Goal: Task Accomplishment & Management: Manage account settings

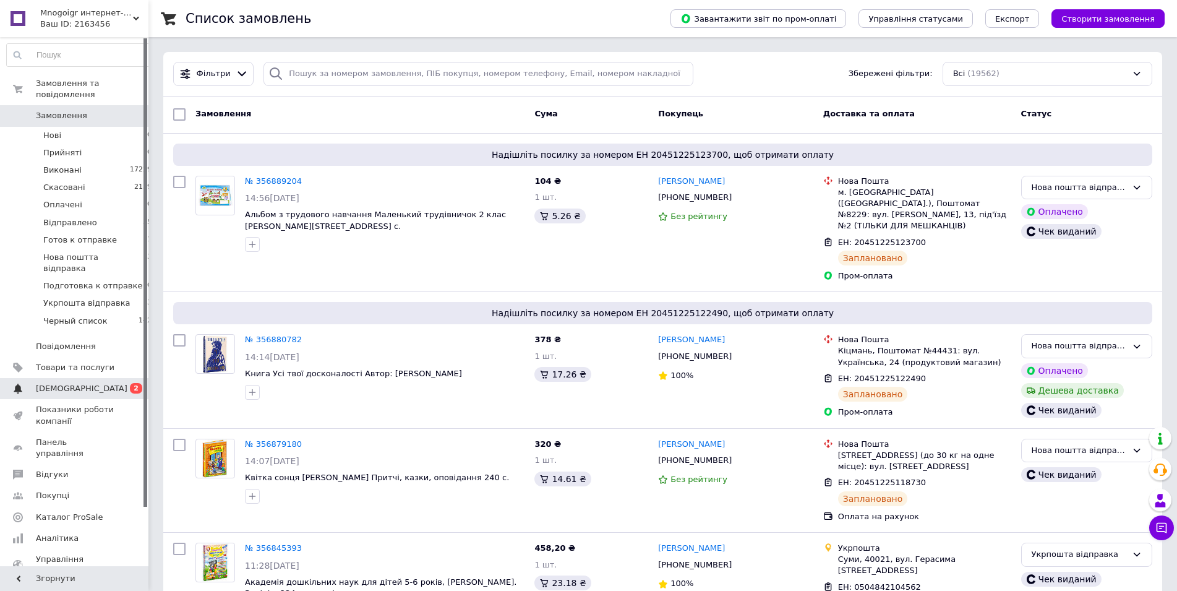
click at [97, 383] on span "[DEMOGRAPHIC_DATA]" at bounding box center [75, 388] width 79 height 11
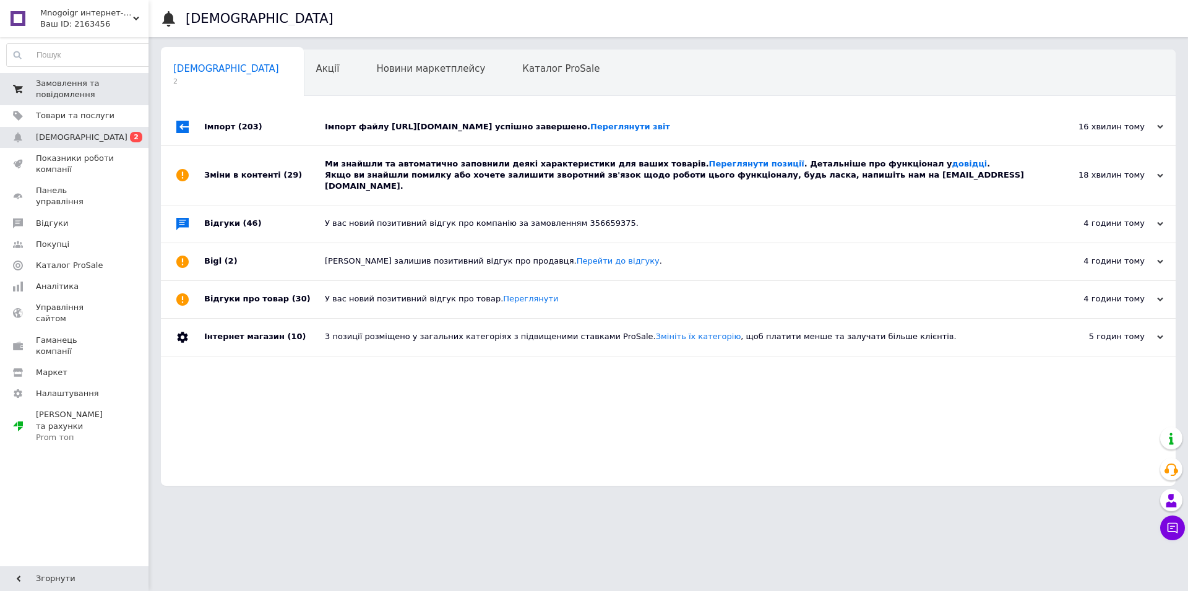
click at [69, 101] on link "Замовлення та повідомлення 0 0" at bounding box center [79, 89] width 159 height 32
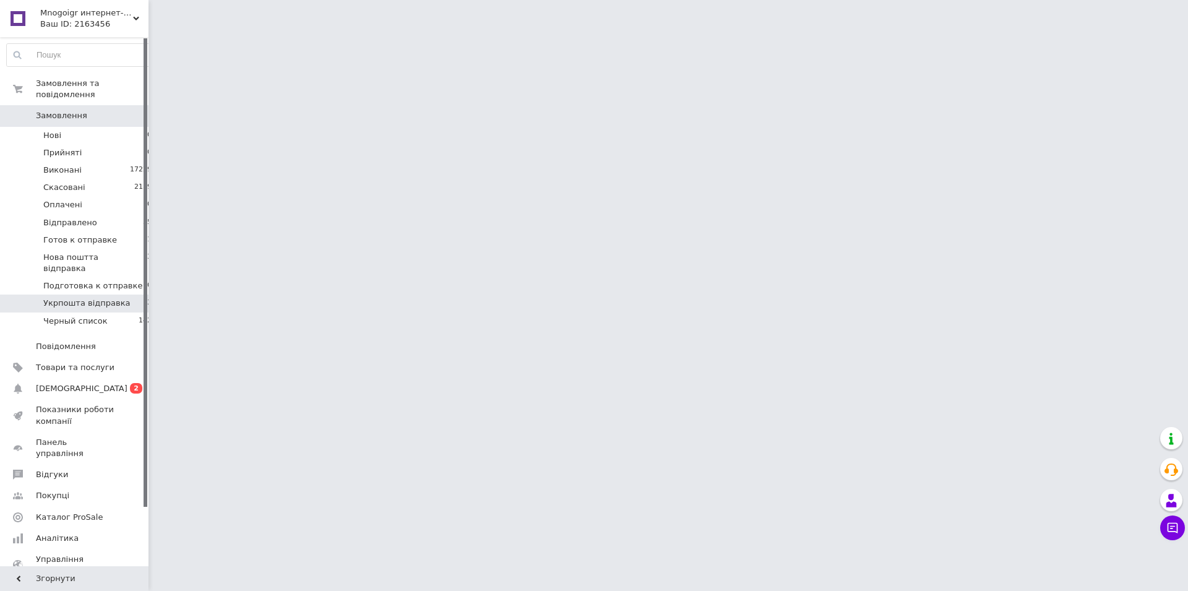
click at [111, 298] on span "Укрпошта відправка" at bounding box center [86, 303] width 87 height 11
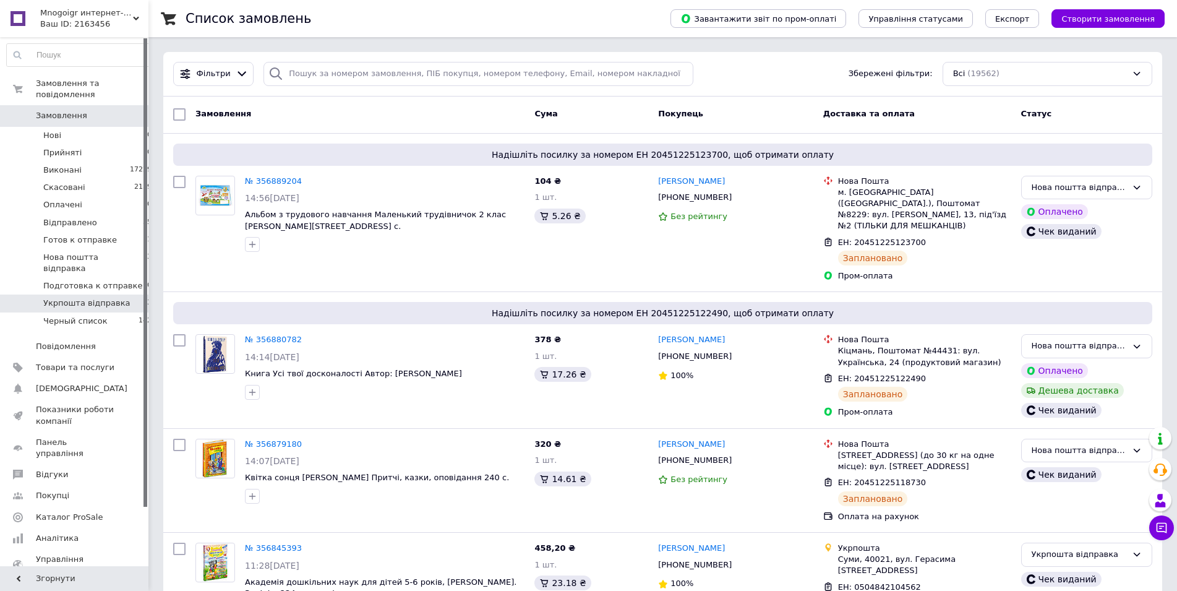
click at [110, 298] on span "Укрпошта відправка" at bounding box center [86, 303] width 87 height 11
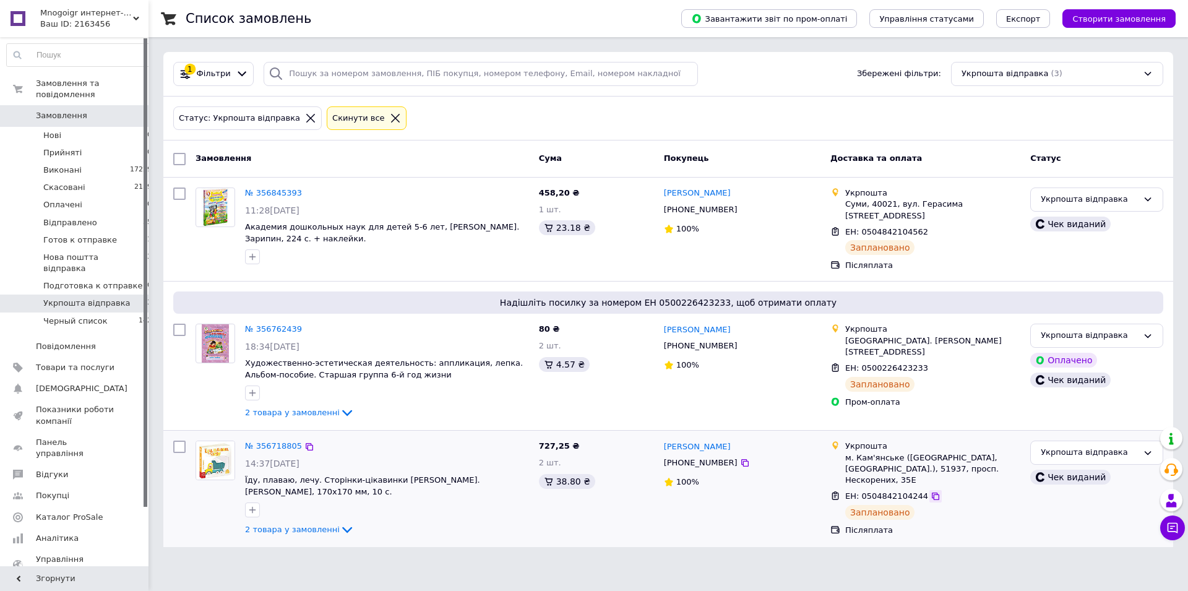
click at [932, 492] on icon at bounding box center [935, 495] width 7 height 7
click at [306, 443] on icon at bounding box center [309, 446] width 7 height 7
click at [932, 228] on icon at bounding box center [935, 231] width 7 height 7
click at [304, 193] on icon at bounding box center [309, 193] width 10 height 10
click at [177, 158] on input "checkbox" at bounding box center [179, 159] width 12 height 12
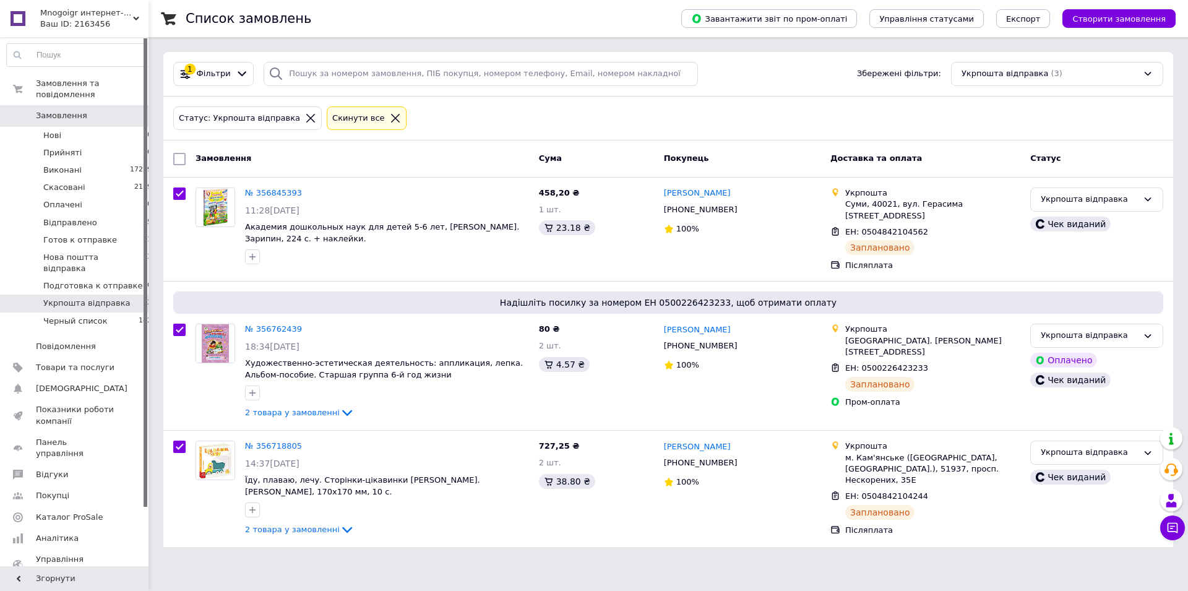
checkbox input "true"
click at [221, 160] on span "Дії для 3 замовлень" at bounding box center [237, 158] width 84 height 11
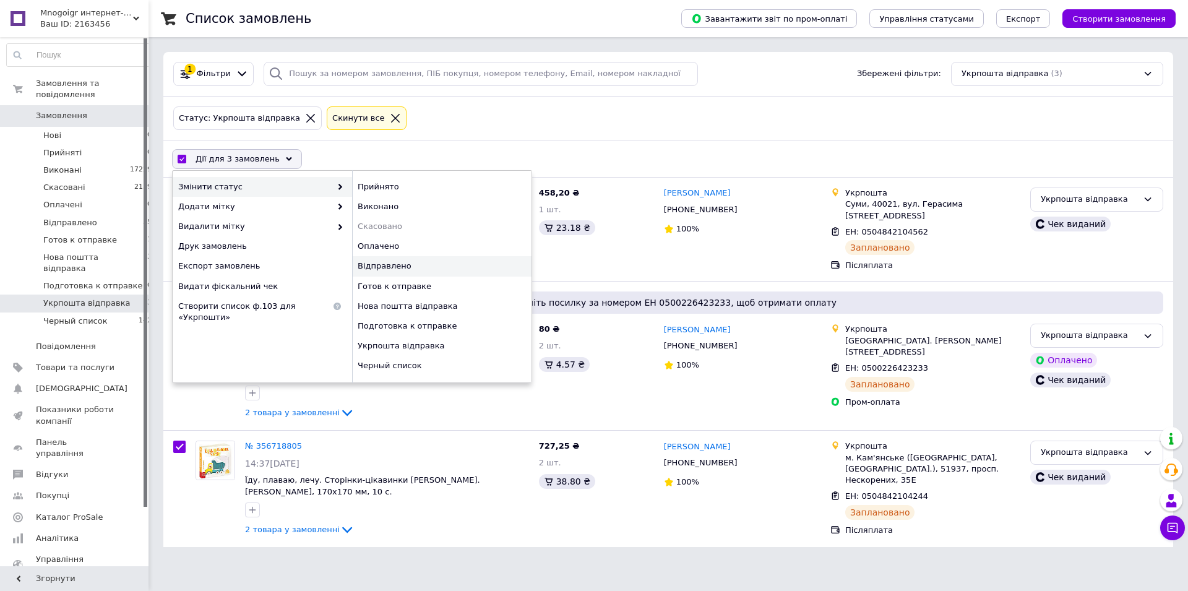
click at [374, 269] on div "Відправлено" at bounding box center [441, 266] width 179 height 20
checkbox input "false"
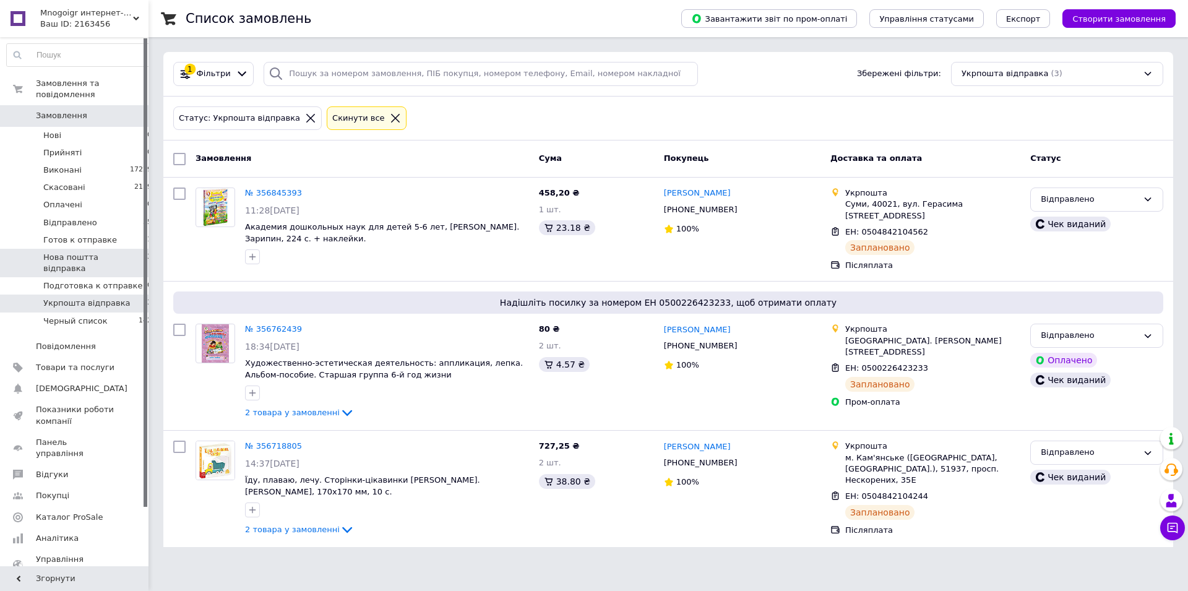
click at [116, 252] on span "Нова поштта відправка" at bounding box center [93, 263] width 100 height 22
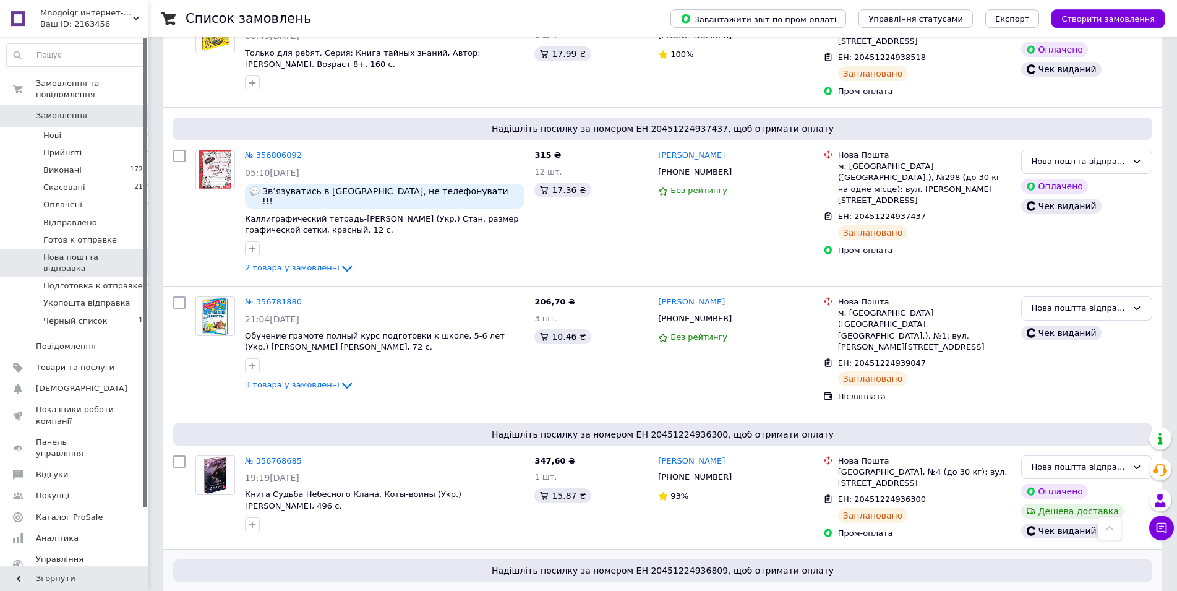
scroll to position [820, 0]
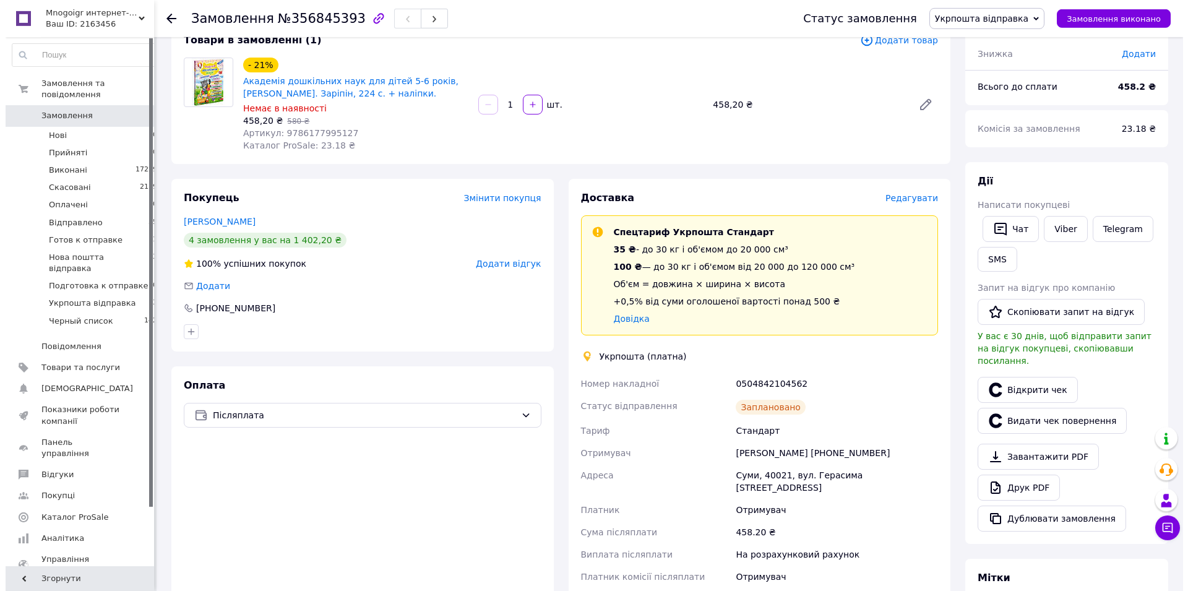
scroll to position [126, 0]
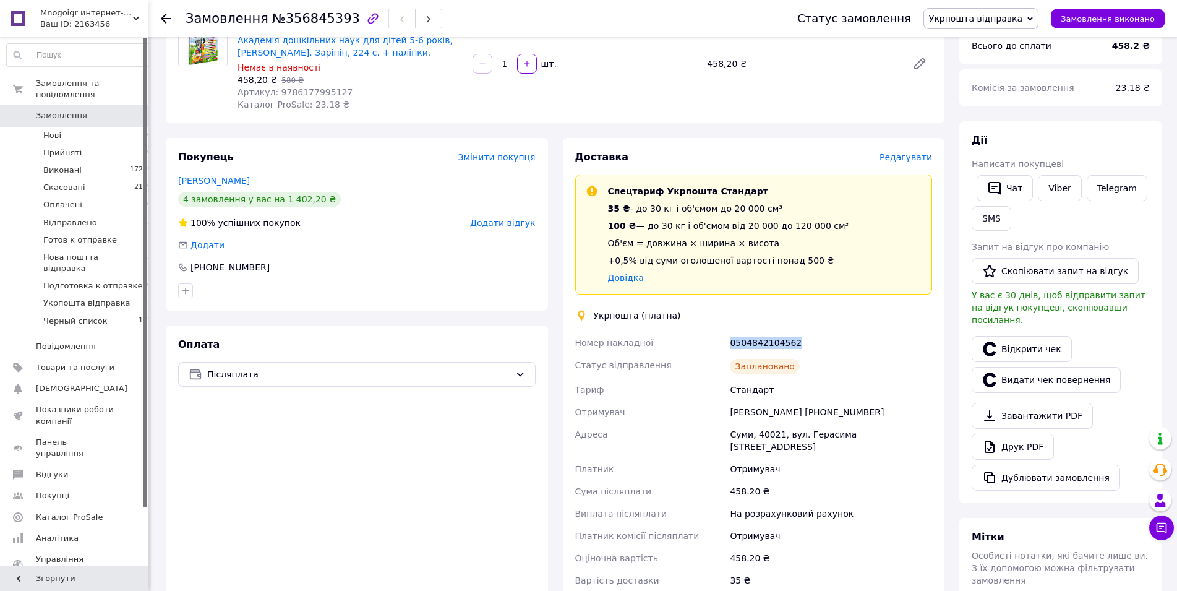
drag, startPoint x: 799, startPoint y: 340, endPoint x: 726, endPoint y: 349, distance: 73.5
click at [726, 349] on div "Номер накладної 0504842104562 Статус відправлення Заплановано Тариф Стандарт От…" at bounding box center [754, 462] width 363 height 260
copy div "Номер накладної 0504842104562"
click at [994, 218] on button "SMS" at bounding box center [992, 218] width 40 height 25
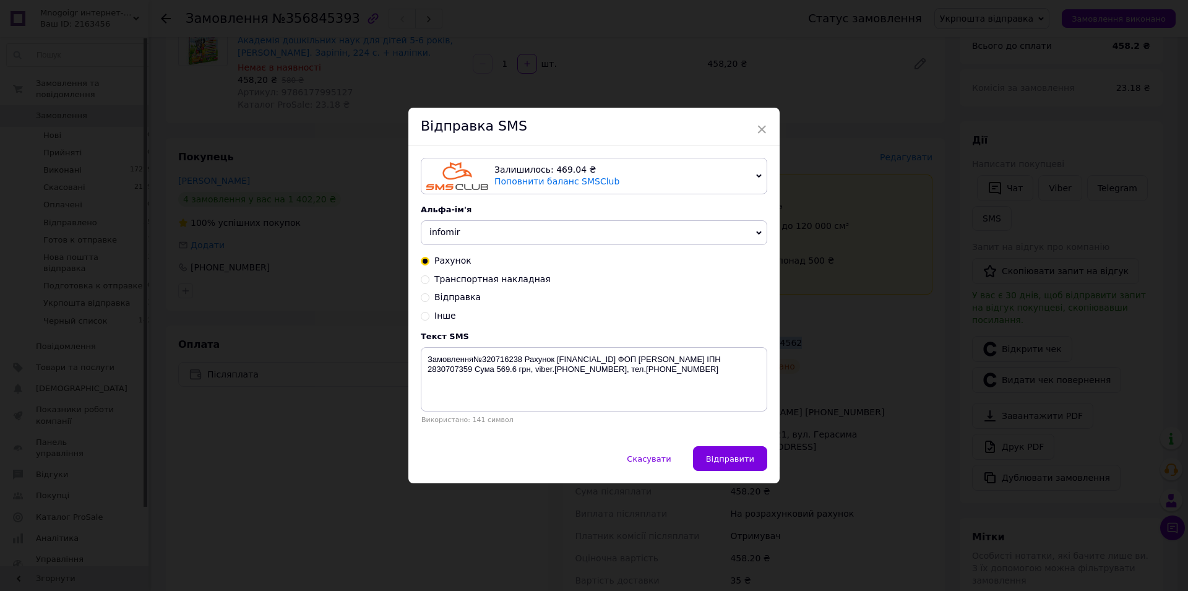
click at [449, 234] on span "infomir" at bounding box center [444, 232] width 31 height 10
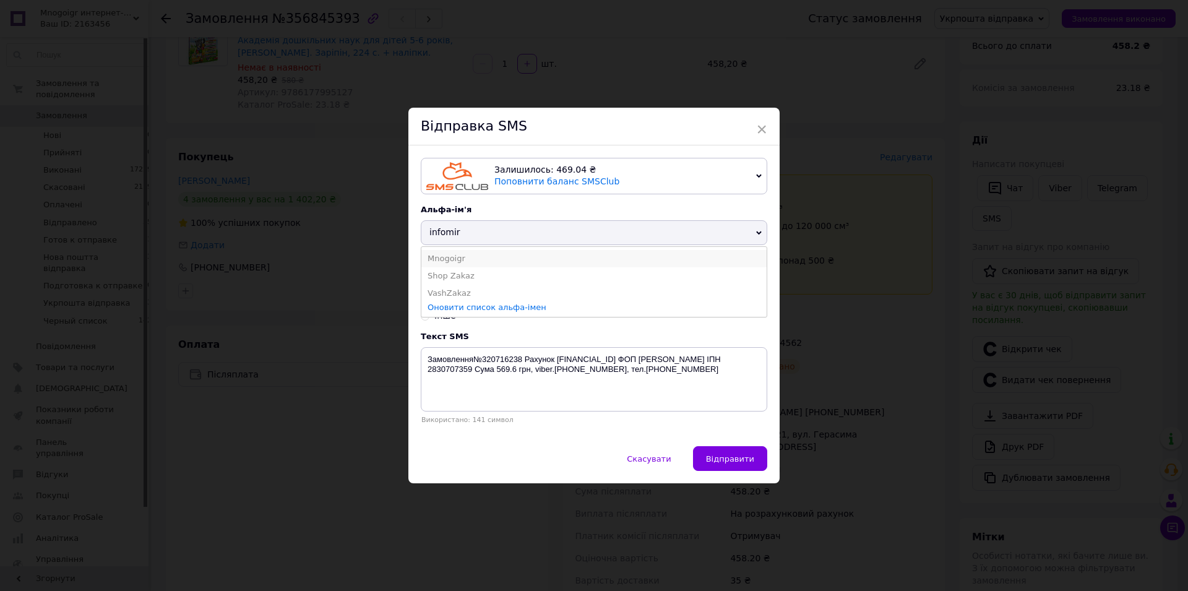
click at [445, 261] on li "Mnogoigr" at bounding box center [593, 258] width 345 height 17
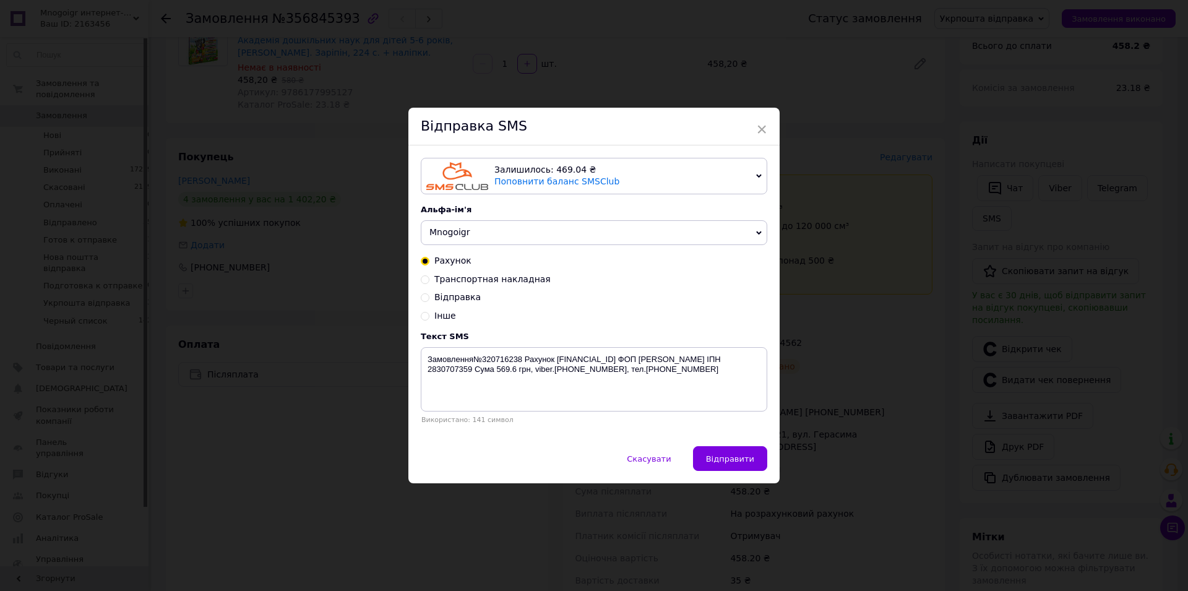
click at [448, 282] on span "Транспортная накладная" at bounding box center [492, 279] width 116 height 10
click at [429, 282] on input "Транспортная накладная" at bounding box center [425, 278] width 9 height 9
radio input "true"
radio input "false"
click at [576, 382] on textarea "Замовлення відправлено ТТН:" at bounding box center [594, 379] width 346 height 64
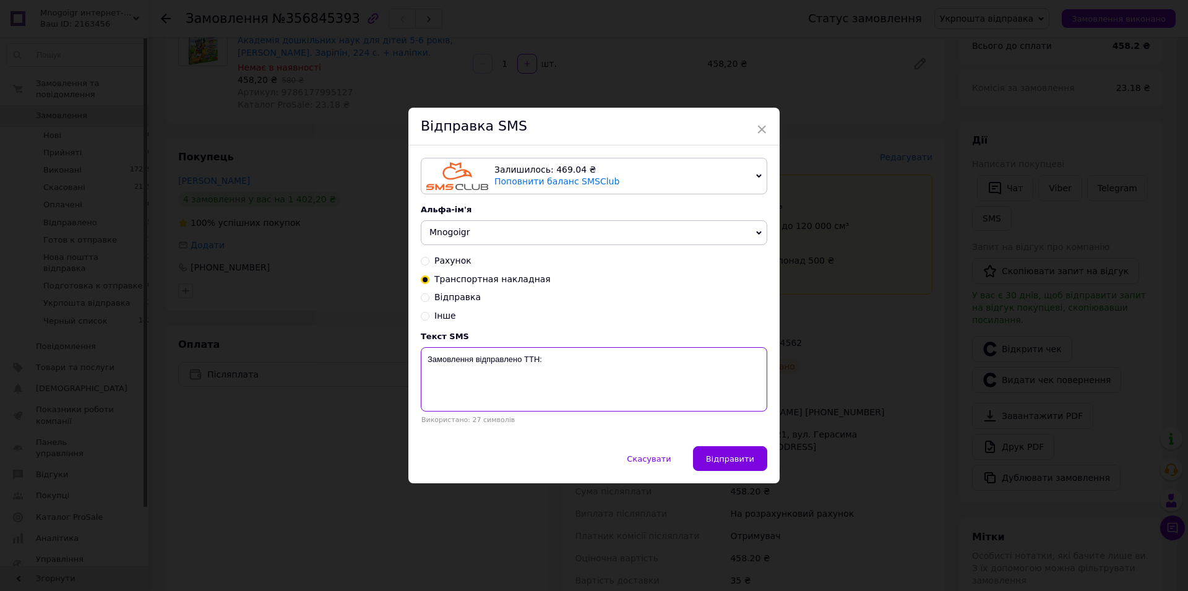
paste textarea "0504842104562"
type textarea "Замовлення відправлено ТТН:0504842104562"
click at [732, 463] on span "Відправити" at bounding box center [730, 458] width 48 height 9
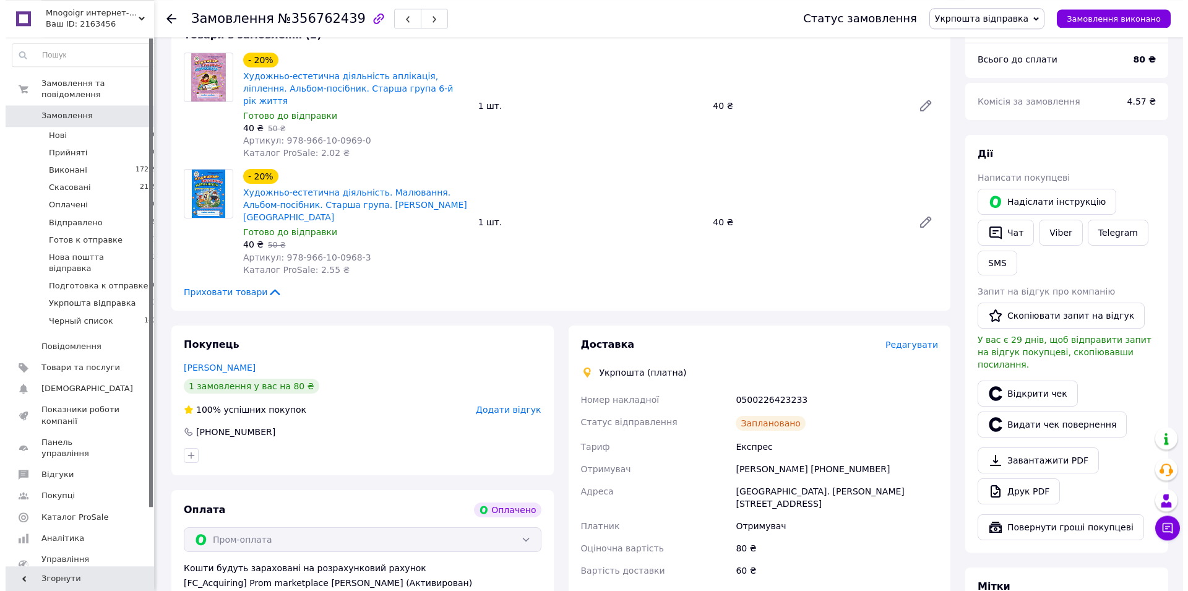
scroll to position [189, 0]
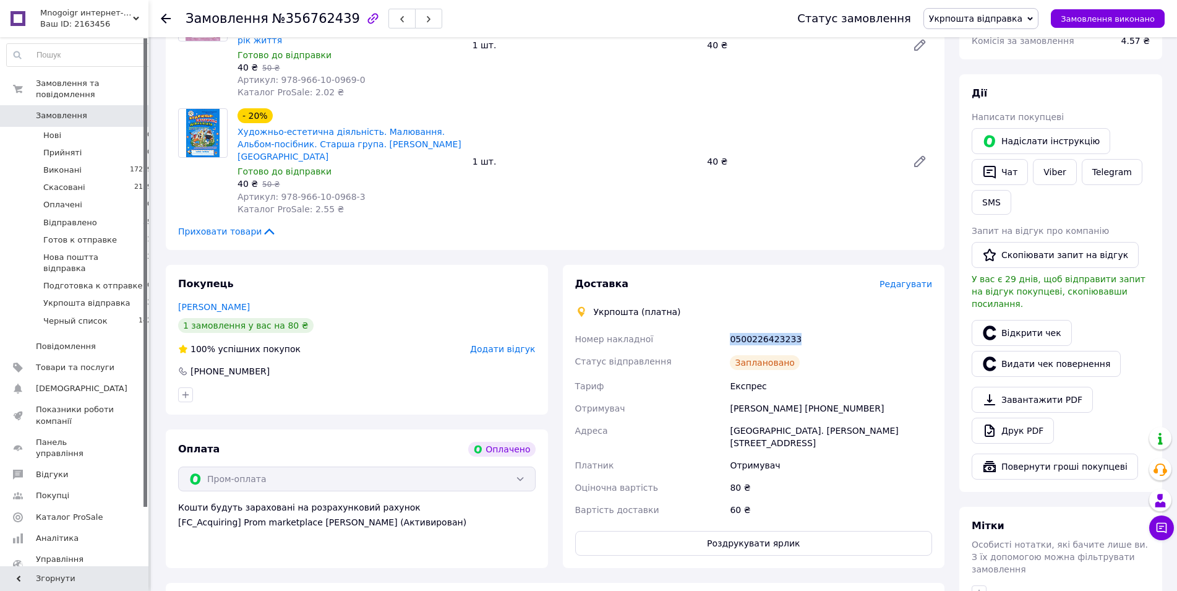
drag, startPoint x: 807, startPoint y: 314, endPoint x: 729, endPoint y: 318, distance: 77.5
click at [726, 328] on div "Номер накладної 0500226423233 Статус відправлення Заплановано Тариф Експрес Отр…" at bounding box center [754, 424] width 363 height 193
copy div "Номер накладної 0500226423233"
click at [989, 210] on button "SMS" at bounding box center [992, 202] width 40 height 25
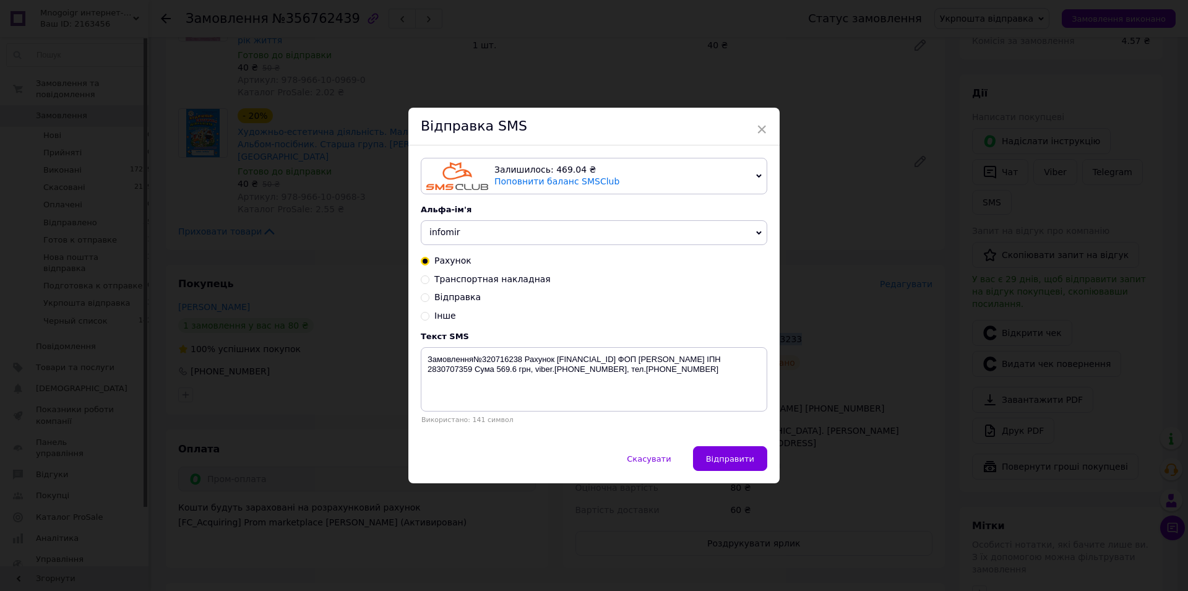
click at [471, 229] on span "infomir" at bounding box center [594, 232] width 346 height 25
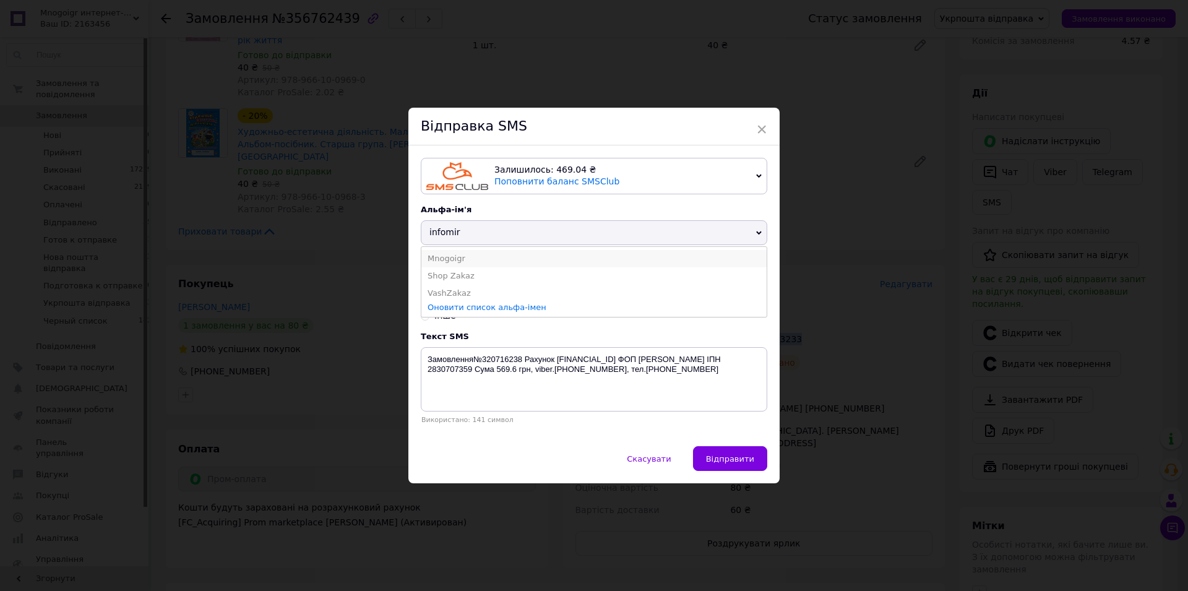
click at [440, 262] on li "Mnogoigr" at bounding box center [593, 258] width 345 height 17
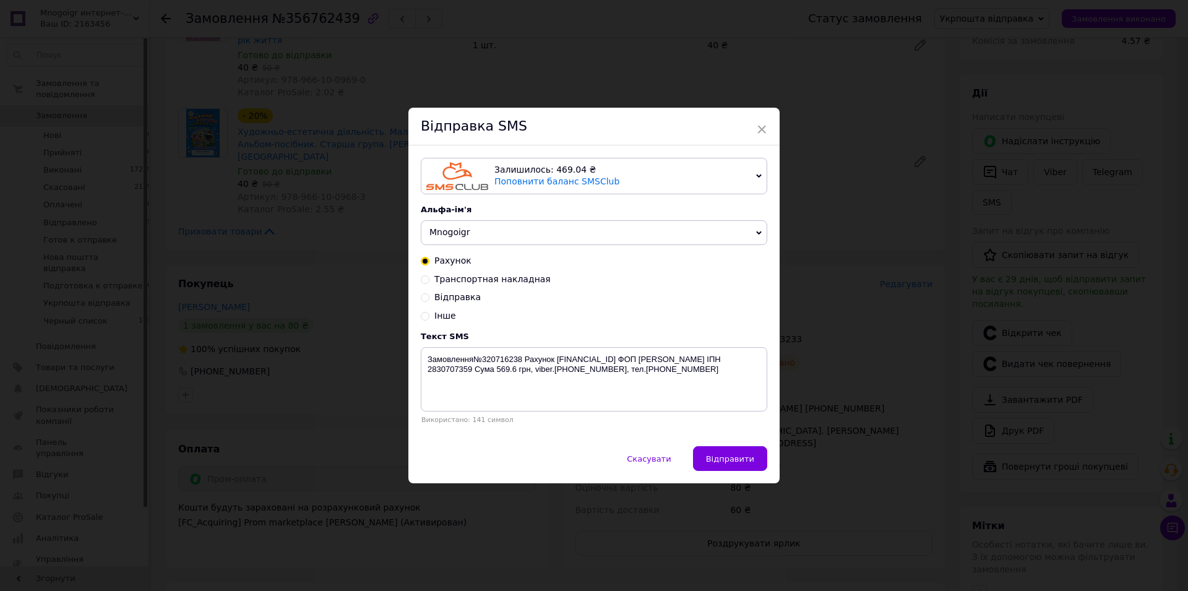
click at [436, 281] on span "Транспортная накладная" at bounding box center [492, 279] width 116 height 10
click at [429, 281] on input "Транспортная накладная" at bounding box center [425, 278] width 9 height 9
radio input "true"
radio input "false"
click at [576, 374] on textarea "Замовлення відправлено ТТН:" at bounding box center [594, 379] width 346 height 64
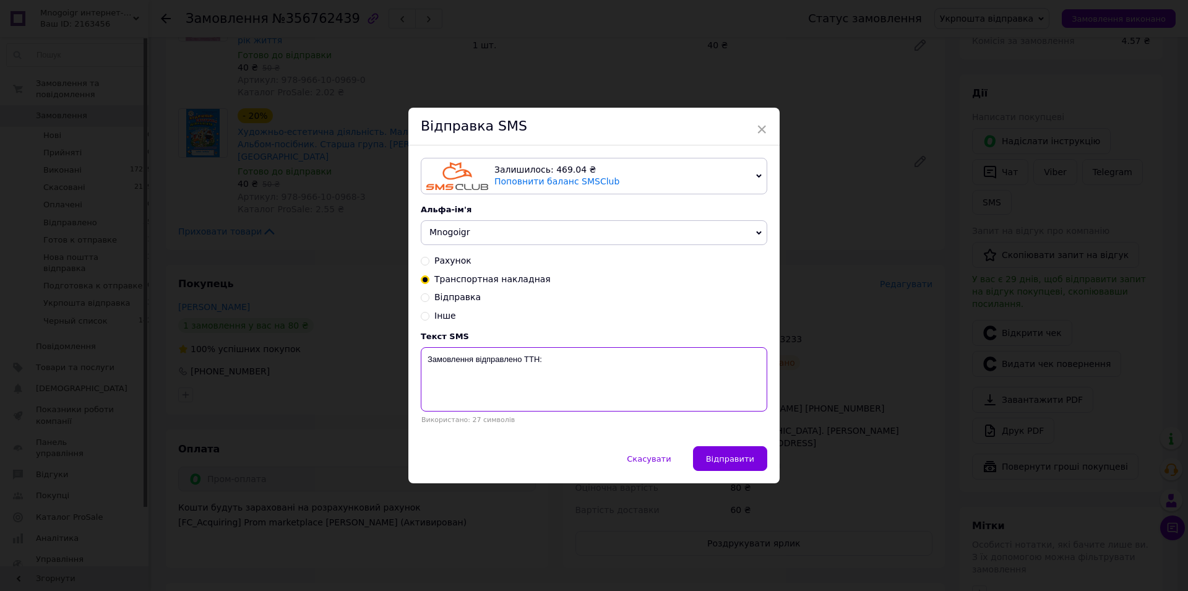
paste textarea "0500226423233"
type textarea "Замовлення відправлено ТТН:0500226423233"
click at [725, 449] on div "Відправка SMS Залишилось: 469.04 ₴ Поповнити баланс SMSClub Підключити LetsAds …" at bounding box center [593, 296] width 371 height 376
click at [729, 450] on button "Відправити" at bounding box center [730, 458] width 74 height 25
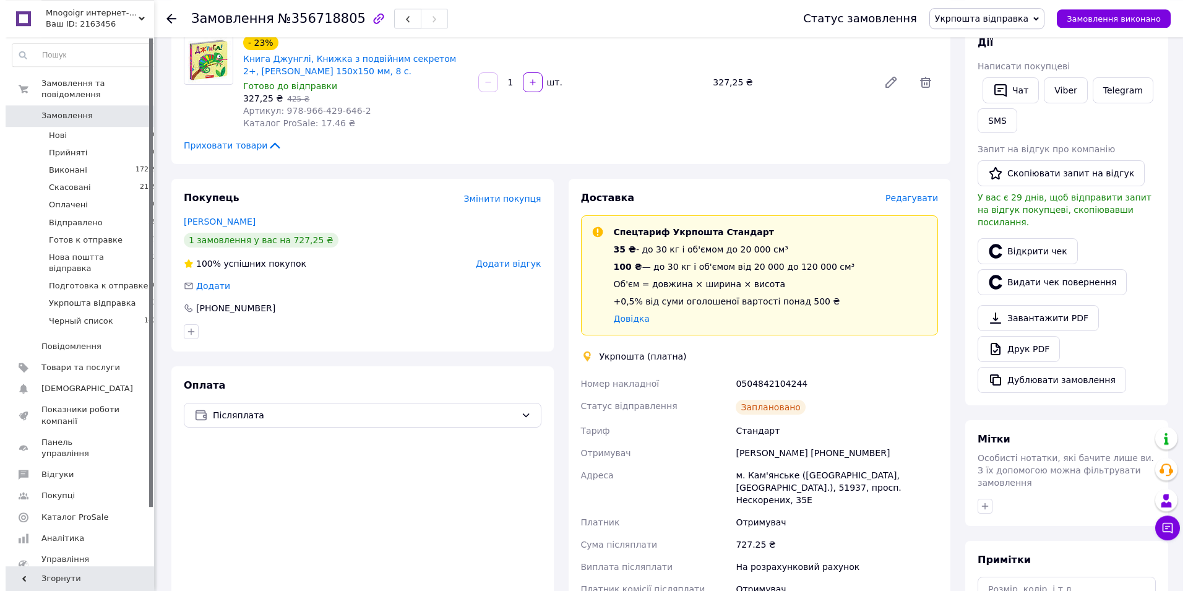
scroll to position [252, 0]
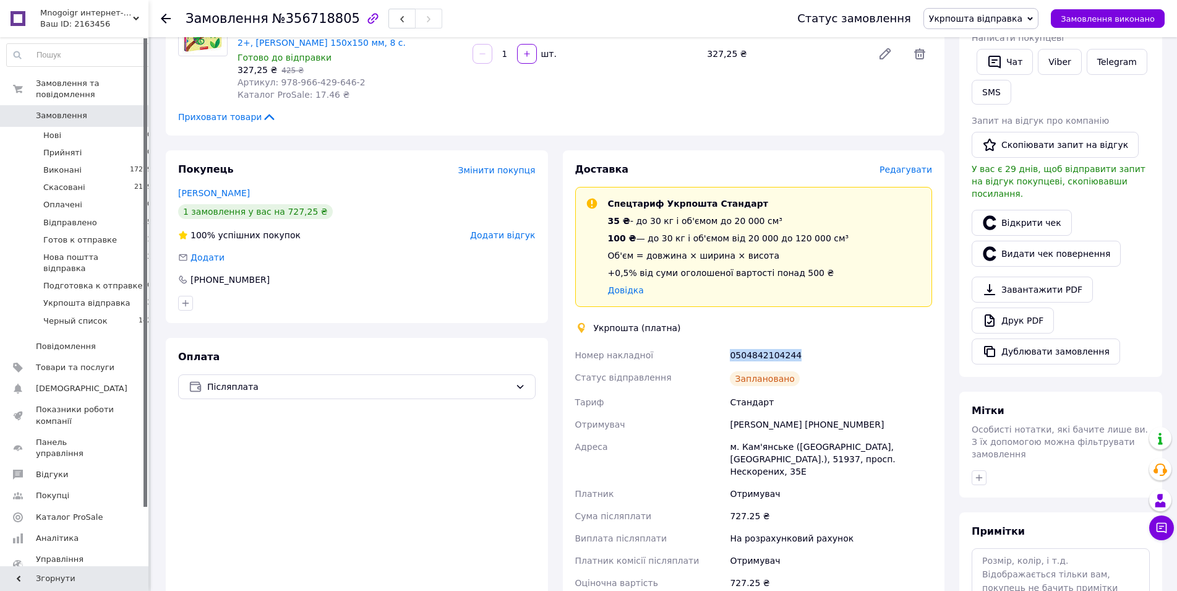
drag, startPoint x: 797, startPoint y: 341, endPoint x: 736, endPoint y: 343, distance: 61.3
click at [716, 347] on div "Номер накладної 0504842104244 Статус відправлення Заплановано Тариф Стандарт От…" at bounding box center [754, 480] width 363 height 272
copy div "Номер накладної 0504842104244"
click at [990, 95] on button "SMS" at bounding box center [992, 92] width 40 height 25
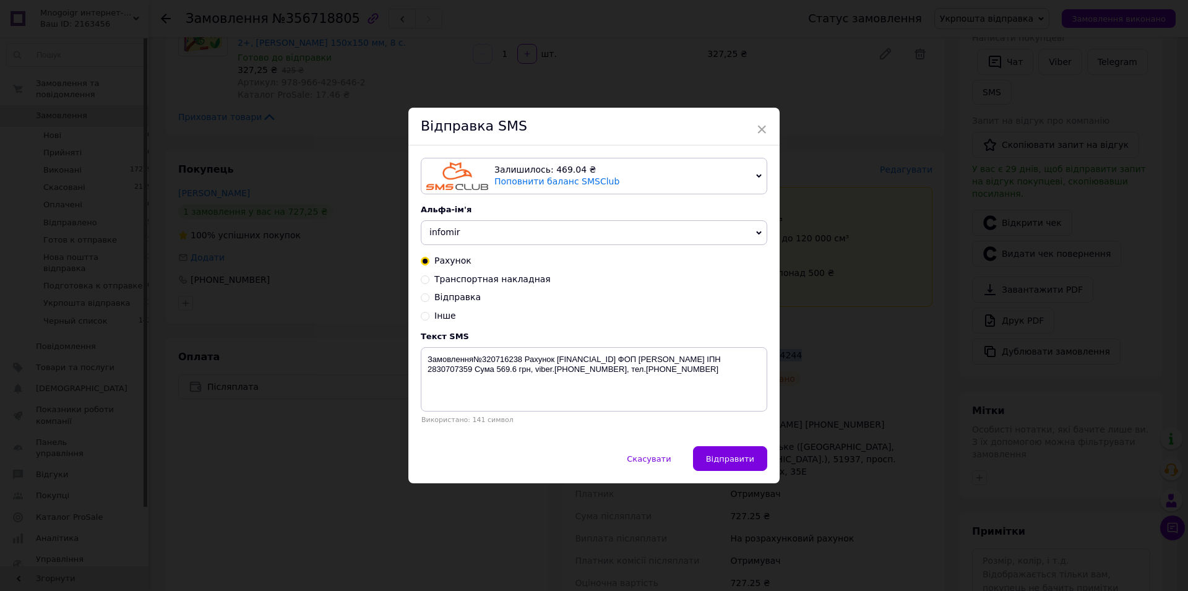
click at [452, 233] on span "infomir" at bounding box center [594, 232] width 346 height 25
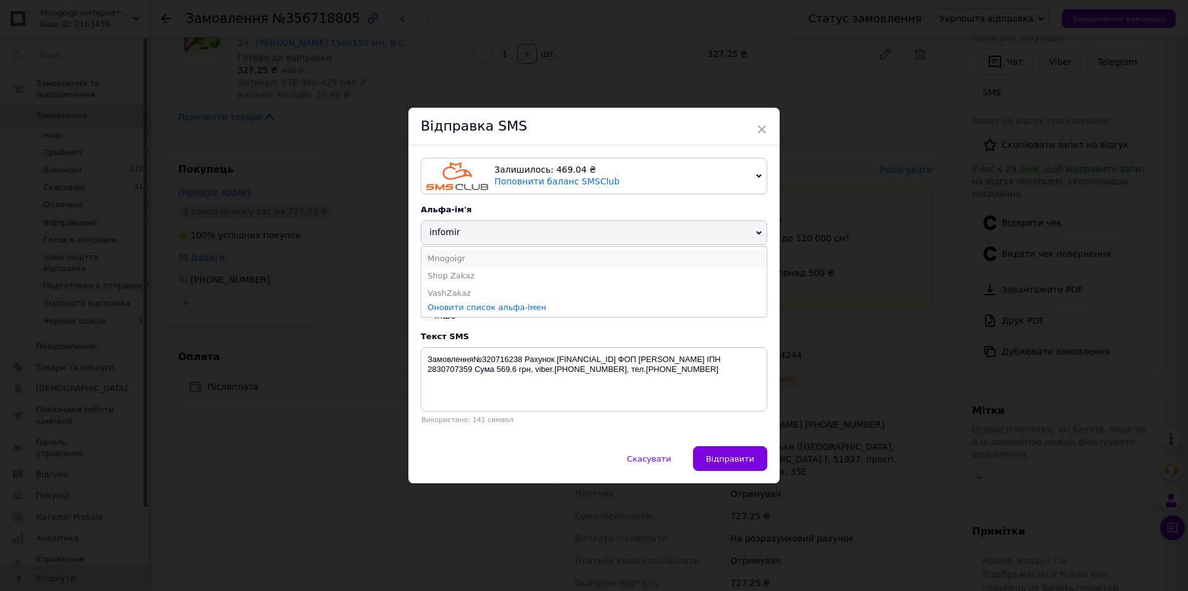
click at [435, 253] on li "Mnogoigr" at bounding box center [593, 258] width 345 height 17
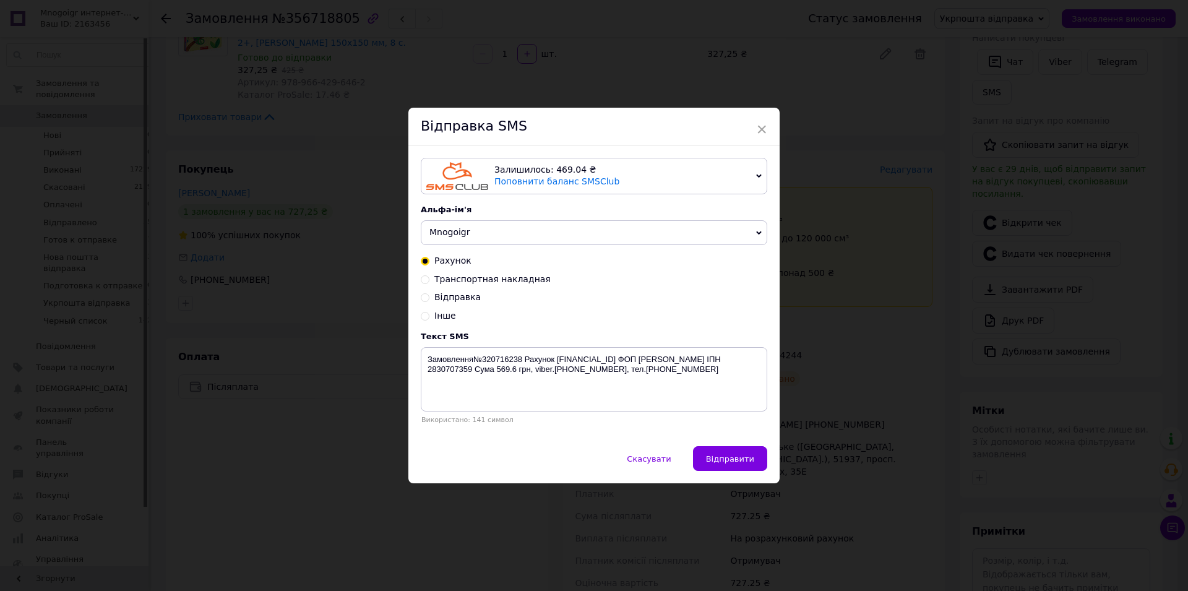
click at [444, 278] on span "Транспортная накладная" at bounding box center [492, 279] width 116 height 10
click at [429, 278] on input "Транспортная накладная" at bounding box center [425, 278] width 9 height 9
radio input "true"
radio input "false"
click at [628, 401] on textarea "Замовлення відправлено ТТН:" at bounding box center [594, 379] width 346 height 64
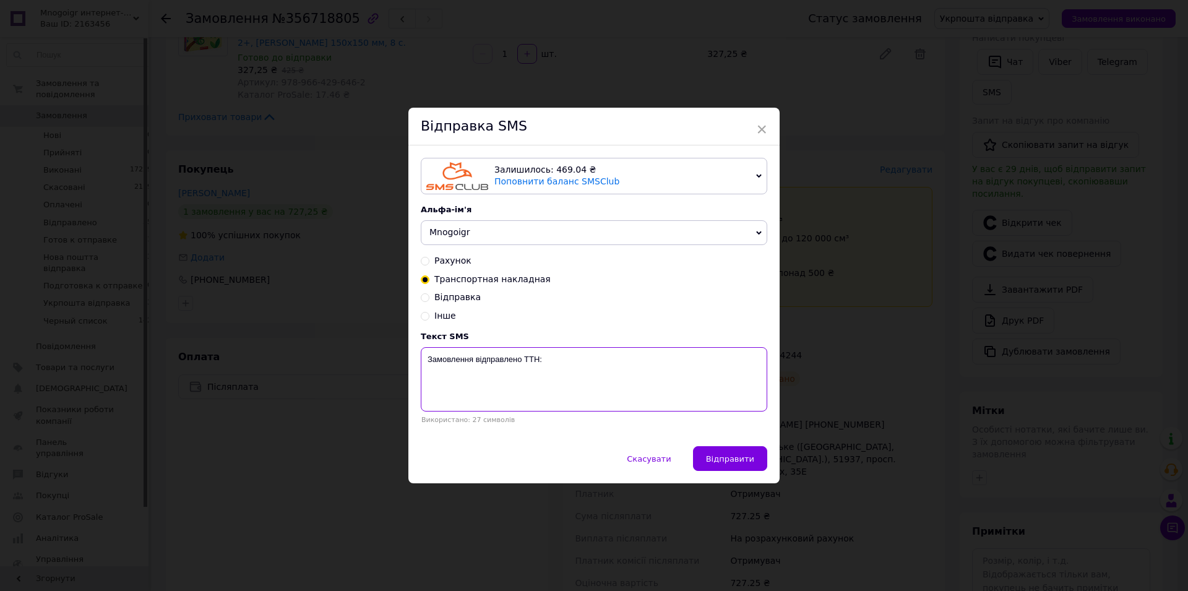
paste textarea "0504842104244"
type textarea "Замовлення відправлено ТТН:0504842104244"
click at [726, 457] on span "Відправити" at bounding box center [730, 458] width 48 height 9
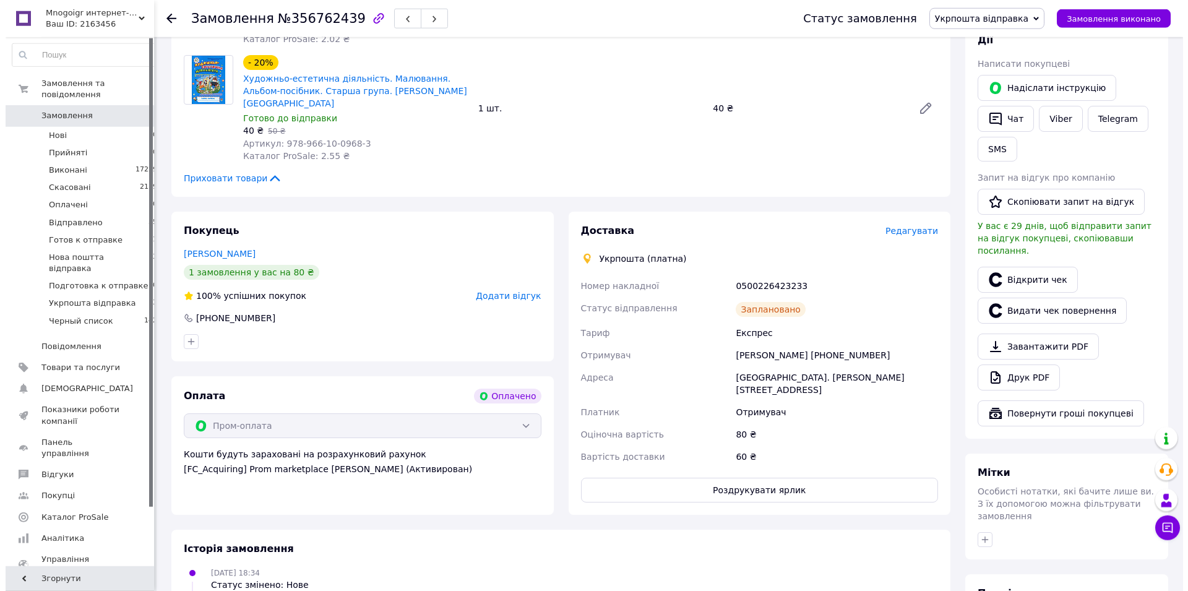
scroll to position [168, 0]
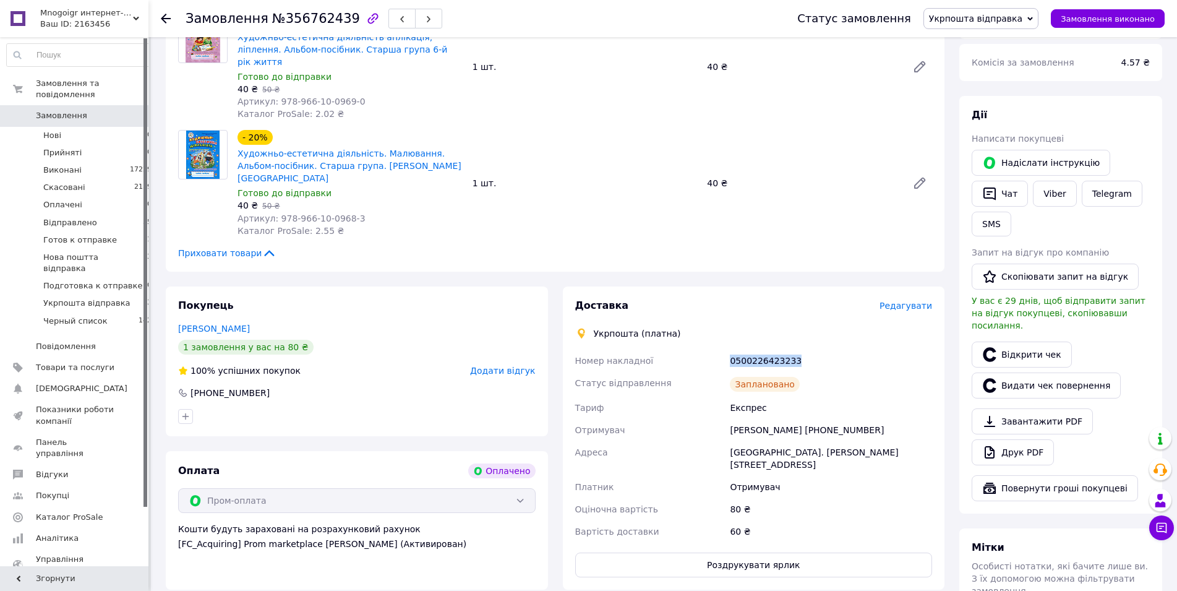
drag, startPoint x: 797, startPoint y: 336, endPoint x: 729, endPoint y: 338, distance: 67.5
click at [726, 350] on div "Номер накладної 0500226423233 Статус відправлення Заплановано Тариф Експрес Отр…" at bounding box center [754, 446] width 363 height 193
copy div "Номер накладної 0500226423233"
click at [977, 222] on button "SMS" at bounding box center [992, 224] width 40 height 25
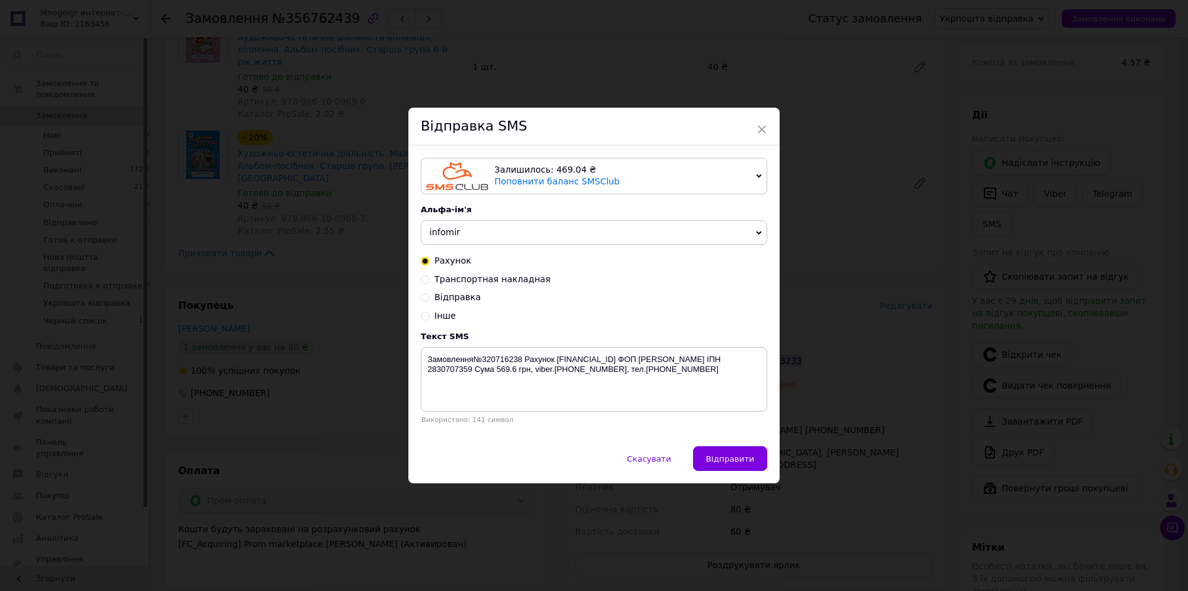
click at [465, 231] on span "infomir" at bounding box center [594, 232] width 346 height 25
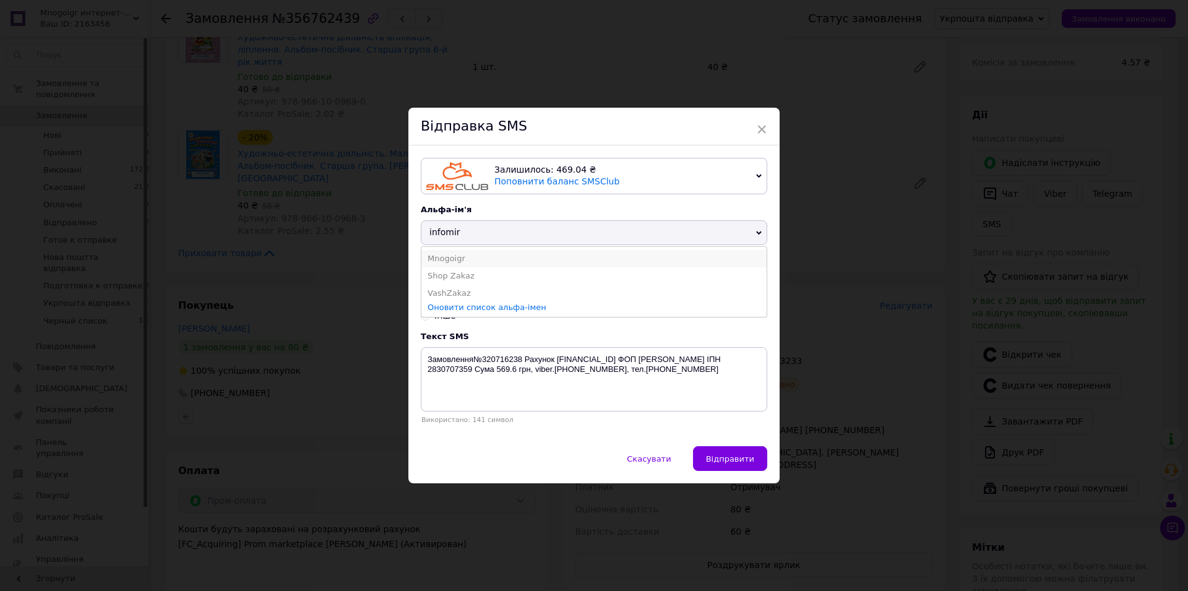
click at [436, 254] on li "Mnogoigr" at bounding box center [593, 258] width 345 height 17
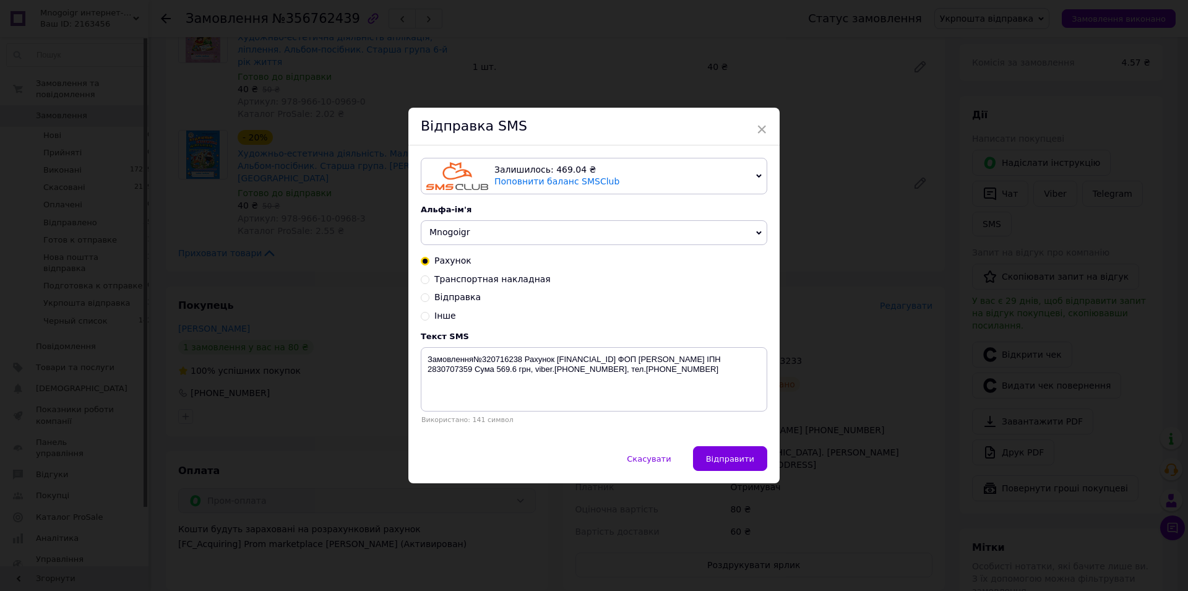
click at [442, 278] on span "Транспортная накладная" at bounding box center [492, 279] width 116 height 10
click at [429, 278] on input "Транспортная накладная" at bounding box center [425, 278] width 9 height 9
radio input "true"
radio input "false"
click at [578, 382] on textarea "Замовлення відправлено ТТН:" at bounding box center [594, 379] width 346 height 64
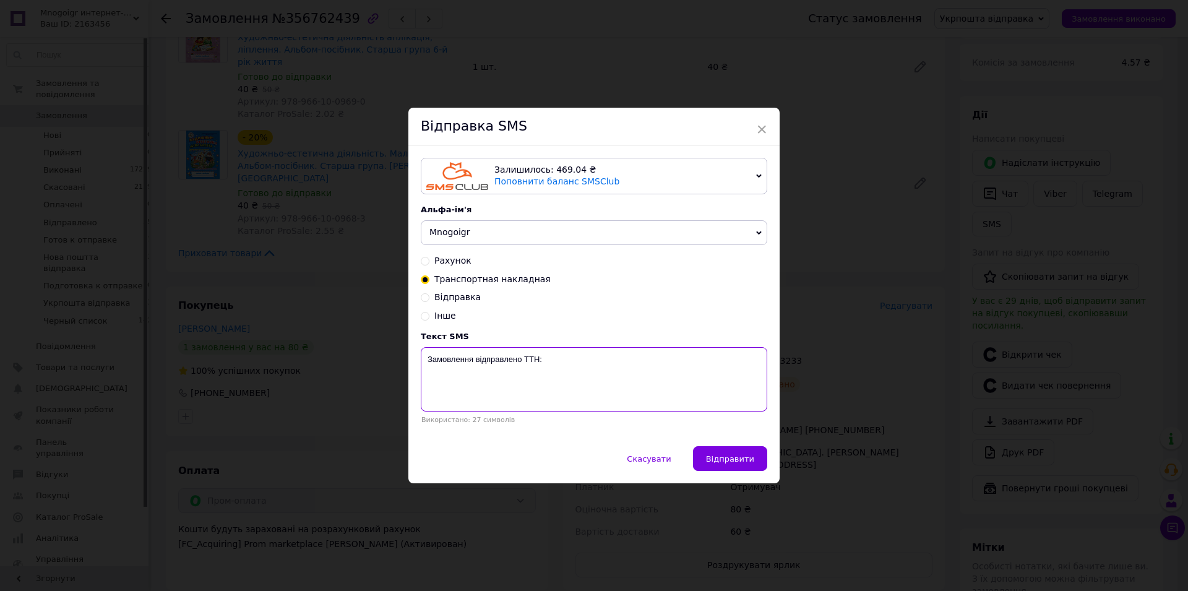
paste textarea "0500226423233"
type textarea "Замовлення відправлено ТТН:0500226423233"
click at [731, 457] on span "Відправити" at bounding box center [730, 458] width 48 height 9
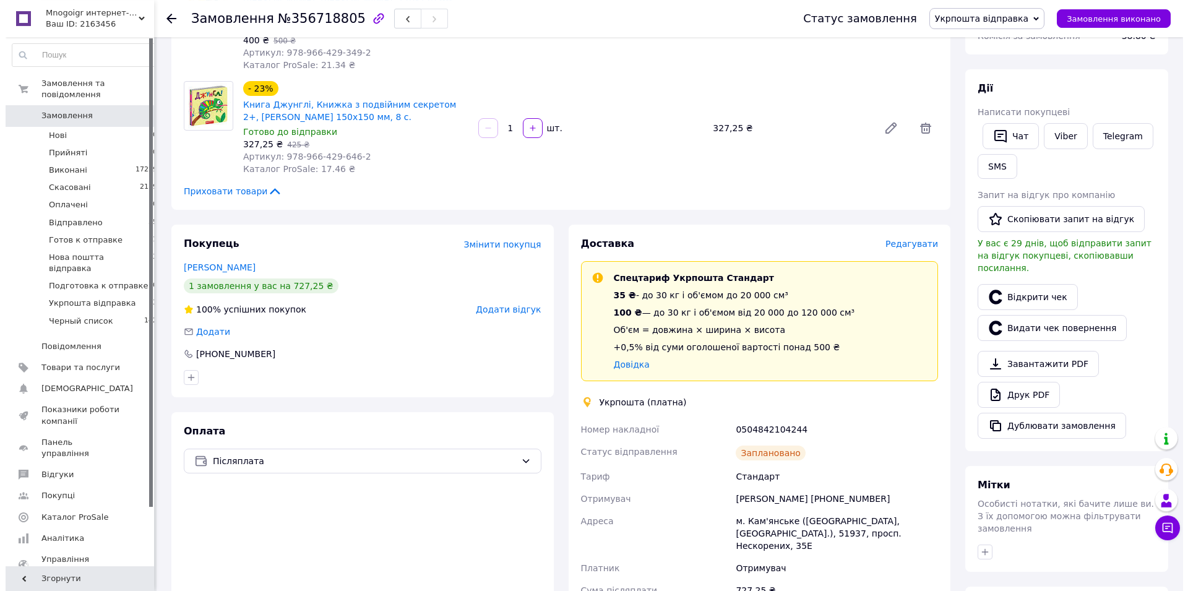
scroll to position [189, 0]
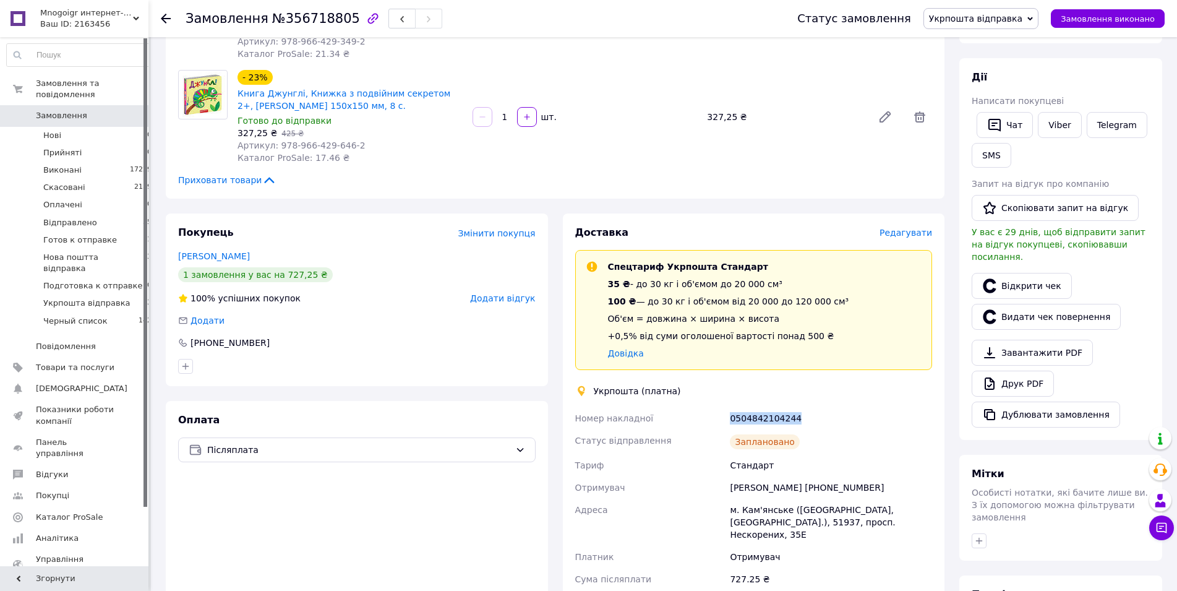
drag, startPoint x: 783, startPoint y: 404, endPoint x: 714, endPoint y: 410, distance: 68.9
click at [714, 410] on div "Номер накладної 0504842104244 Статус відправлення Заплановано Тариф Стандарт От…" at bounding box center [754, 543] width 363 height 272
copy div "Номер накладної 0504842104244"
click at [981, 159] on button "SMS" at bounding box center [992, 155] width 40 height 25
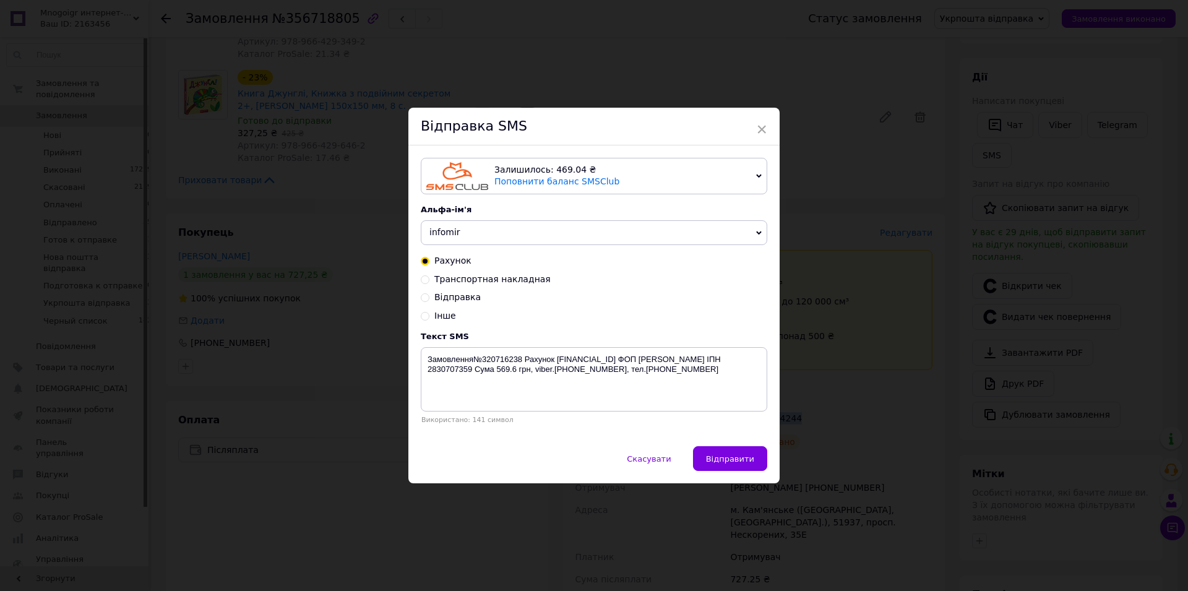
click at [488, 238] on span "infomir" at bounding box center [594, 232] width 346 height 25
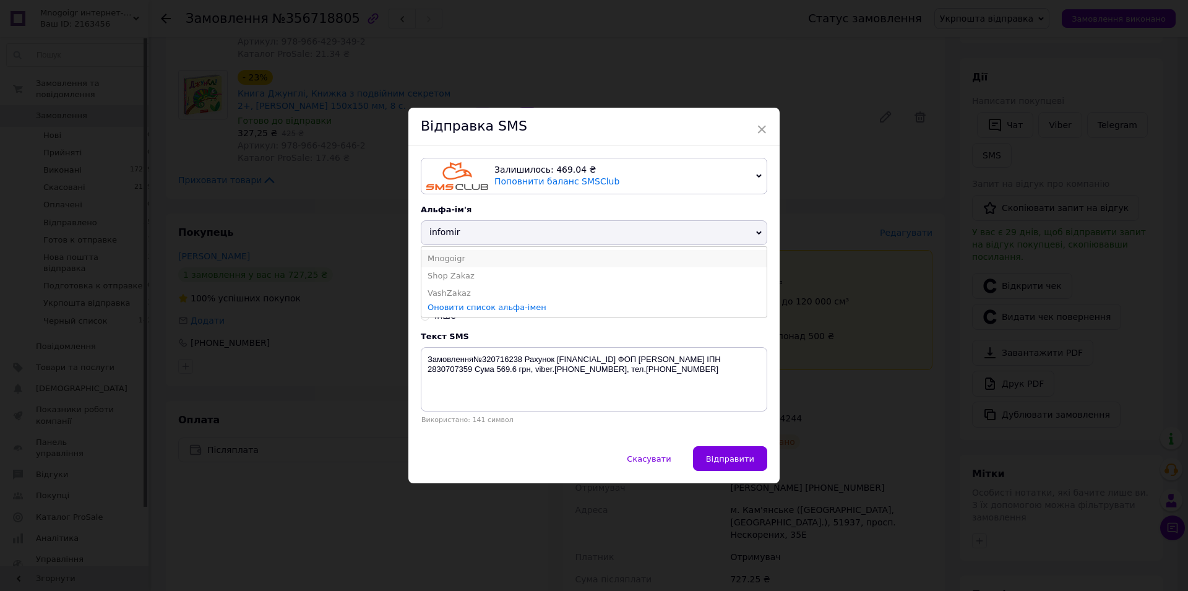
click at [444, 257] on li "Mnogoigr" at bounding box center [593, 258] width 345 height 17
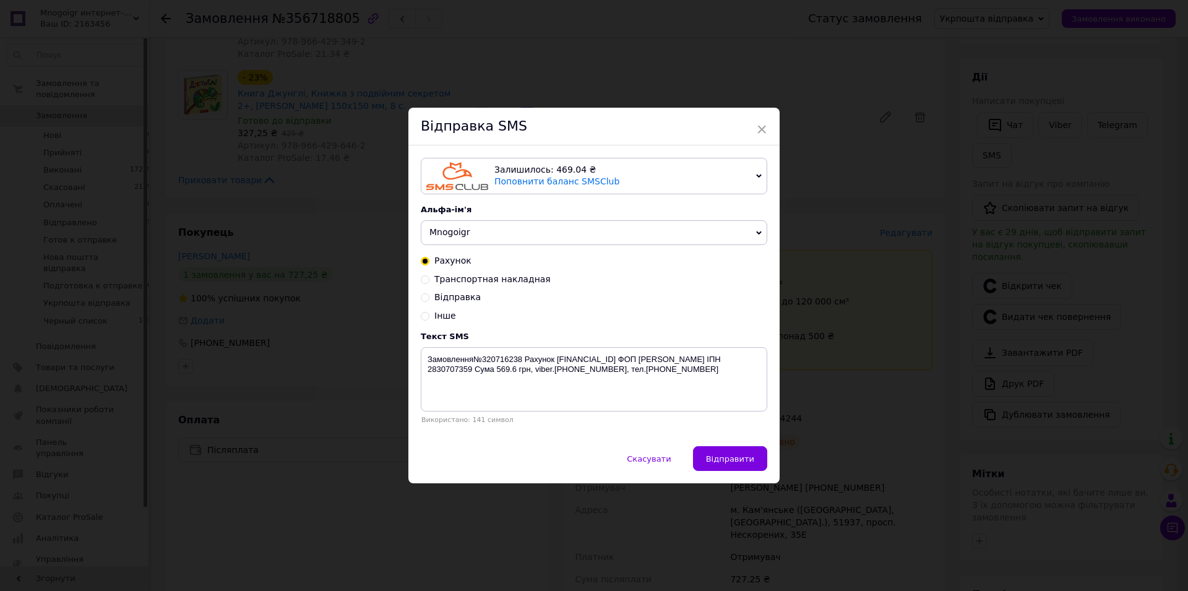
click at [444, 283] on span "Транспортная накладная" at bounding box center [492, 279] width 116 height 10
click at [429, 283] on input "Транспортная накладная" at bounding box center [425, 278] width 9 height 9
radio input "true"
radio input "false"
click at [595, 387] on textarea "Замовлення відправлено ТТН:" at bounding box center [594, 379] width 346 height 64
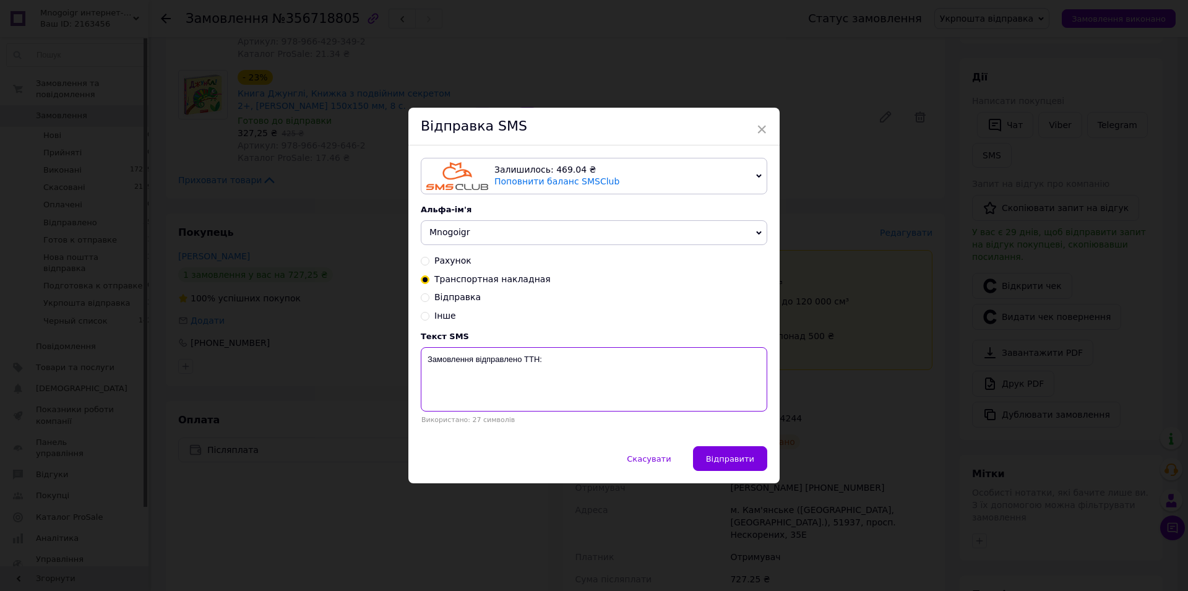
paste textarea "0504842104244"
type textarea "Замовлення відправлено ТТН:0504842104244"
drag, startPoint x: 705, startPoint y: 457, endPoint x: 712, endPoint y: 458, distance: 7.7
click at [708, 457] on button "Відправити" at bounding box center [730, 458] width 74 height 25
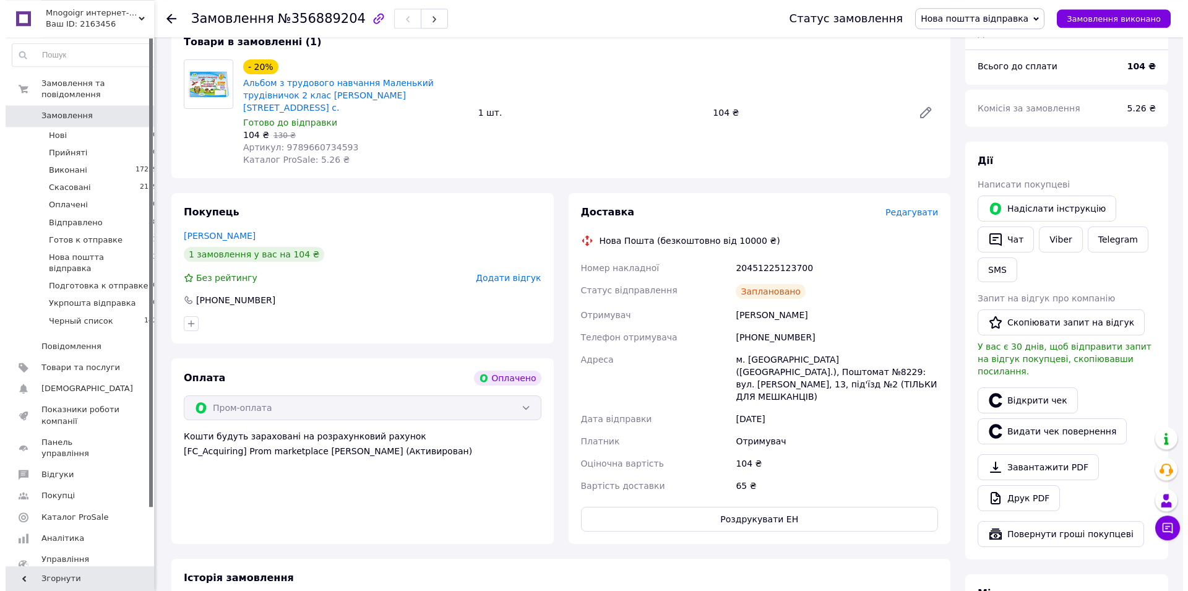
scroll to position [63, 0]
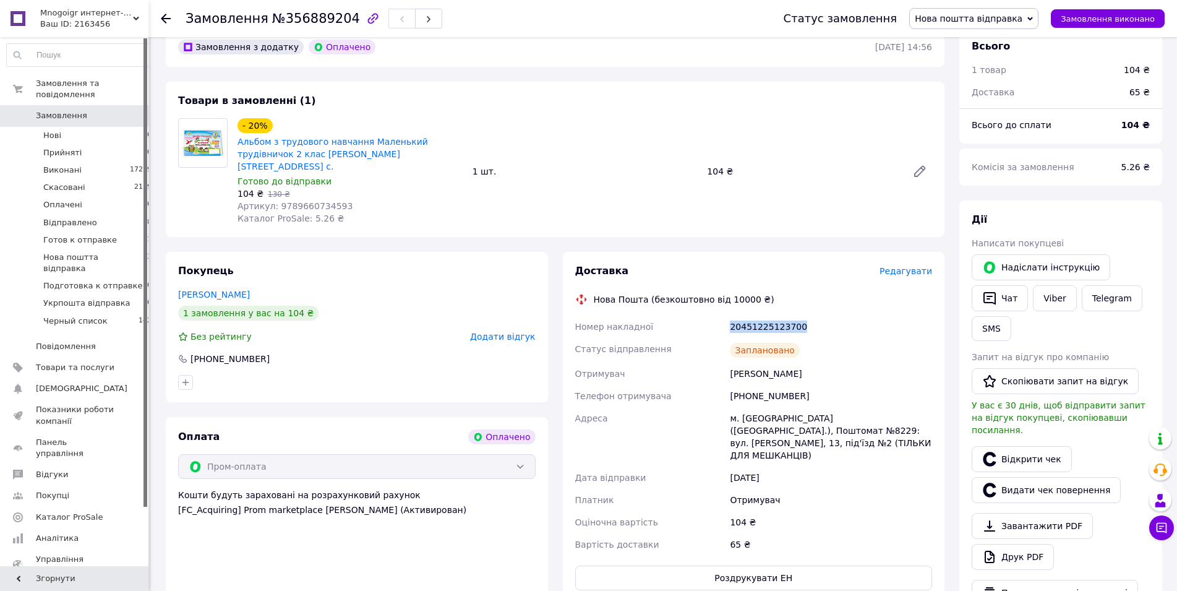
drag, startPoint x: 808, startPoint y: 316, endPoint x: 740, endPoint y: 316, distance: 68.1
click at [731, 316] on div "20451225123700" at bounding box center [831, 327] width 207 height 22
copy div "20451225123700"
click at [1000, 329] on button "SMS" at bounding box center [992, 328] width 40 height 25
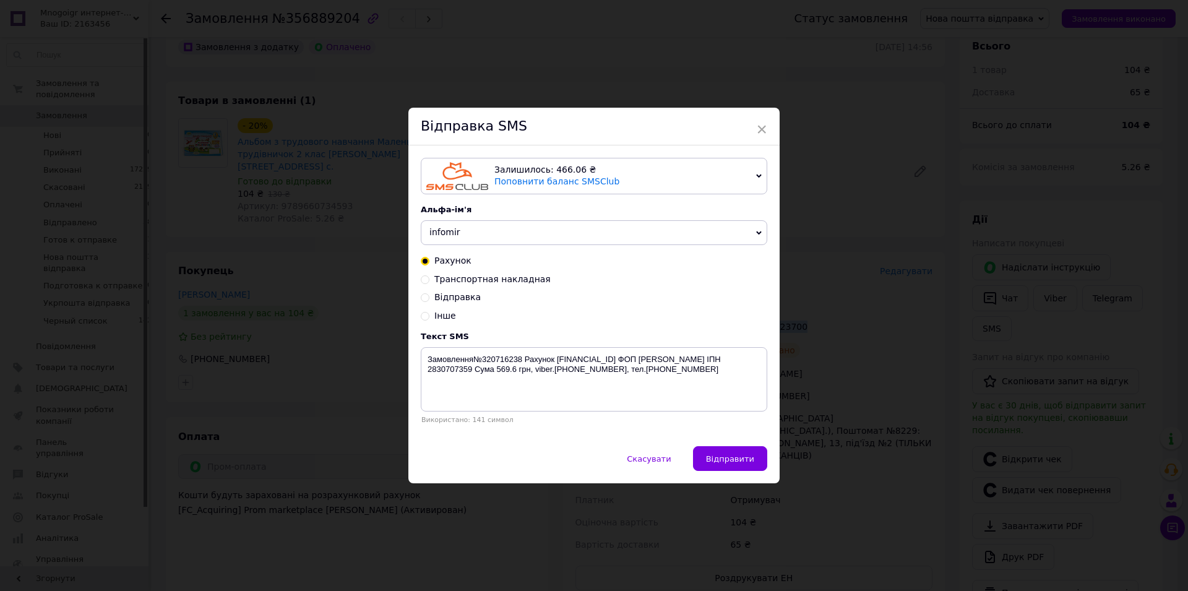
click at [460, 233] on span "infomir" at bounding box center [594, 232] width 346 height 25
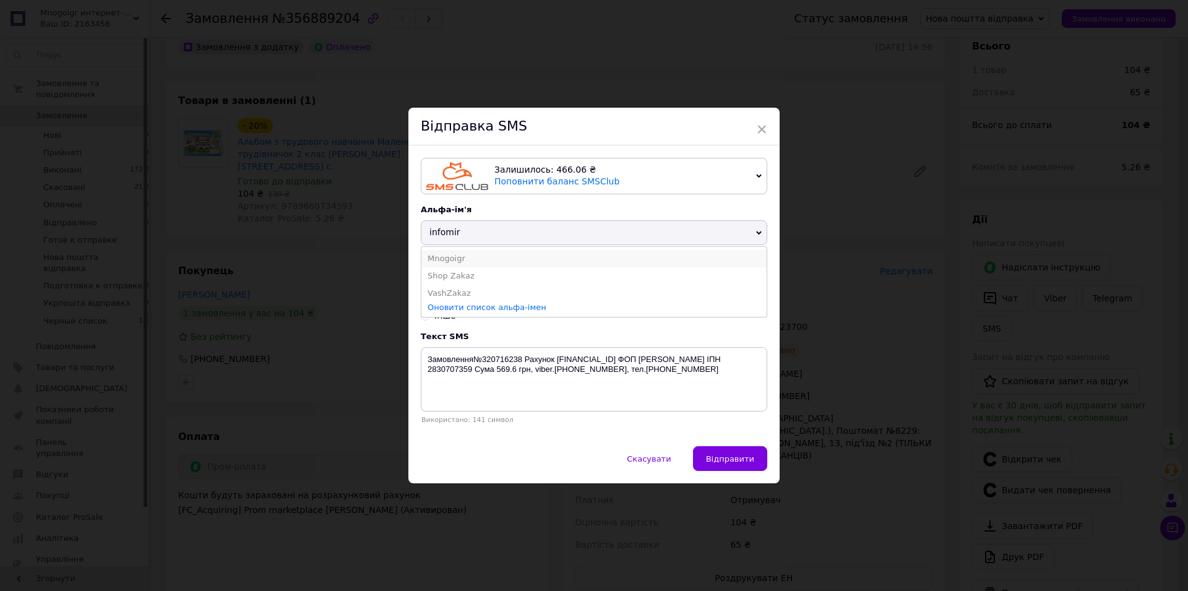
click at [432, 261] on li "Mnogoigr" at bounding box center [593, 258] width 345 height 17
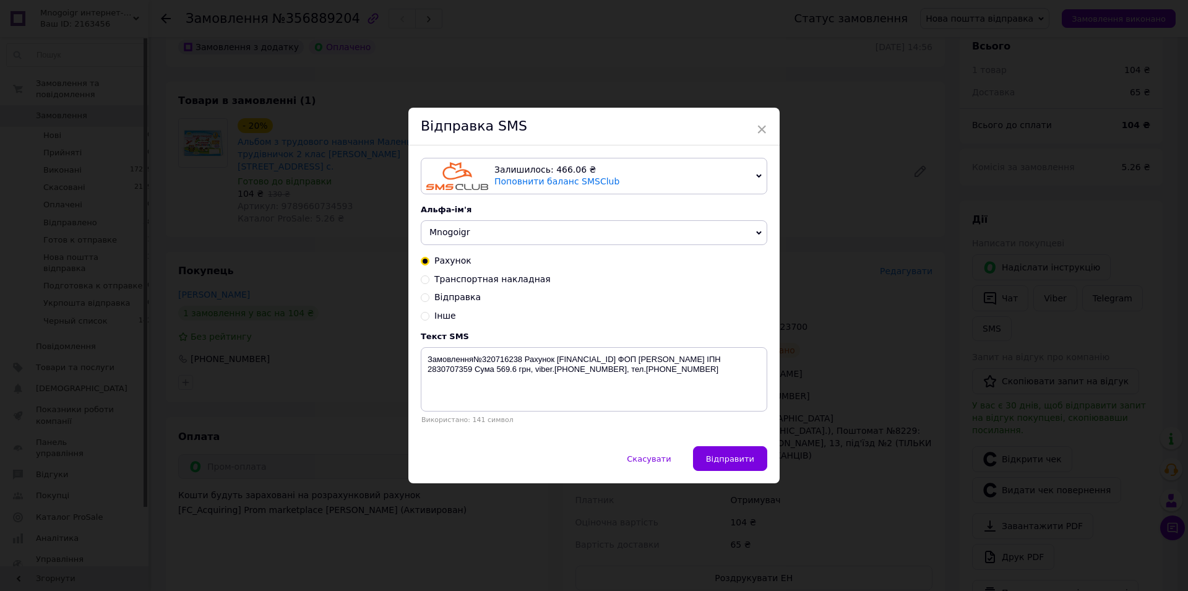
click at [444, 283] on span "Транспортная накладная" at bounding box center [492, 279] width 116 height 10
click at [429, 283] on input "Транспортная накладная" at bounding box center [425, 278] width 9 height 9
radio input "true"
radio input "false"
click at [582, 380] on textarea "Замовлення відправлено ТТН:" at bounding box center [594, 379] width 346 height 64
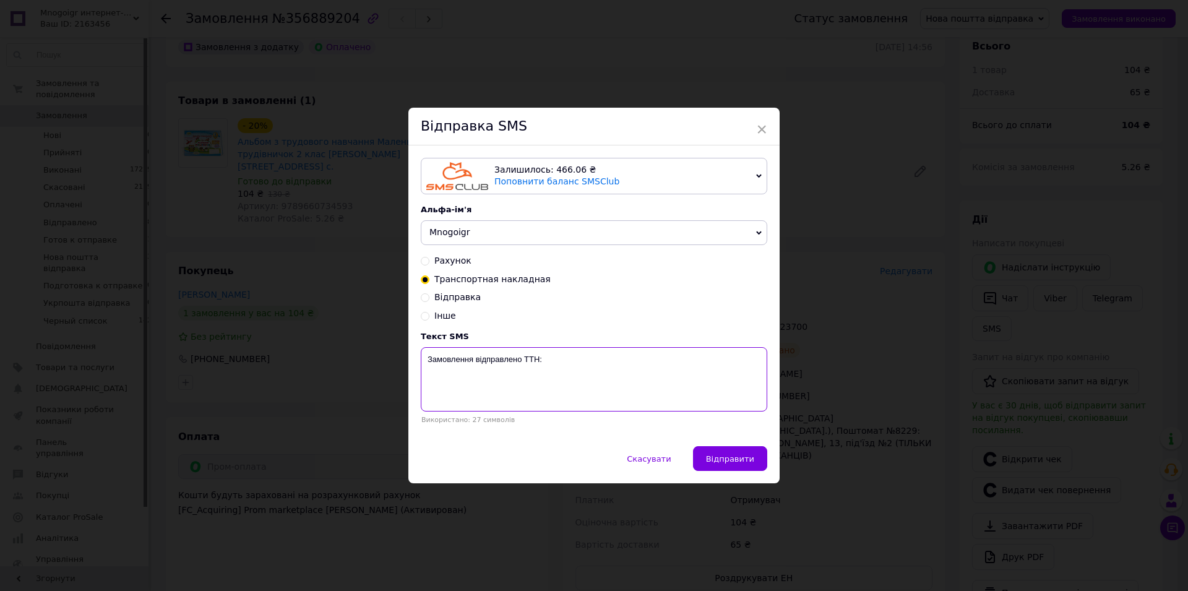
paste textarea "20451225123700"
type textarea "Замовлення відправлено ТТН:20451225123700"
click at [733, 462] on span "Відправити" at bounding box center [730, 458] width 48 height 9
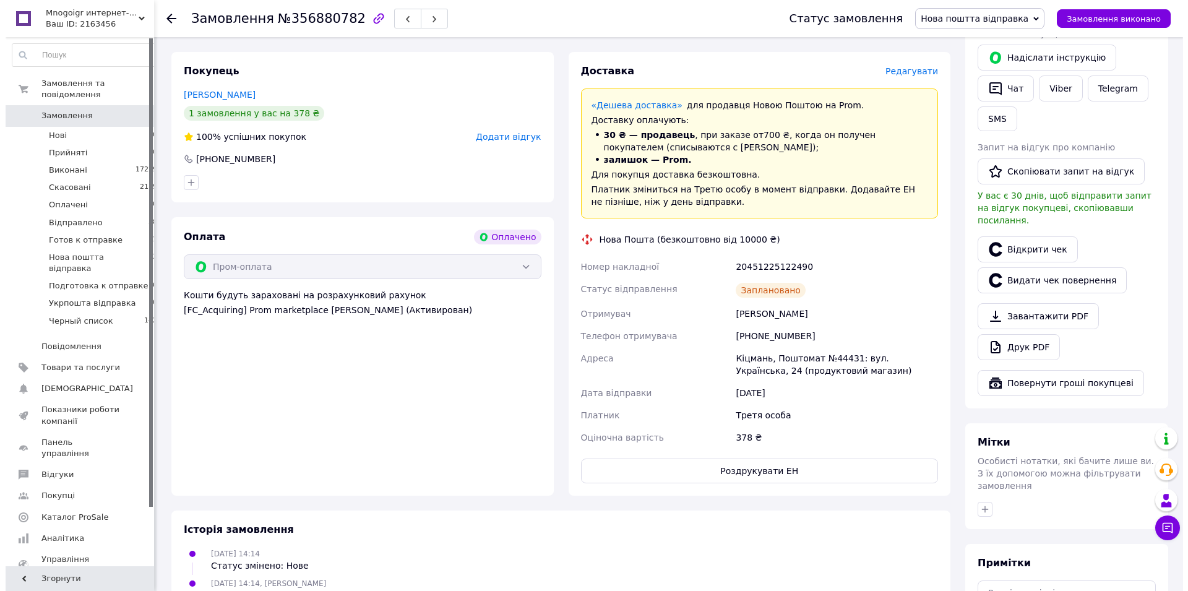
scroll to position [252, 0]
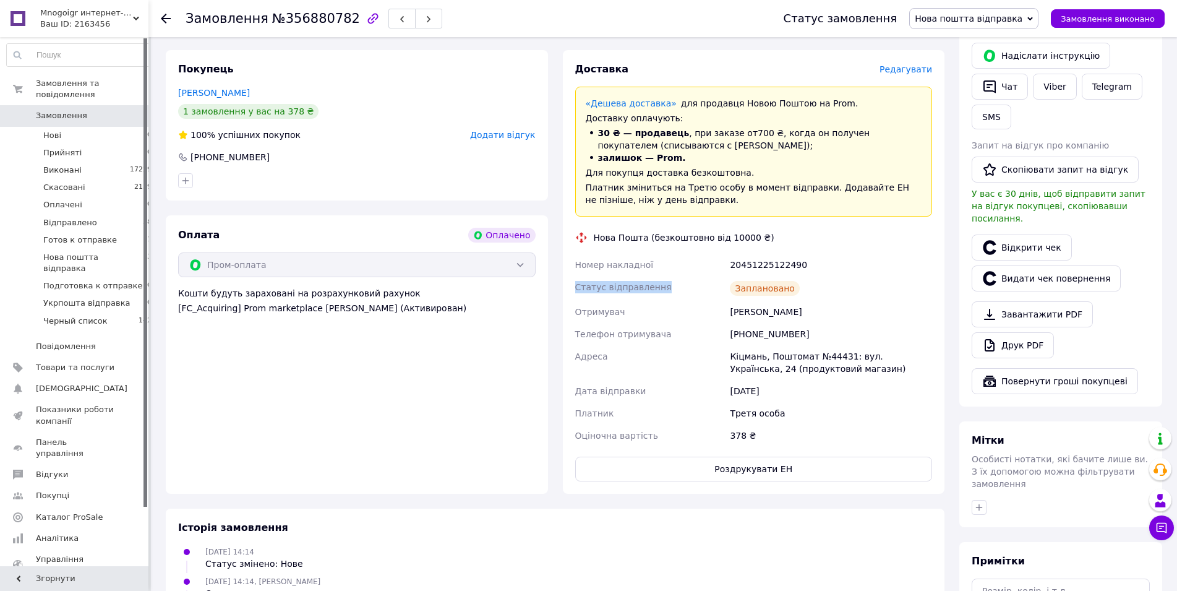
drag, startPoint x: 794, startPoint y: 241, endPoint x: 744, endPoint y: 244, distance: 49.6
click at [718, 254] on div "Номер накладної 20451225122490 Статус відправлення Заплановано Отримувач Палагн…" at bounding box center [754, 350] width 363 height 193
drag, startPoint x: 723, startPoint y: 238, endPoint x: 786, endPoint y: 236, distance: 62.5
click at [799, 254] on div "Номер накладної 20451225122490 Статус відправлення Заплановано Отримувач Палагн…" at bounding box center [754, 350] width 363 height 193
copy div "Номер накладної 20451225122490"
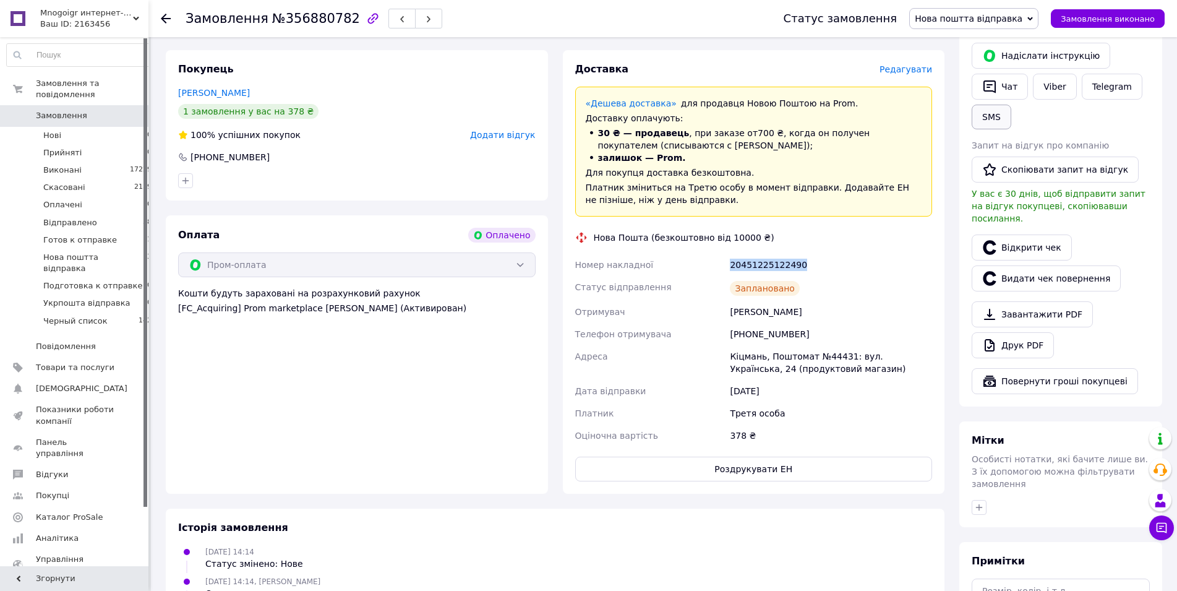
click at [994, 113] on button "SMS" at bounding box center [992, 117] width 40 height 25
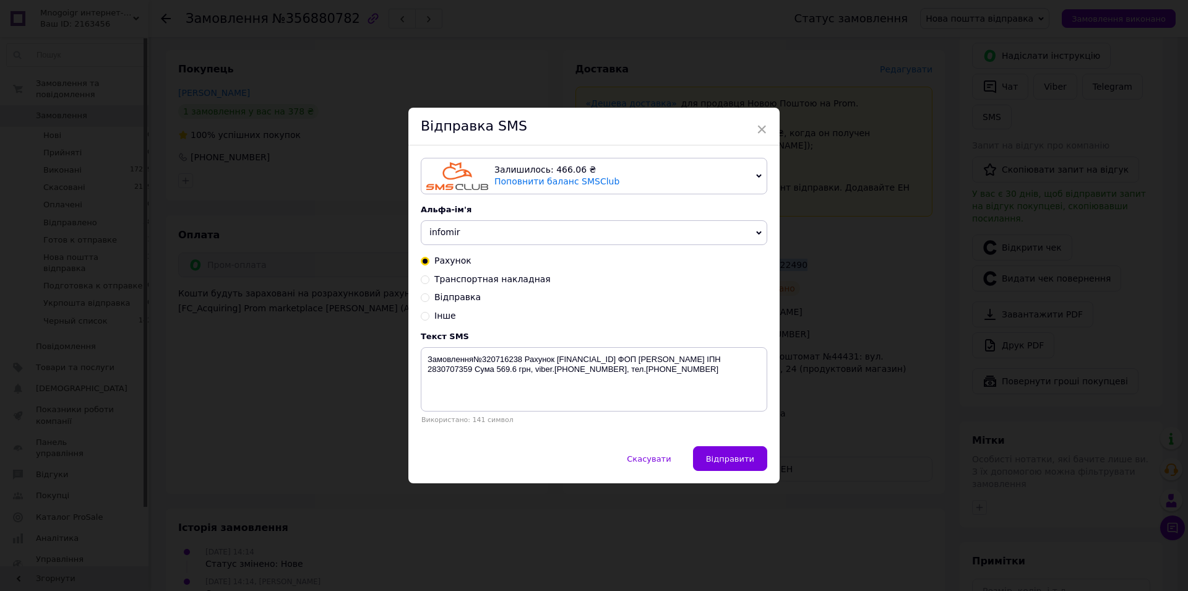
click at [445, 230] on span "infomir" at bounding box center [444, 232] width 31 height 10
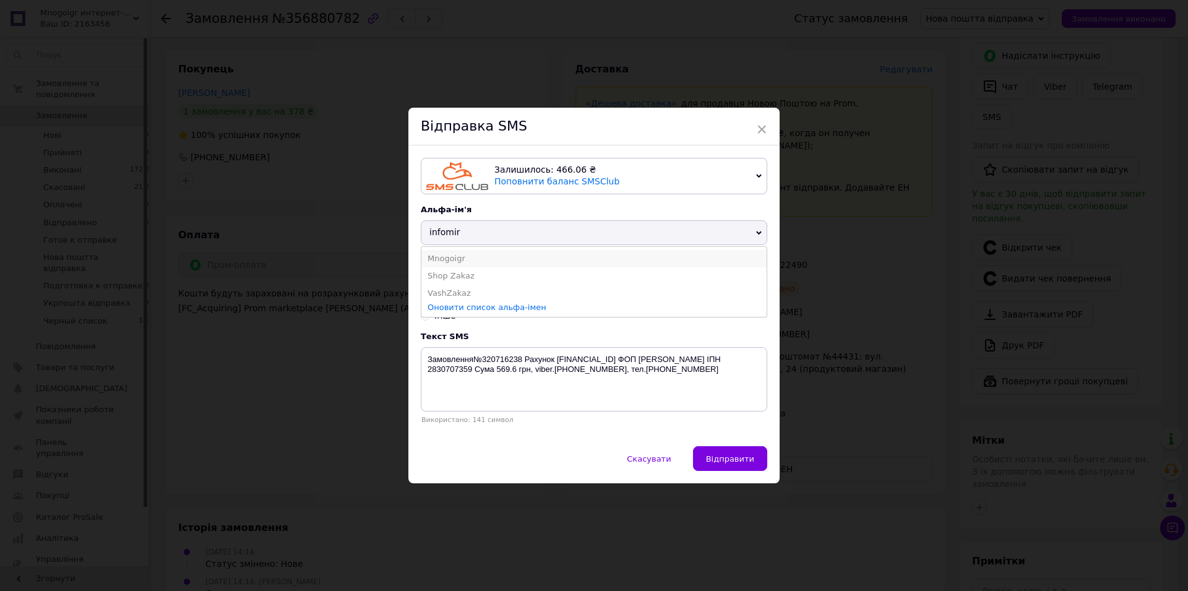
click at [438, 258] on li "Mnogoigr" at bounding box center [593, 258] width 345 height 17
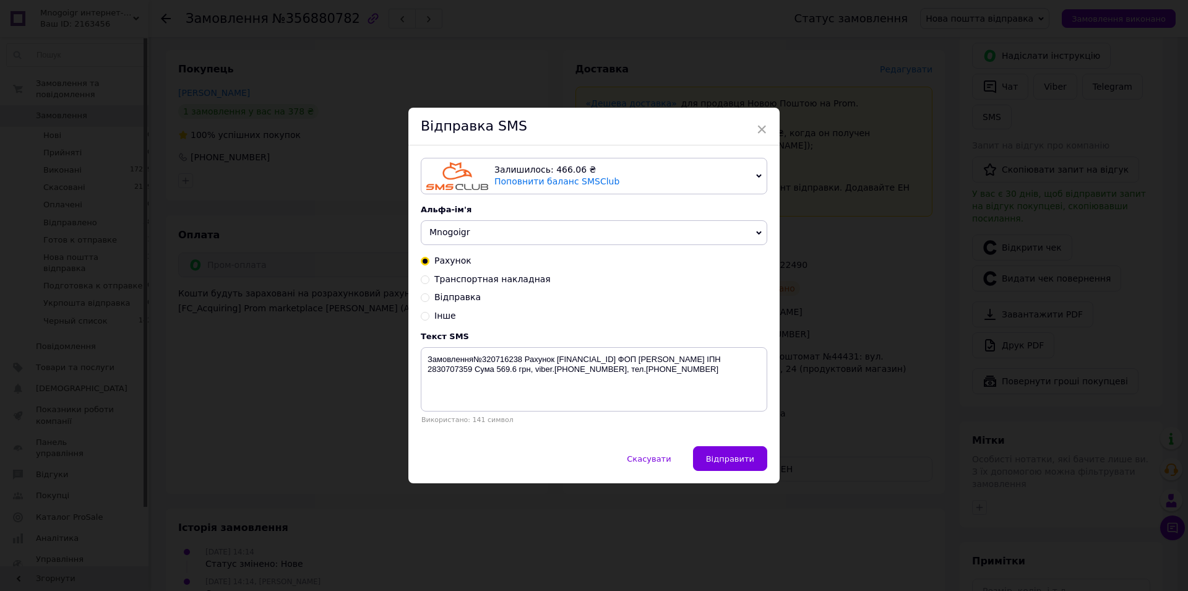
click at [449, 282] on span "Транспортная накладная" at bounding box center [492, 279] width 116 height 10
click at [429, 282] on input "Транспортная накладная" at bounding box center [425, 278] width 9 height 9
radio input "true"
radio input "false"
drag, startPoint x: 551, startPoint y: 356, endPoint x: 557, endPoint y: 363, distance: 8.7
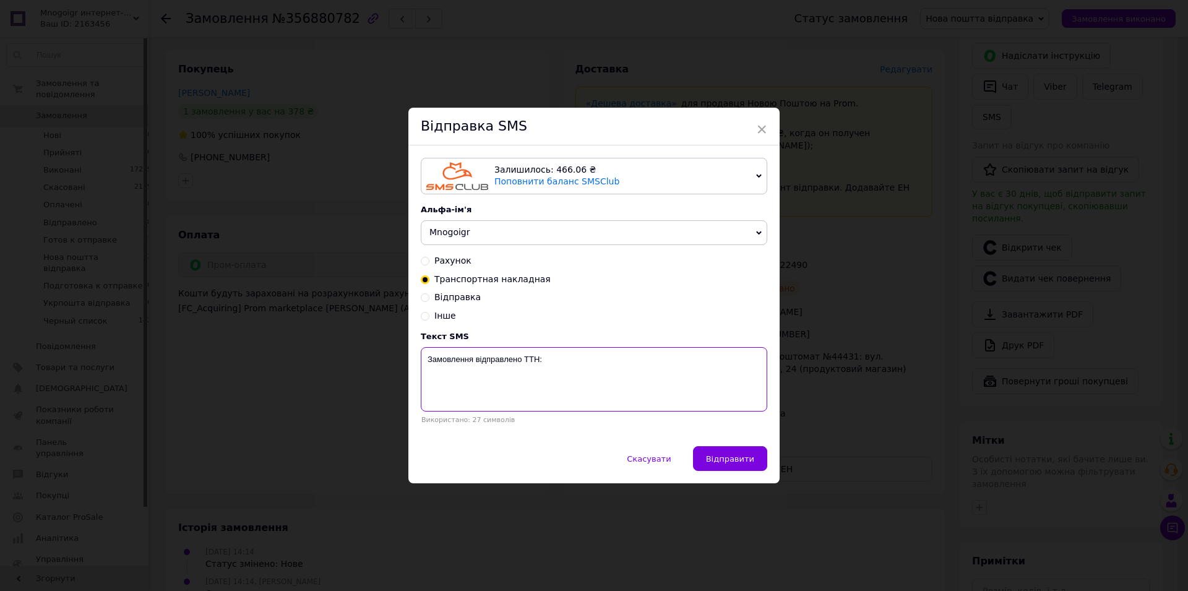
click at [552, 358] on textarea "Замовлення відправлено ТТН:" at bounding box center [594, 379] width 346 height 64
paste textarea "20451225122490"
type textarea "Замовлення відправлено ТТН:20451225122490"
click at [732, 450] on button "Відправити" at bounding box center [730, 458] width 74 height 25
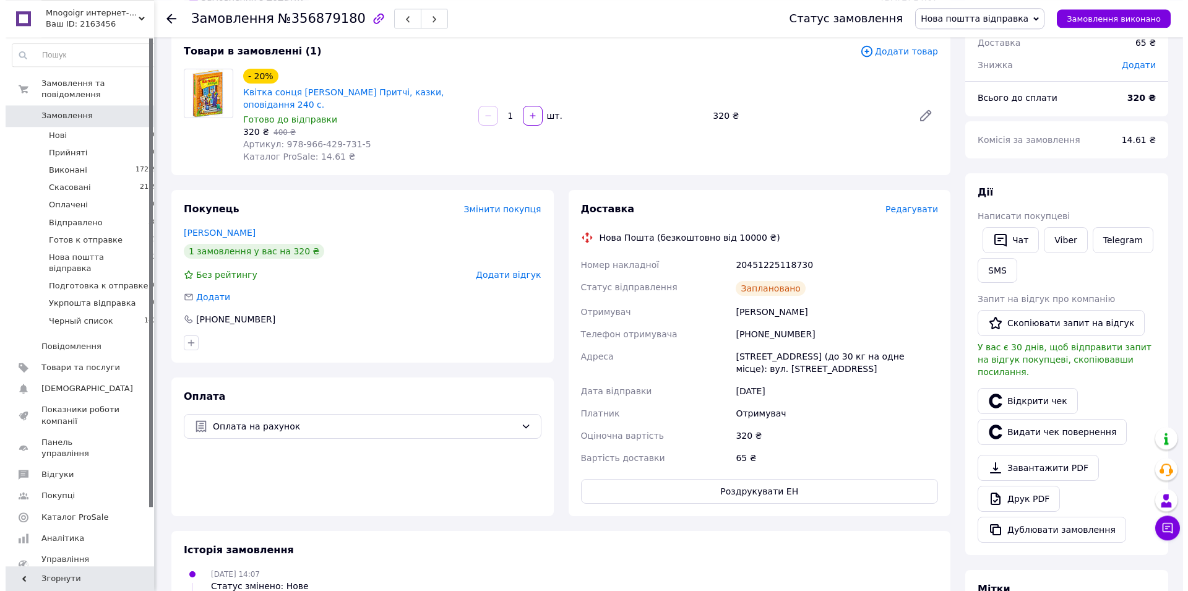
scroll to position [126, 0]
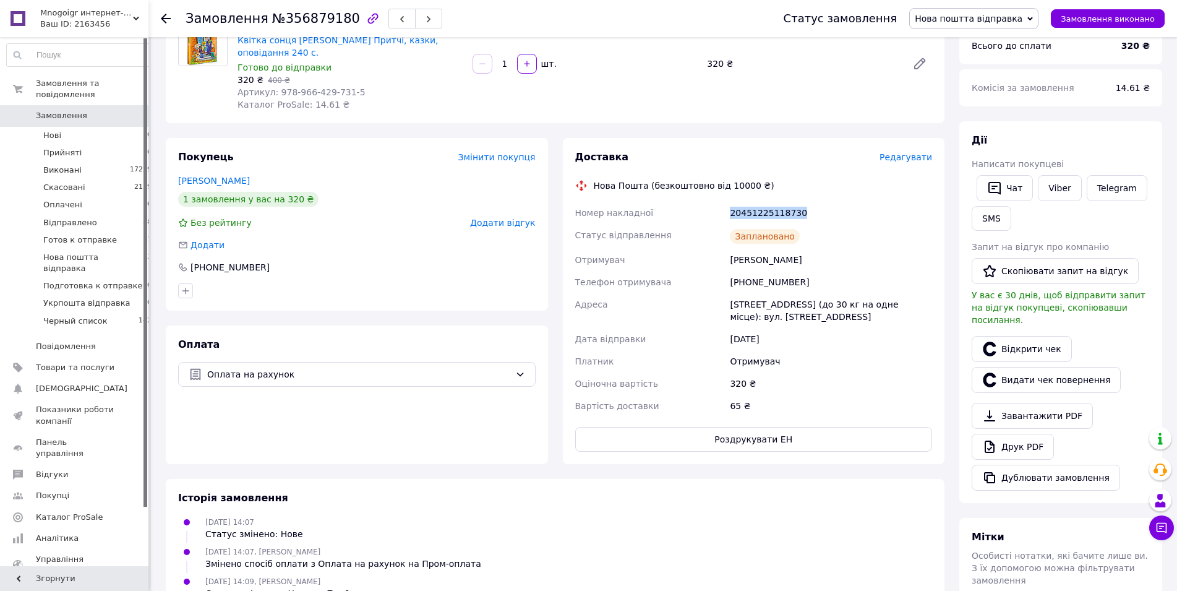
drag, startPoint x: 788, startPoint y: 213, endPoint x: 745, endPoint y: 208, distance: 42.9
click at [729, 214] on div "20451225118730" at bounding box center [831, 213] width 207 height 22
copy div "20451225118730"
click at [1001, 210] on button "SMS" at bounding box center [992, 218] width 40 height 25
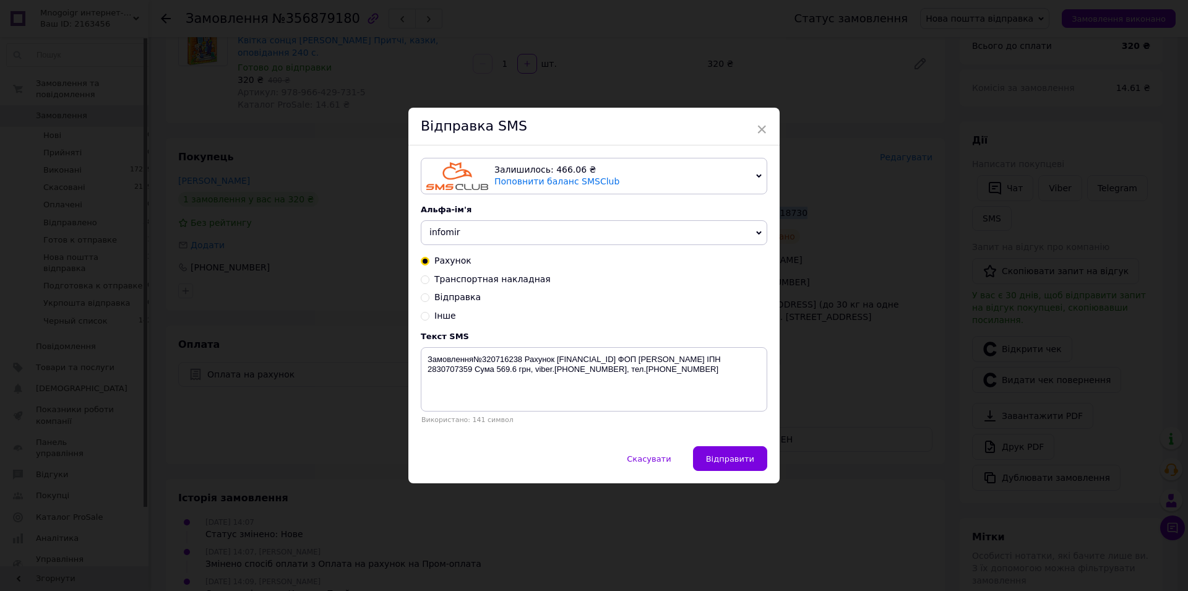
click at [510, 227] on span "infomir" at bounding box center [594, 232] width 346 height 25
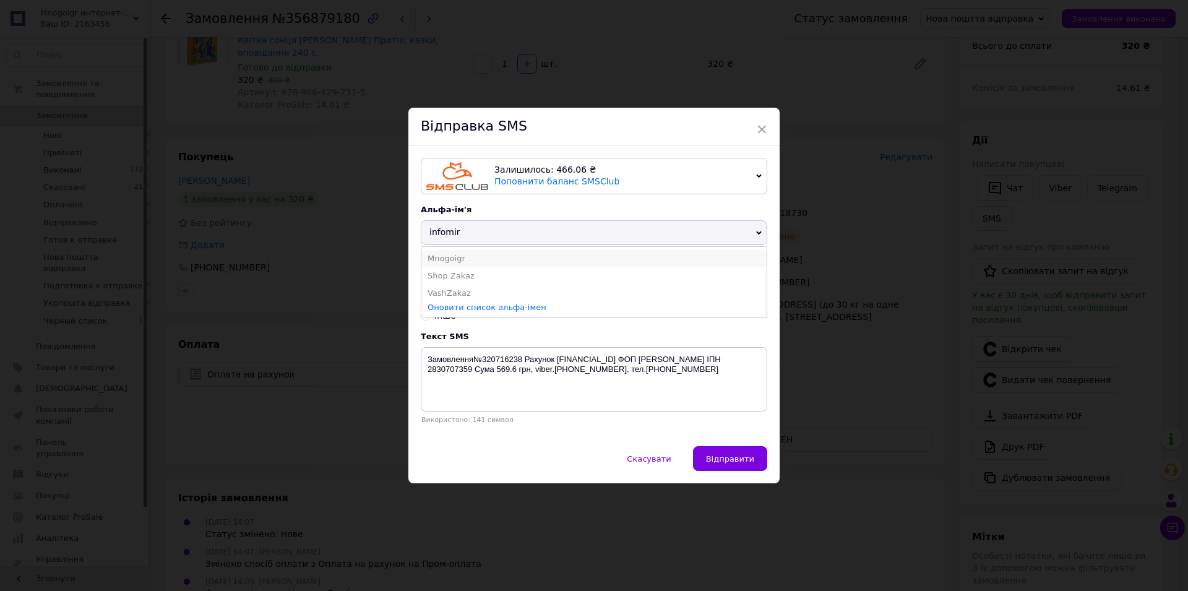
click at [461, 255] on li "Mnogoigr" at bounding box center [593, 258] width 345 height 17
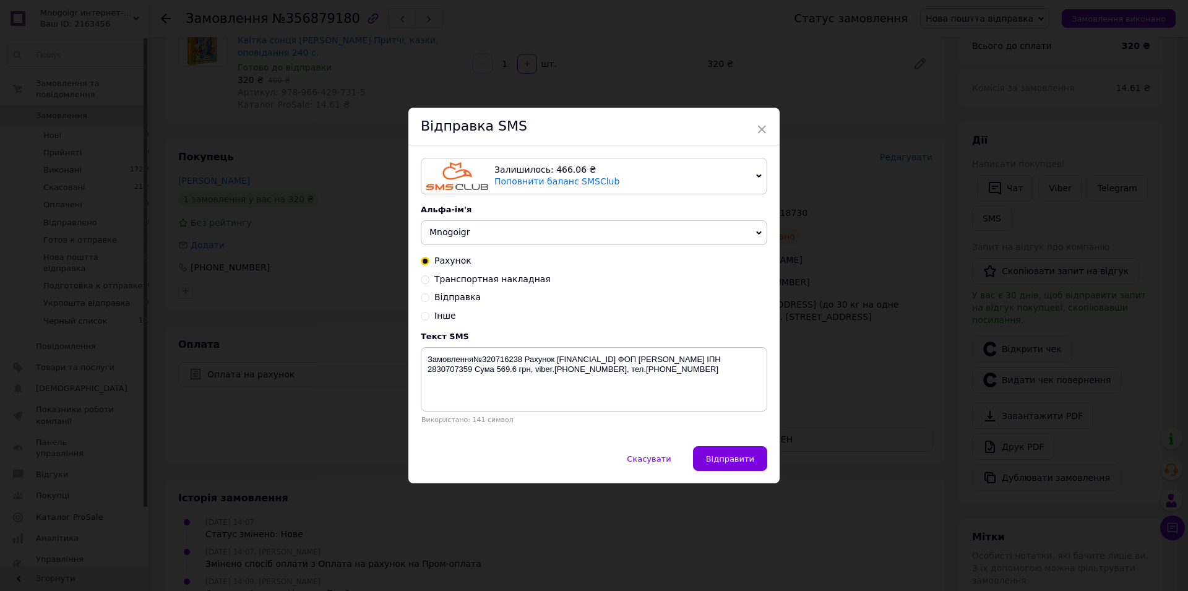
click at [459, 278] on span "Транспортная накладная" at bounding box center [492, 279] width 116 height 10
click at [429, 278] on input "Транспортная накладная" at bounding box center [425, 278] width 9 height 9
radio input "true"
radio input "false"
click at [567, 358] on textarea "Замовлення відправлено ТТН:" at bounding box center [594, 379] width 346 height 64
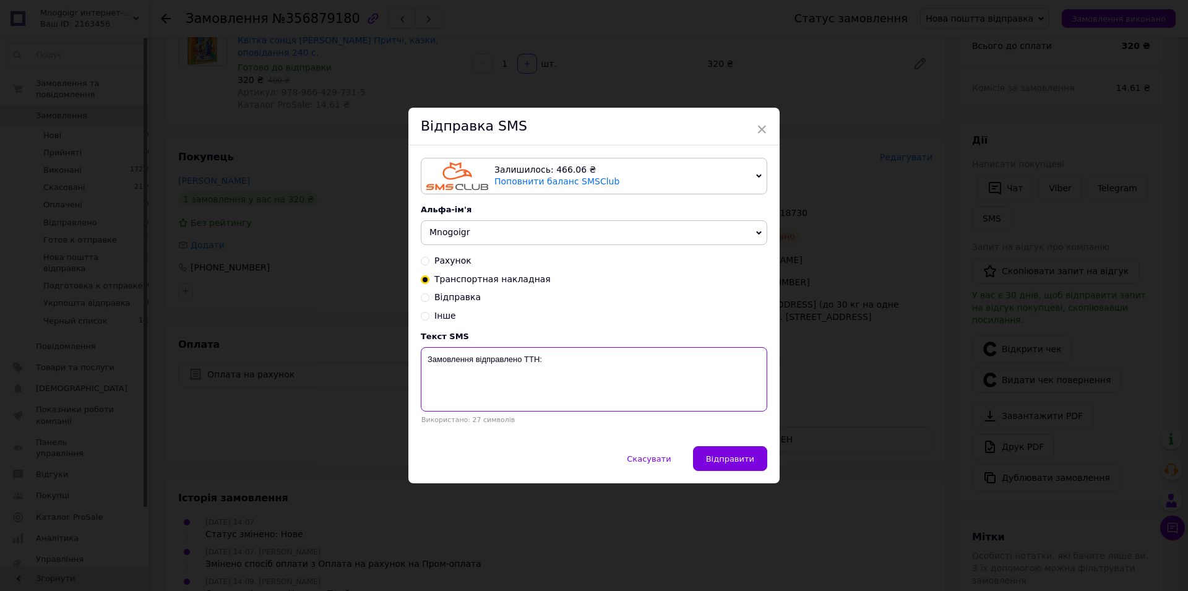
paste textarea "20451225118730"
type textarea "Замовлення відправлено ТТН:20451225118730"
click at [723, 452] on button "Відправити" at bounding box center [730, 458] width 74 height 25
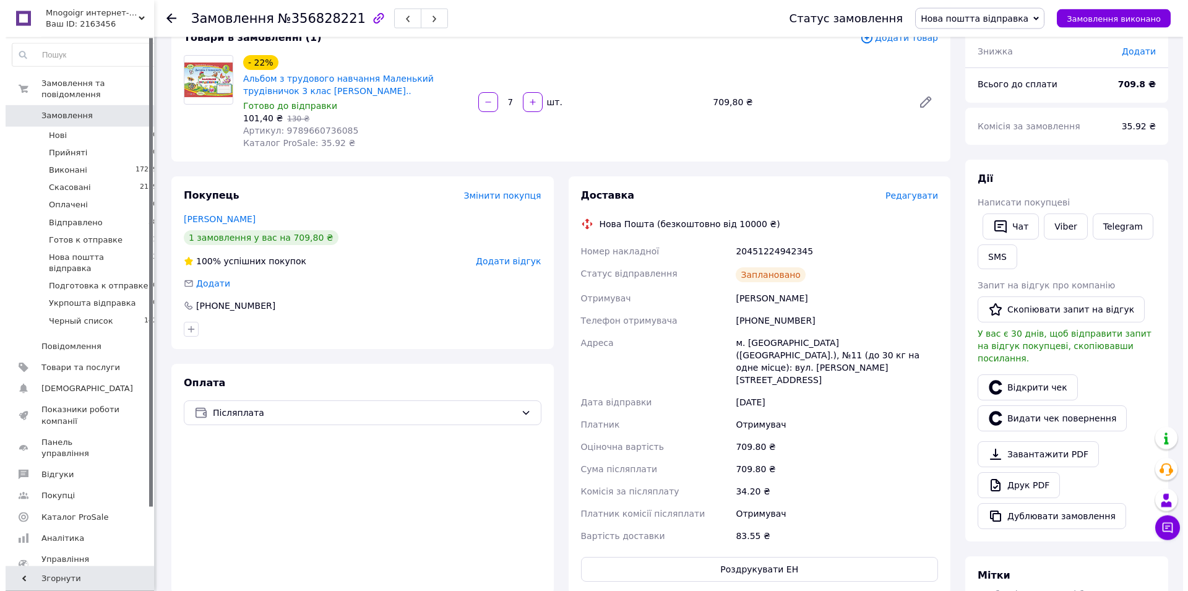
scroll to position [189, 0]
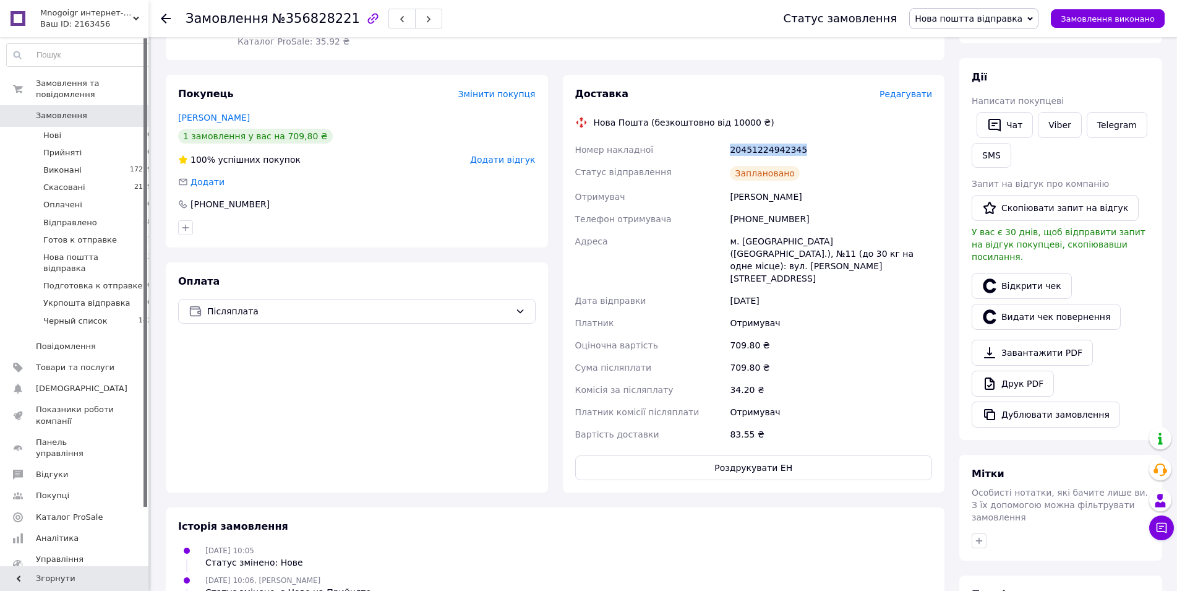
drag, startPoint x: 797, startPoint y: 149, endPoint x: 715, endPoint y: 157, distance: 82.6
click at [715, 157] on div "Номер накладної 20451224942345 Статус відправлення Заплановано Отримувач Кирилю…" at bounding box center [754, 292] width 363 height 307
copy div "Номер накладної 20451224942345"
click at [1002, 157] on button "SMS" at bounding box center [992, 155] width 40 height 25
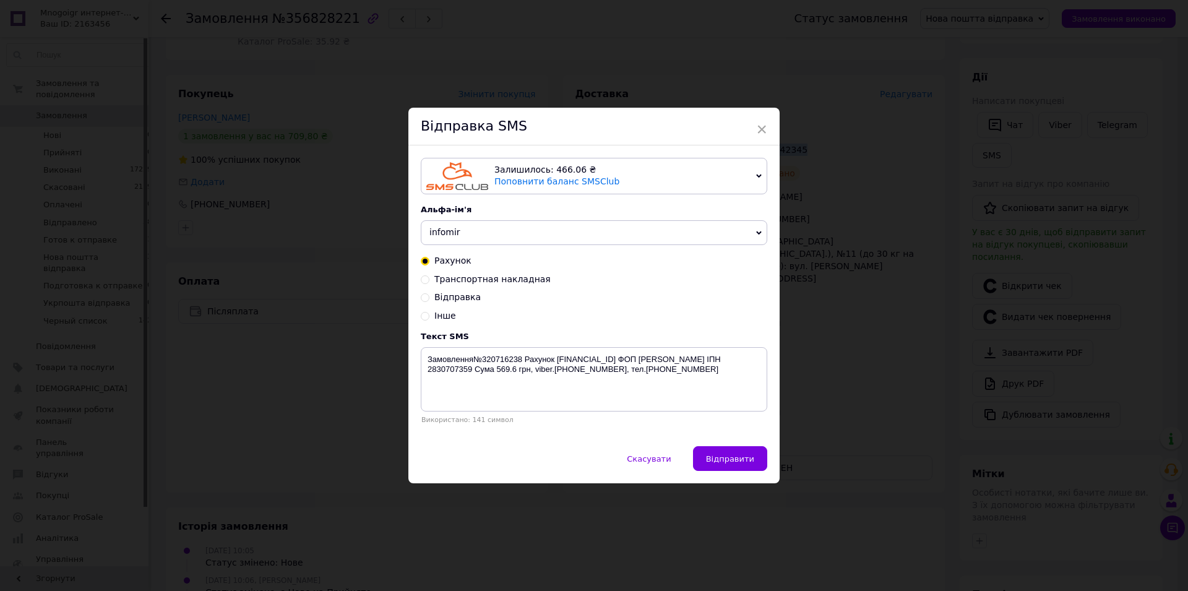
click at [465, 231] on span "infomir" at bounding box center [594, 232] width 346 height 25
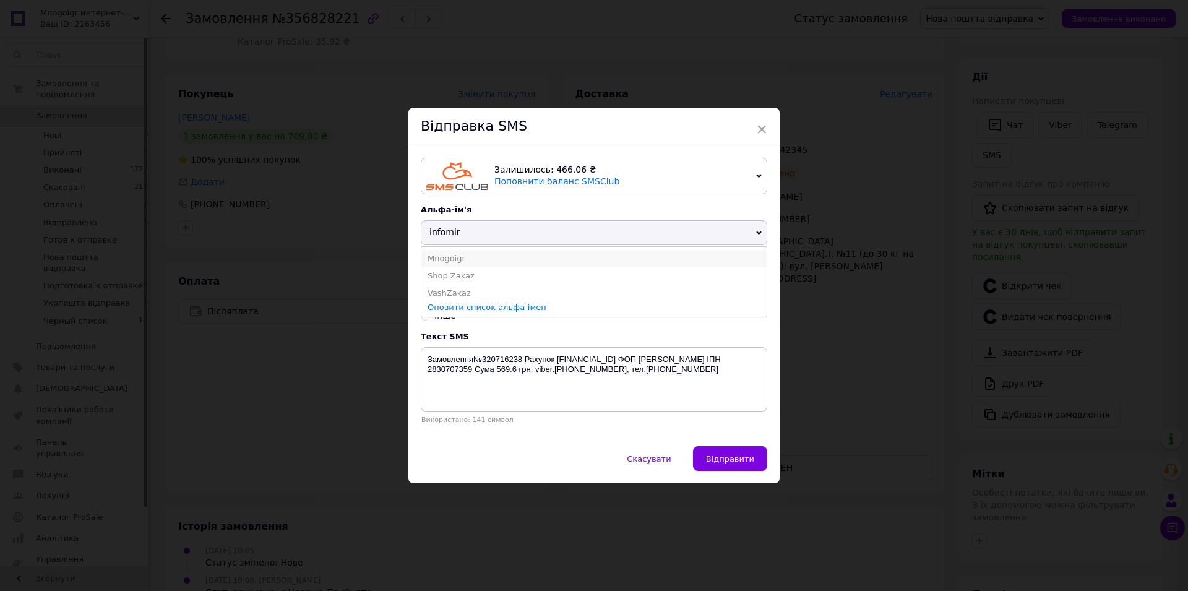
click at [457, 256] on li "Mnogoigr" at bounding box center [593, 258] width 345 height 17
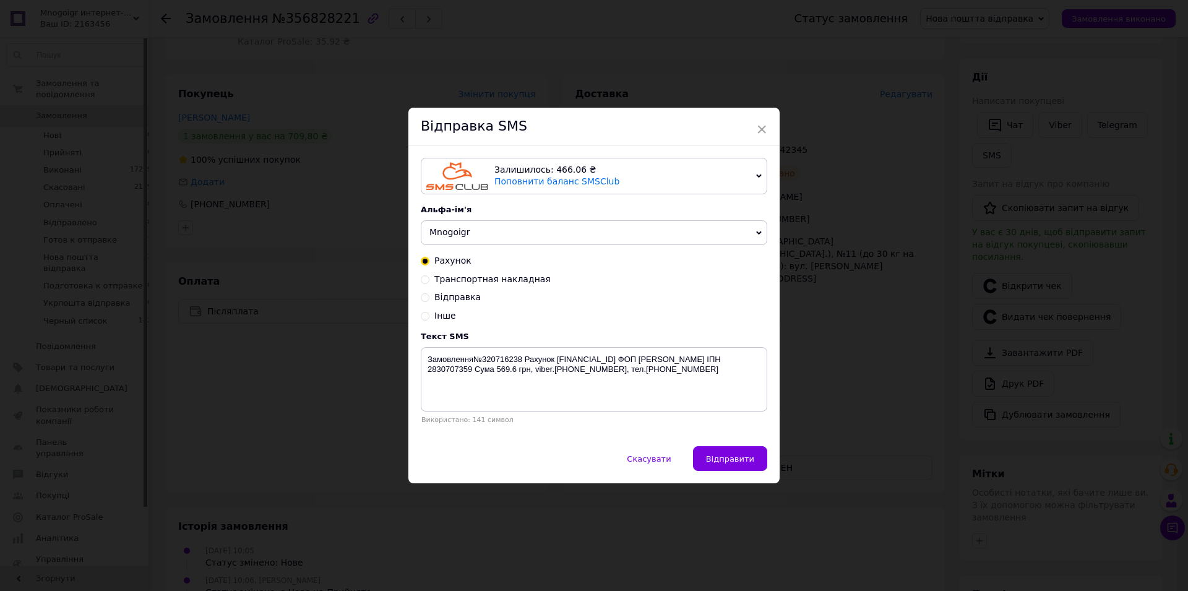
click at [463, 284] on span "Транспортная накладная" at bounding box center [492, 279] width 116 height 10
click at [429, 283] on input "Транспортная накладная" at bounding box center [425, 278] width 9 height 9
radio input "true"
radio input "false"
drag, startPoint x: 695, startPoint y: 392, endPoint x: 692, endPoint y: 377, distance: 14.6
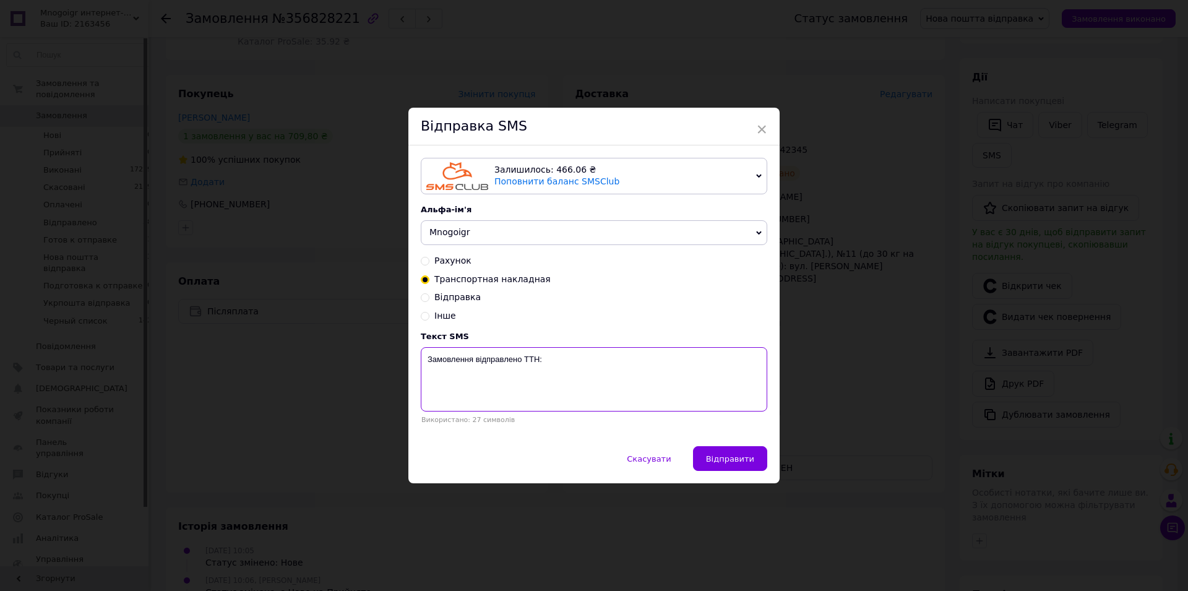
click at [695, 391] on textarea "Замовлення відправлено ТТН:" at bounding box center [594, 379] width 346 height 64
paste textarea "20451224942345"
type textarea "Замовлення відправлено ТТН:20451224942345"
click at [731, 455] on span "Відправити" at bounding box center [730, 458] width 48 height 9
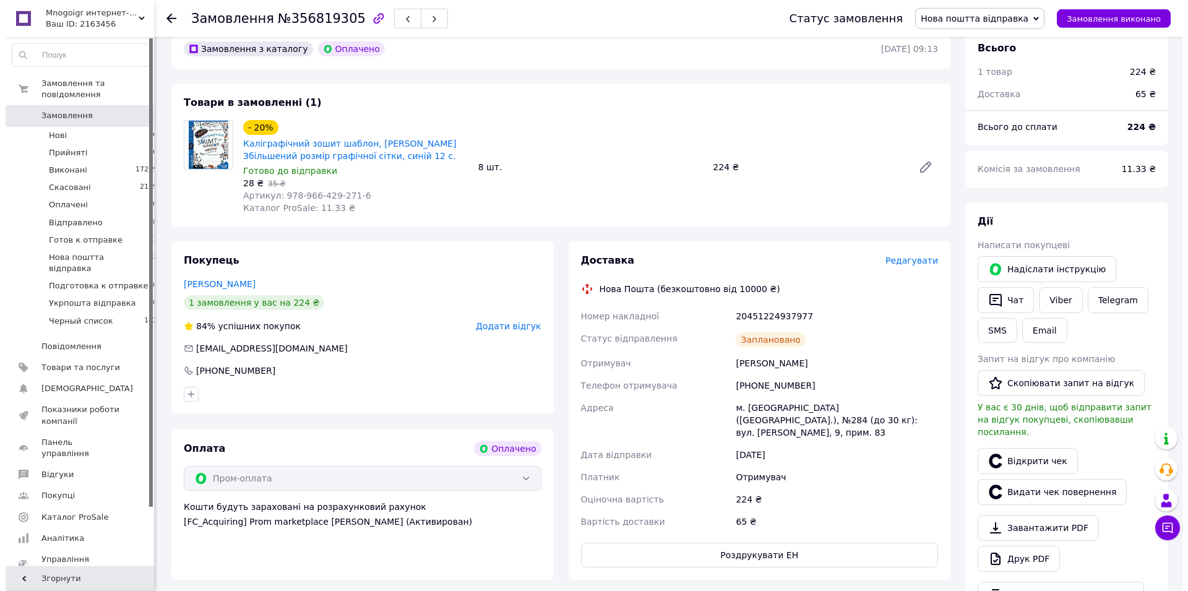
scroll to position [126, 0]
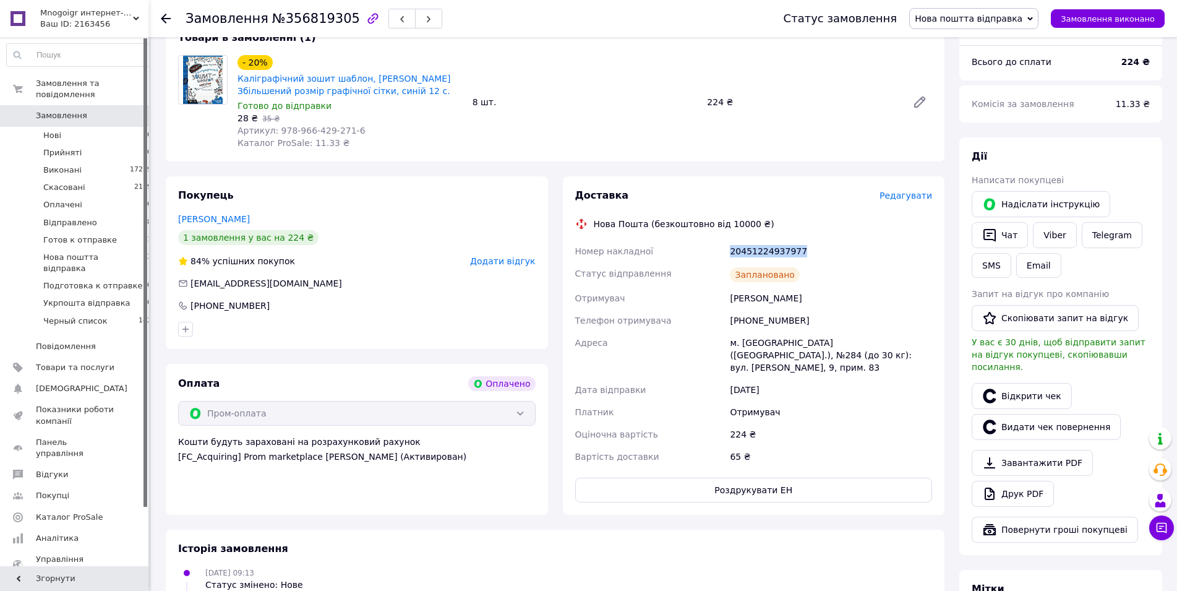
drag, startPoint x: 799, startPoint y: 249, endPoint x: 731, endPoint y: 257, distance: 68.5
click at [728, 257] on div "20451224937977" at bounding box center [831, 251] width 207 height 22
copy div "20451224937977"
click at [986, 260] on button "SMS" at bounding box center [992, 265] width 40 height 25
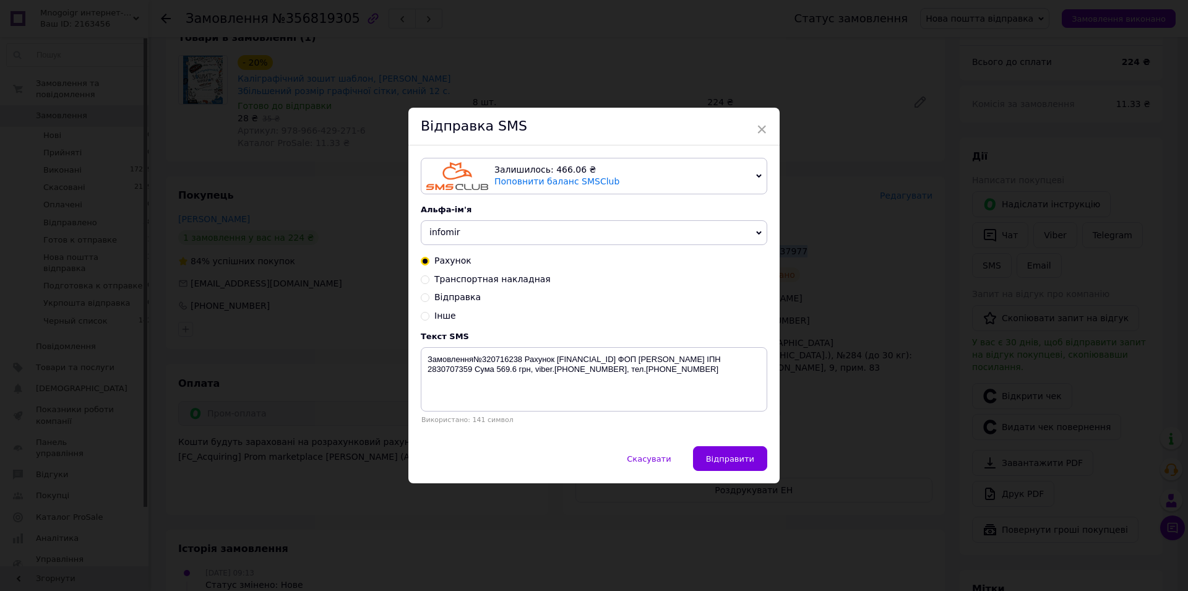
click at [494, 225] on span "infomir" at bounding box center [594, 232] width 346 height 25
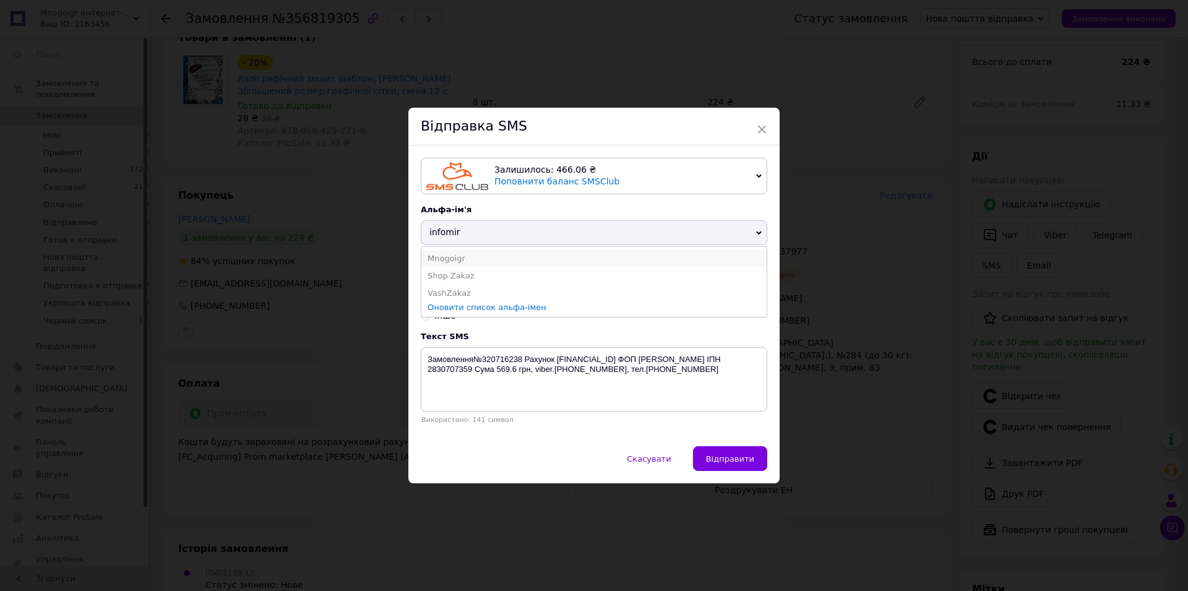
click at [442, 260] on li "Mnogoigr" at bounding box center [593, 258] width 345 height 17
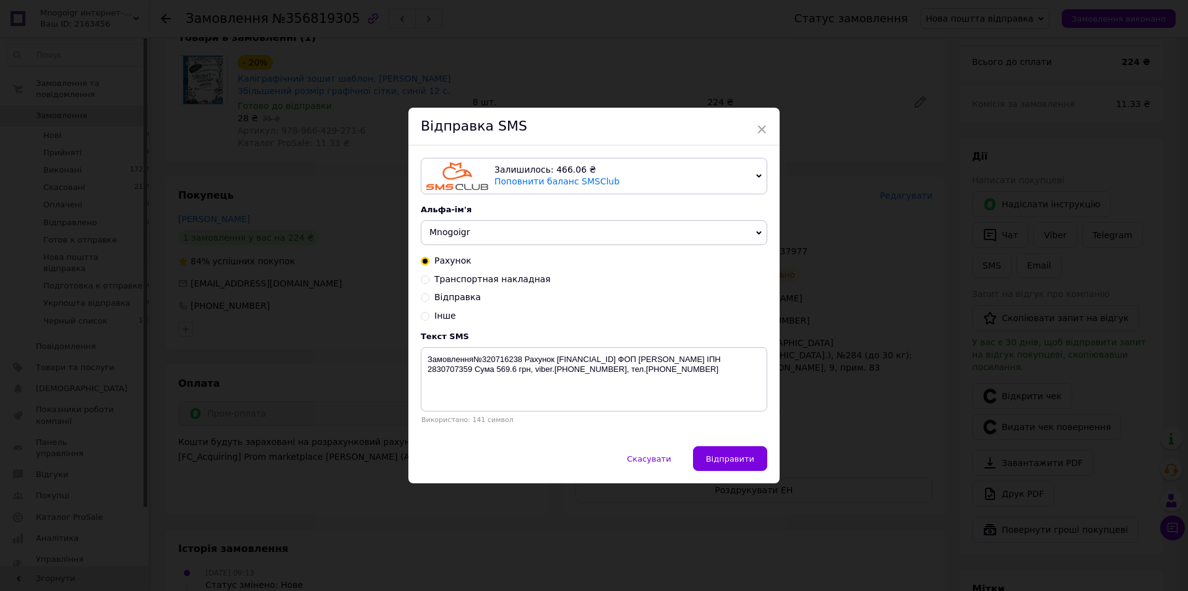
click at [450, 283] on span "Транспортная накладная" at bounding box center [492, 279] width 116 height 10
click at [429, 283] on input "Транспортная накладная" at bounding box center [425, 278] width 9 height 9
radio input "true"
radio input "false"
click at [561, 351] on textarea "Замовлення відправлено ТТН:" at bounding box center [594, 379] width 346 height 64
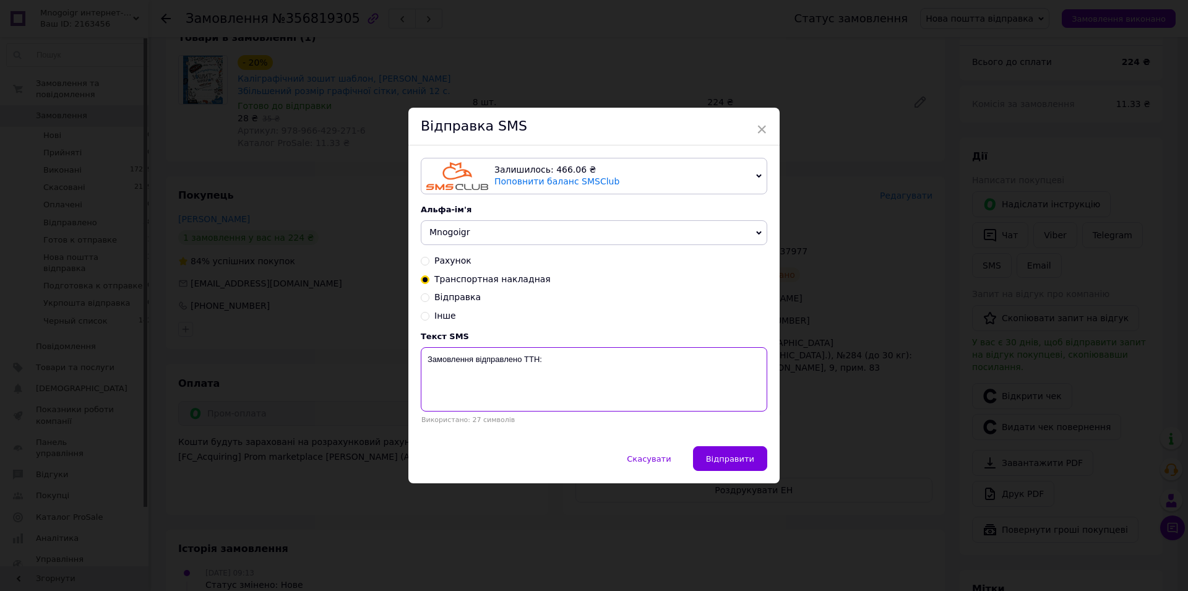
paste textarea "20451224937977"
type textarea "Замовлення відправлено ТТН:20451224937977"
click at [706, 466] on button "Відправити" at bounding box center [730, 458] width 74 height 25
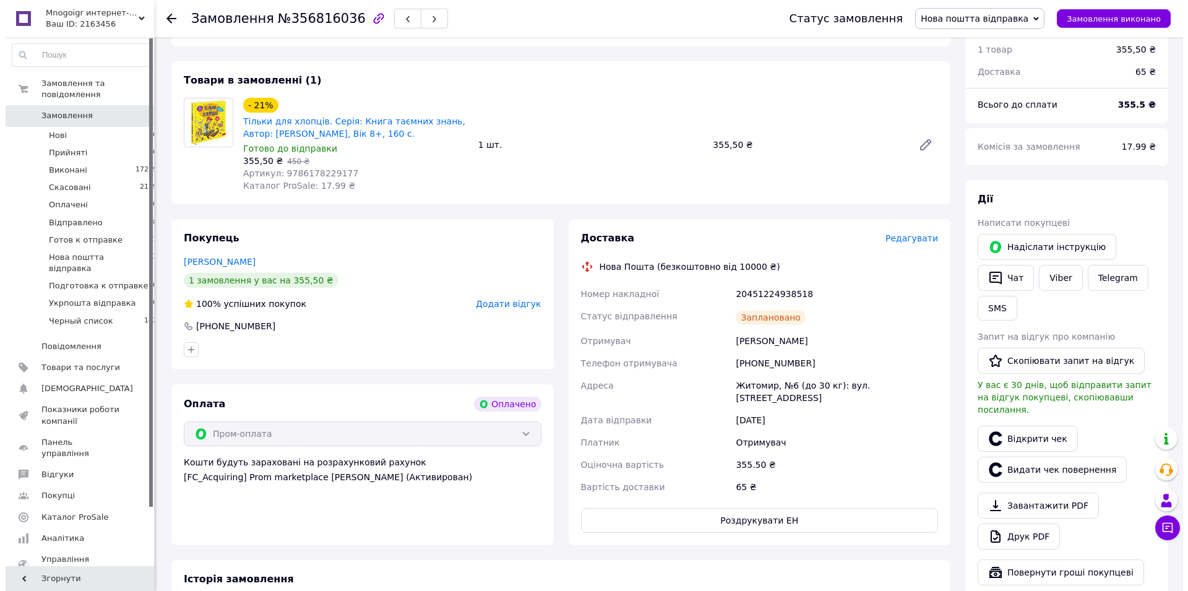
scroll to position [126, 0]
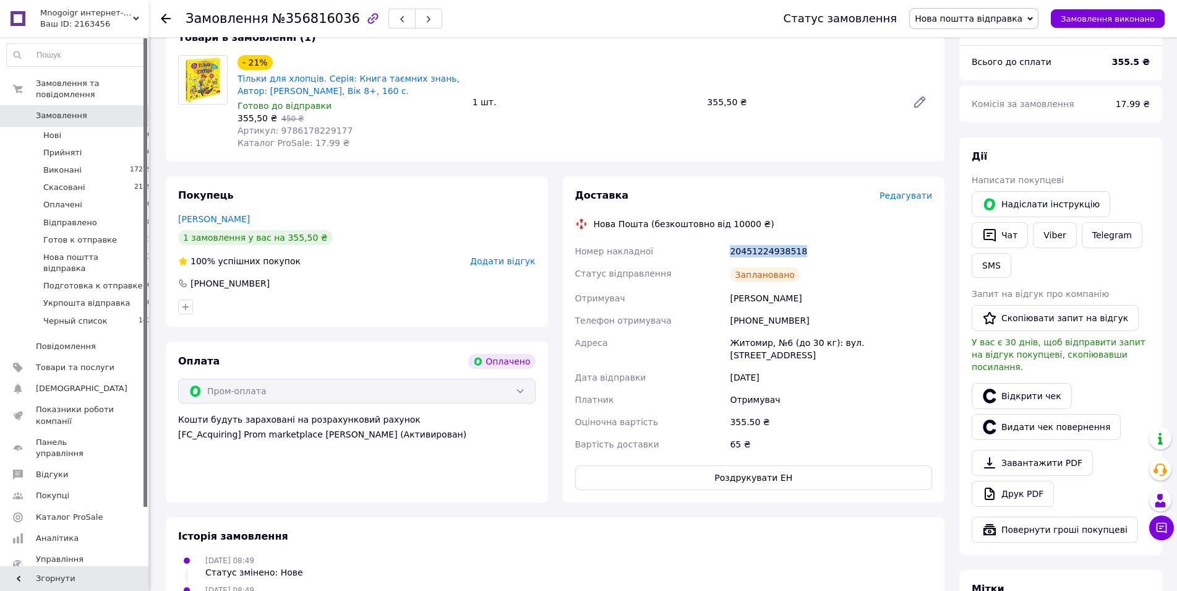
drag, startPoint x: 799, startPoint y: 254, endPoint x: 729, endPoint y: 257, distance: 69.4
click at [728, 257] on div "20451224938518" at bounding box center [831, 251] width 207 height 22
copy div "20451224938518"
click at [992, 273] on button "SMS" at bounding box center [992, 265] width 40 height 25
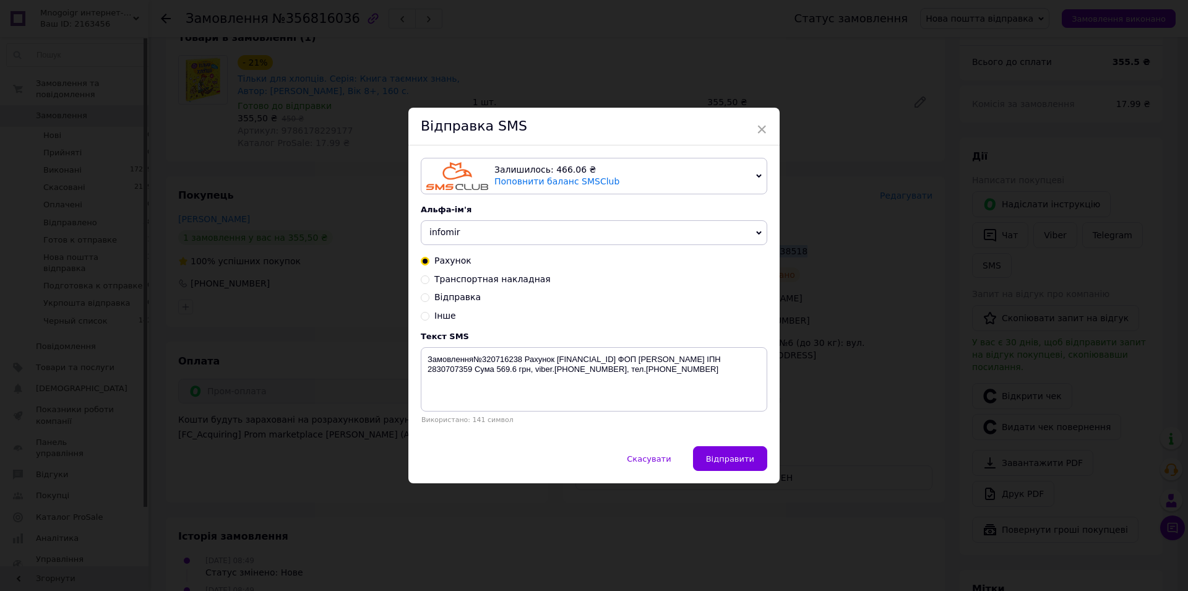
click at [456, 243] on span "infomir" at bounding box center [594, 232] width 346 height 25
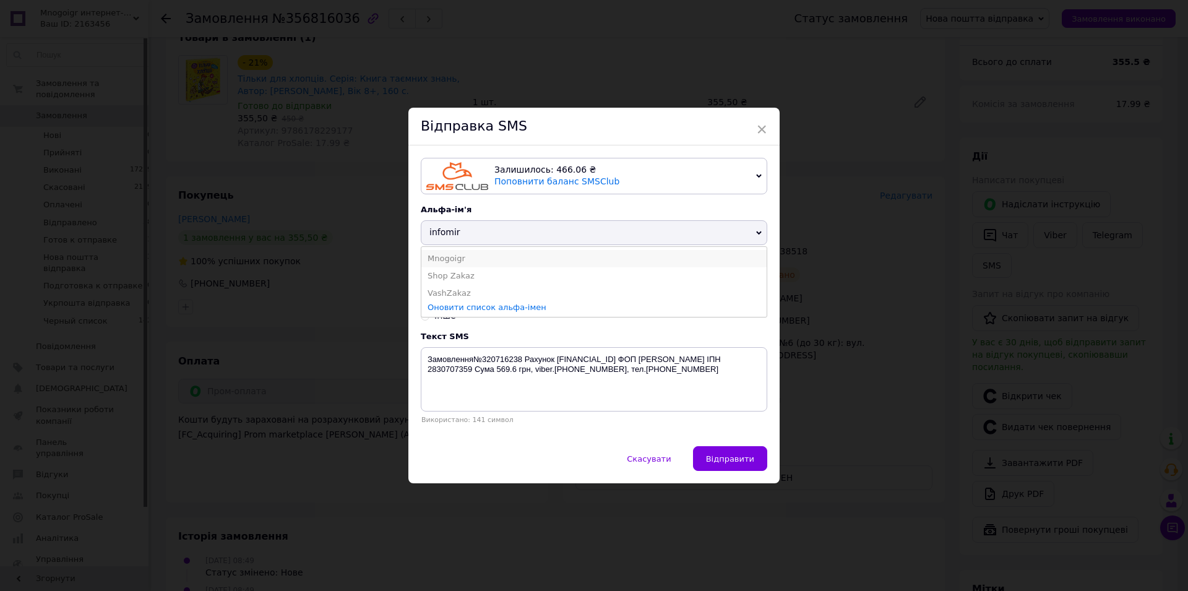
click at [441, 256] on li "Mnogoigr" at bounding box center [593, 258] width 345 height 17
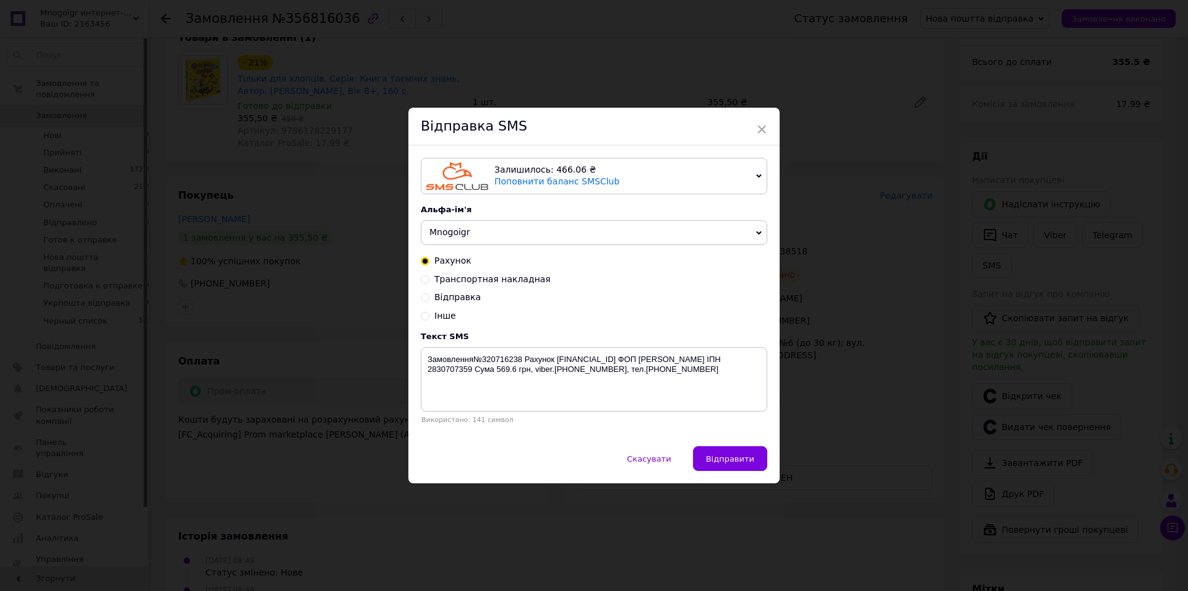
click at [456, 284] on span "Транспортная накладная" at bounding box center [492, 279] width 116 height 10
click at [429, 283] on input "Транспортная накладная" at bounding box center [425, 278] width 9 height 9
radio input "true"
radio input "false"
click at [608, 409] on textarea "Замовлення відправлено ТТН:" at bounding box center [594, 379] width 346 height 64
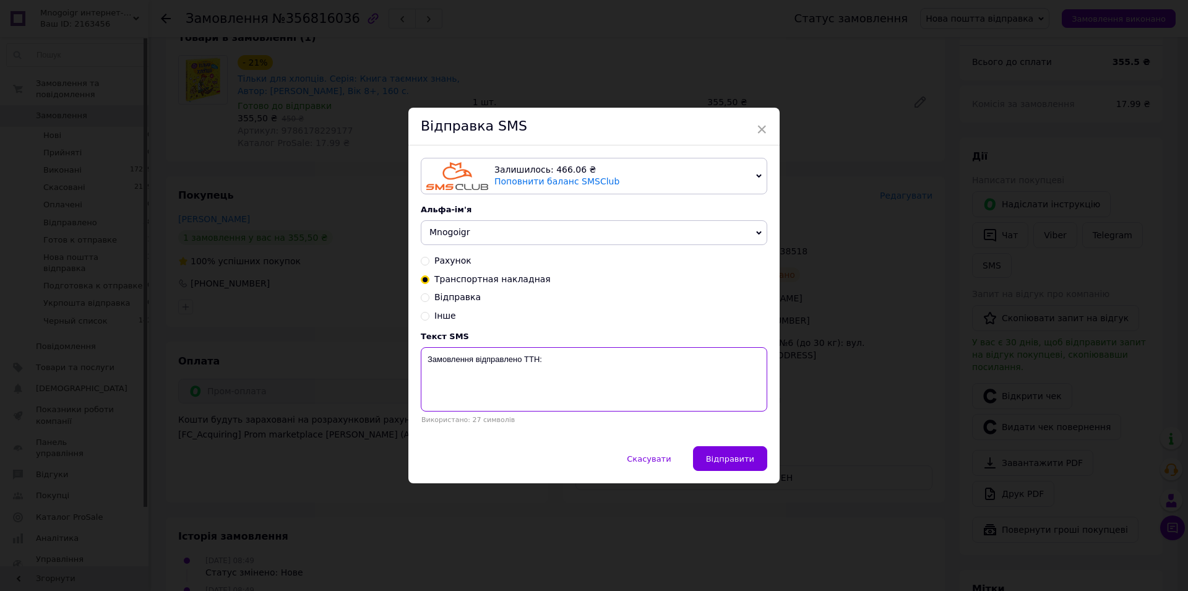
paste textarea "20451224938518"
type textarea "Замовлення відправлено ТТН:20451224938518"
click at [718, 470] on button "Відправити" at bounding box center [730, 458] width 74 height 25
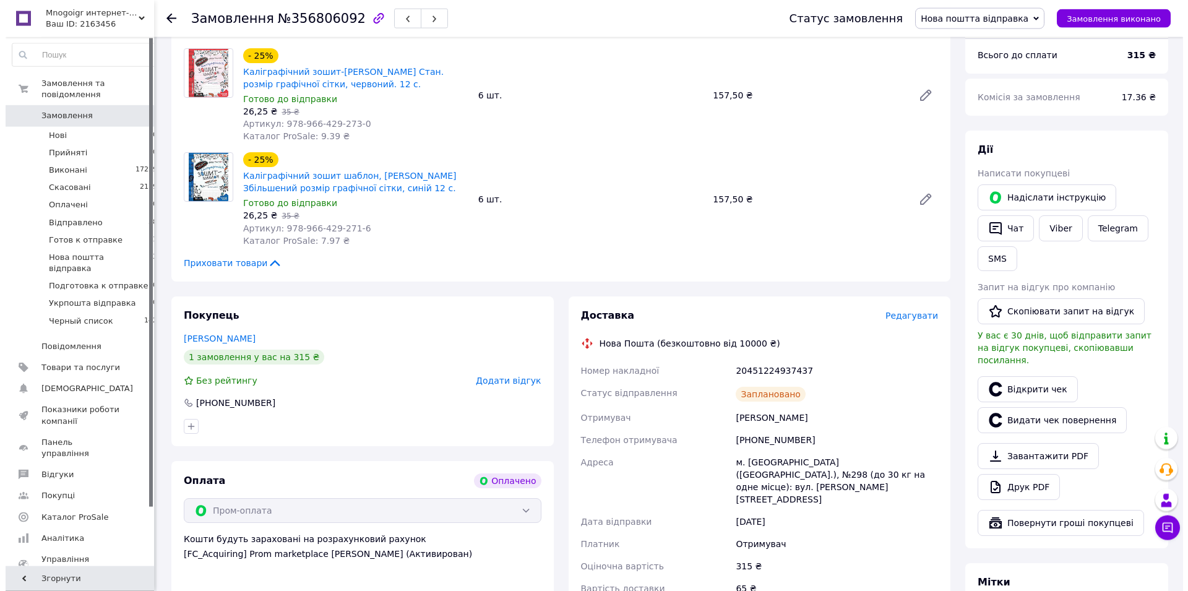
scroll to position [189, 0]
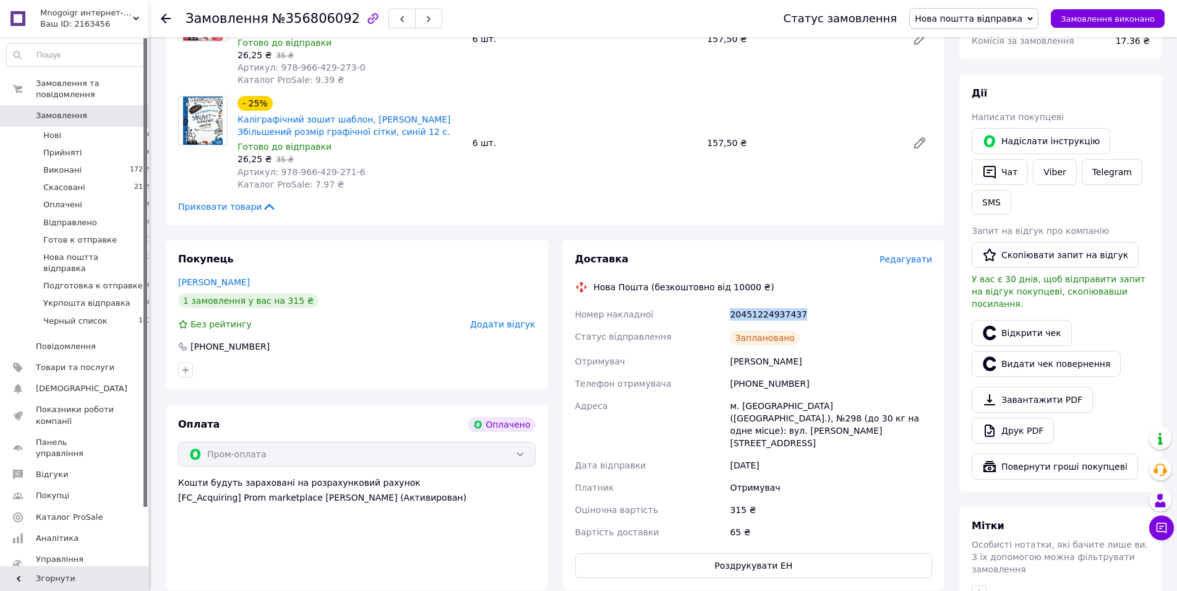
drag, startPoint x: 801, startPoint y: 316, endPoint x: 734, endPoint y: 317, distance: 67.4
click at [724, 317] on div "Номер накладної 20451224937437 Статус відправлення Заплановано Отримувач Колесн…" at bounding box center [754, 423] width 363 height 240
copy div "Номер накладної 20451224937437"
click at [988, 207] on button "SMS" at bounding box center [992, 202] width 40 height 25
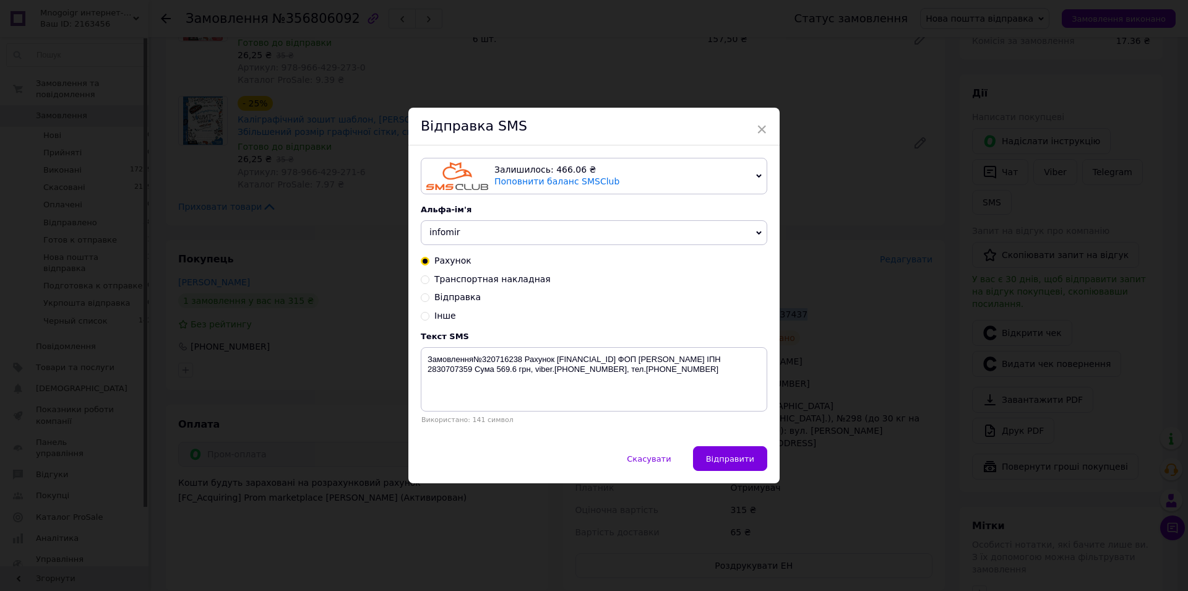
click at [468, 234] on span "infomir" at bounding box center [594, 232] width 346 height 25
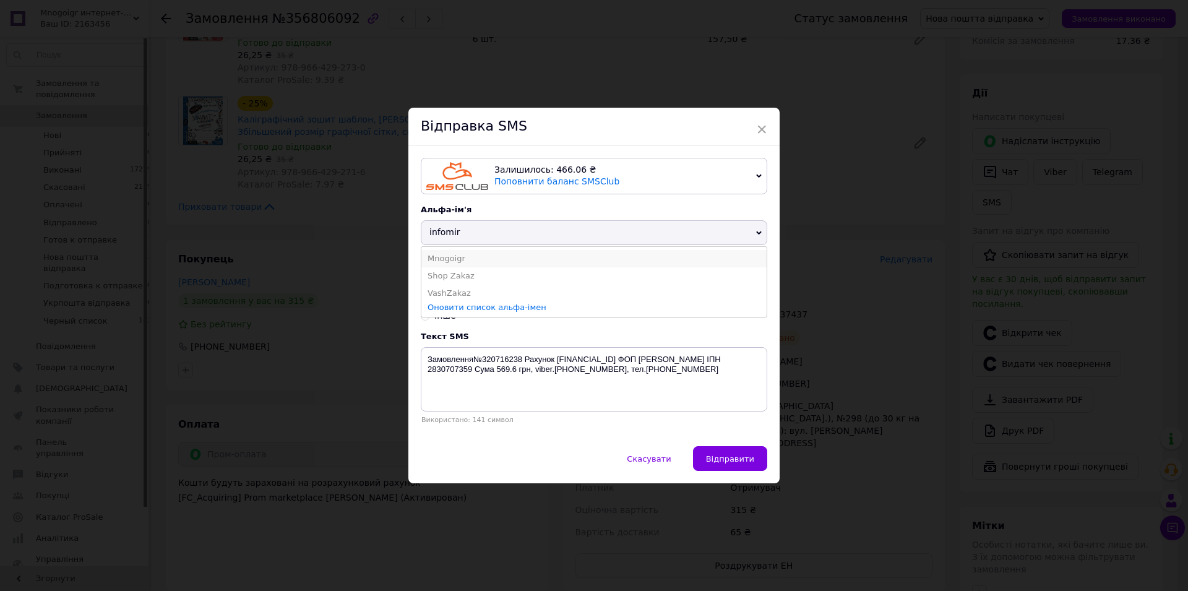
click at [447, 262] on li "Mnogoigr" at bounding box center [593, 258] width 345 height 17
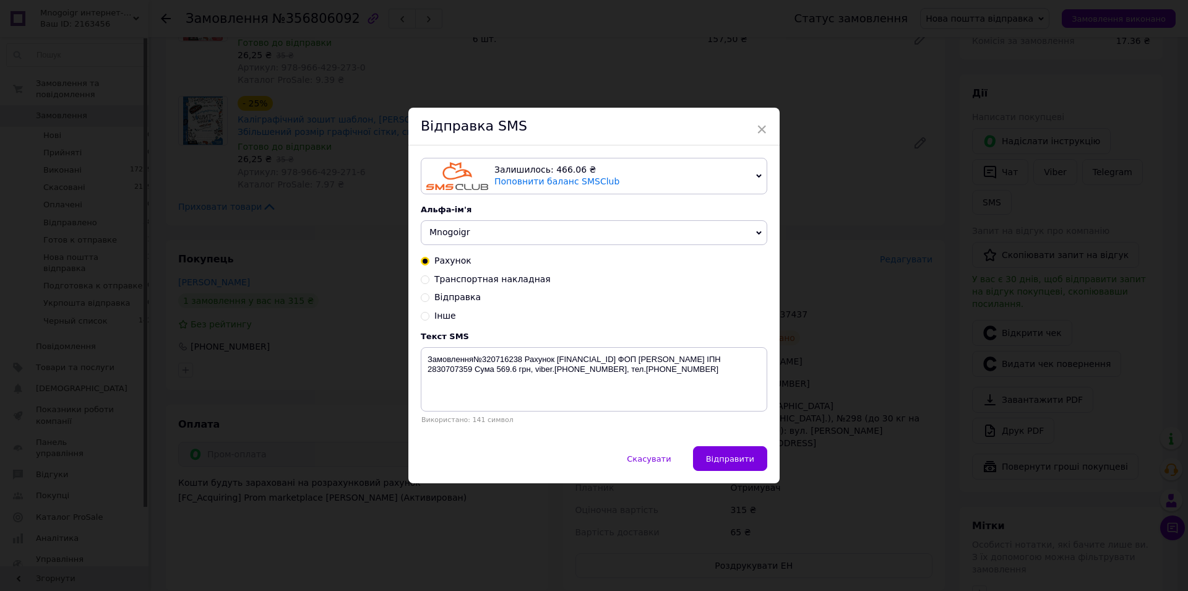
click at [452, 281] on span "Транспортная накладная" at bounding box center [492, 279] width 116 height 10
click at [429, 281] on input "Транспортная накладная" at bounding box center [425, 278] width 9 height 9
radio input "true"
radio input "false"
click at [575, 373] on textarea "Замовлення відправлено ТТН:" at bounding box center [594, 379] width 346 height 64
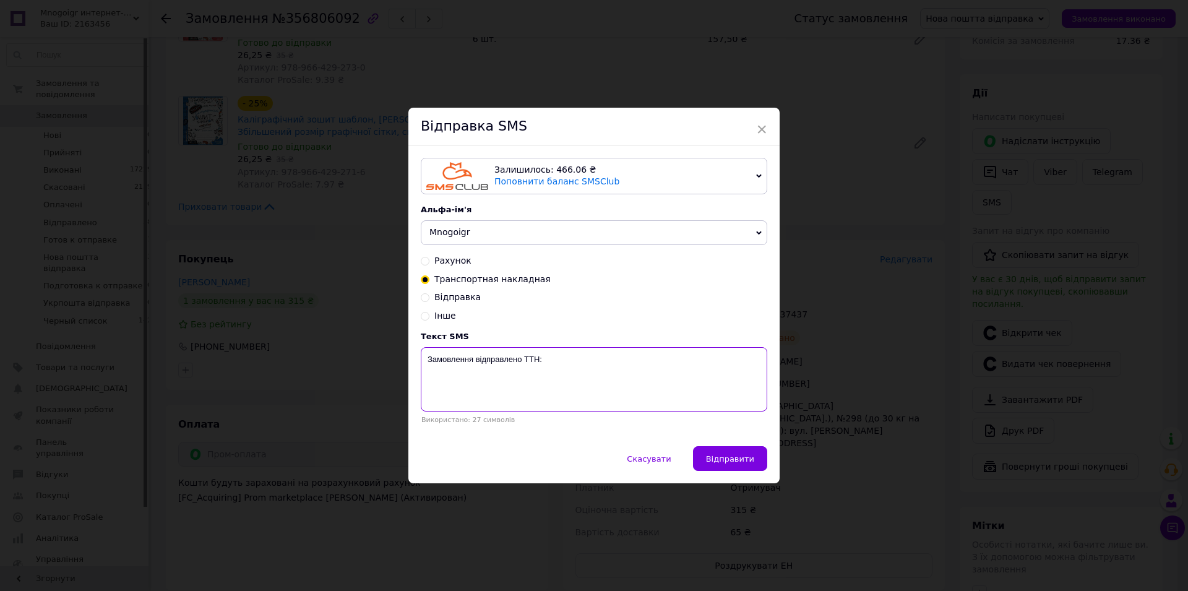
paste textarea "20451224937437"
type textarea "Замовлення відправлено ТТН:20451224937437"
click at [715, 458] on span "Відправити" at bounding box center [730, 458] width 48 height 9
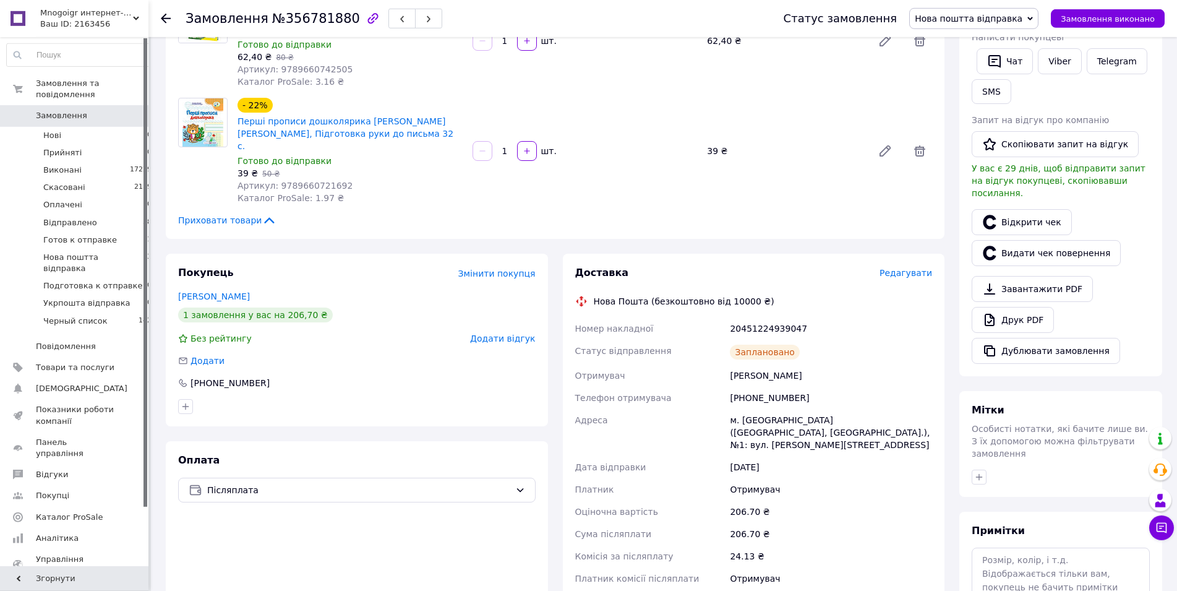
scroll to position [316, 0]
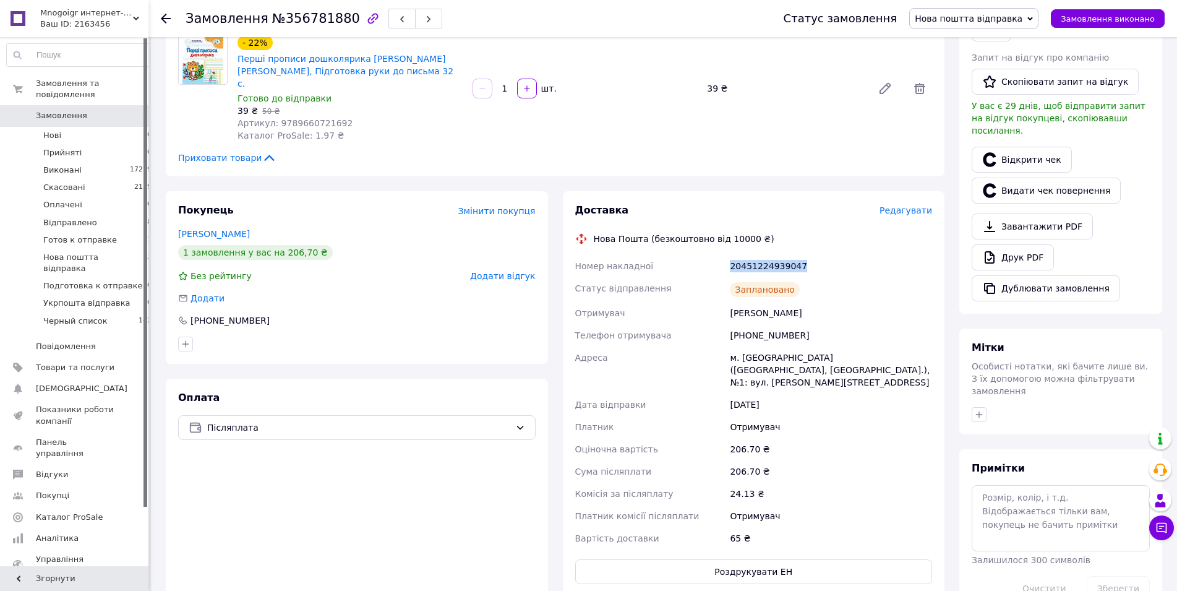
drag, startPoint x: 797, startPoint y: 253, endPoint x: 732, endPoint y: 255, distance: 65.0
click at [716, 255] on div "Номер накладної 20451224939047 Статус відправлення Заплановано Отримувач [PERSO…" at bounding box center [754, 402] width 363 height 294
copy div "Номер накладної 20451224939047"
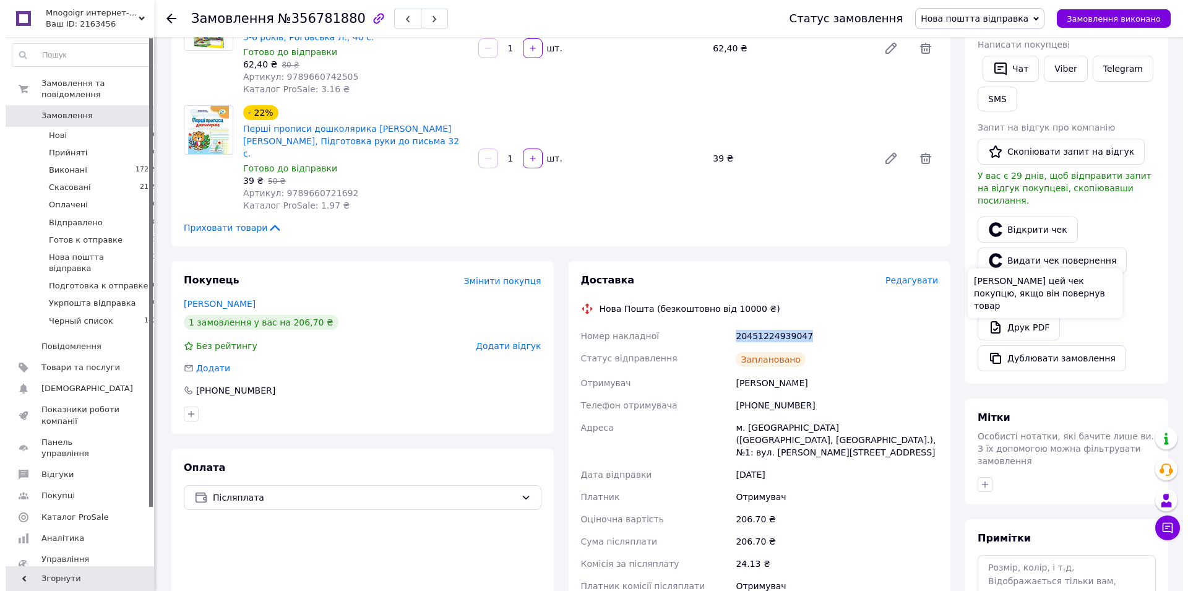
scroll to position [126, 0]
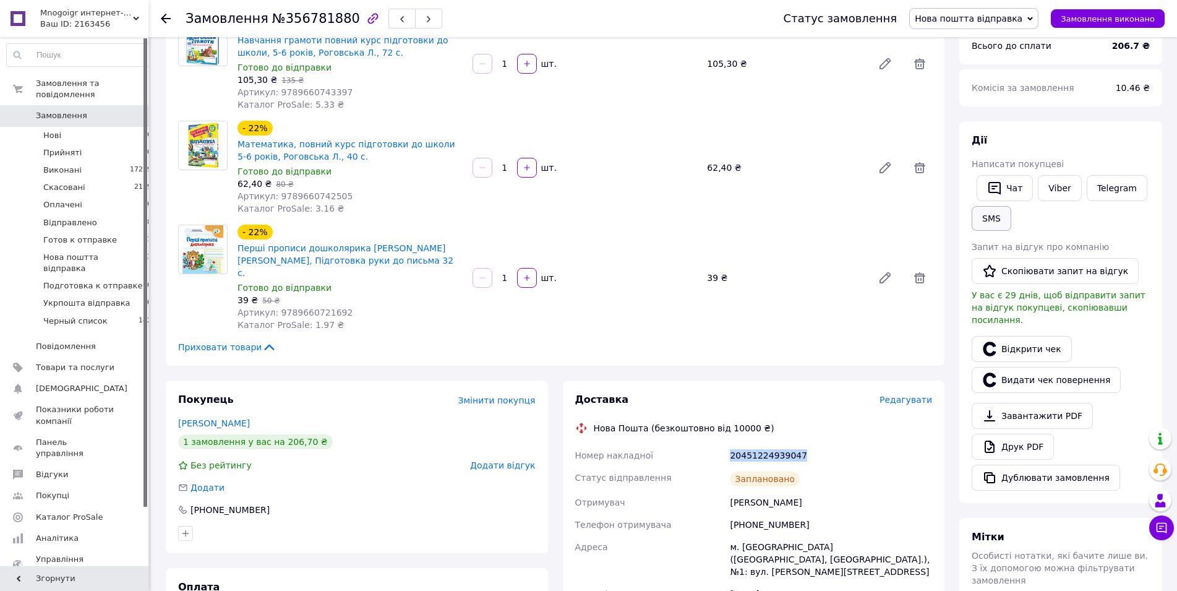
click at [988, 221] on button "SMS" at bounding box center [992, 218] width 40 height 25
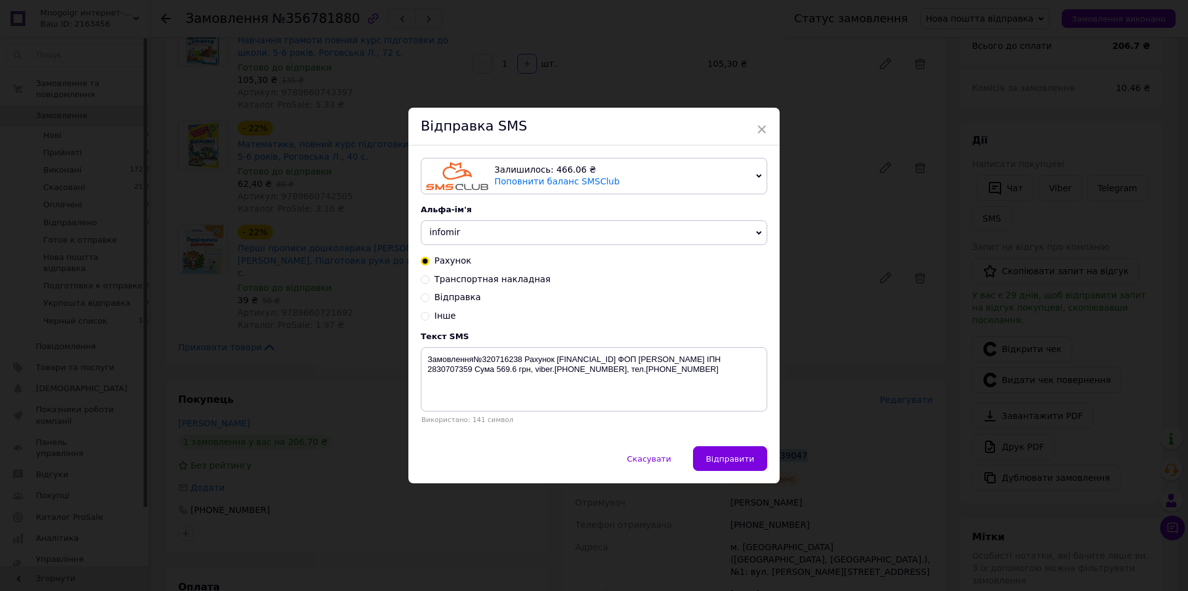
click at [481, 234] on span "infomir" at bounding box center [594, 232] width 346 height 25
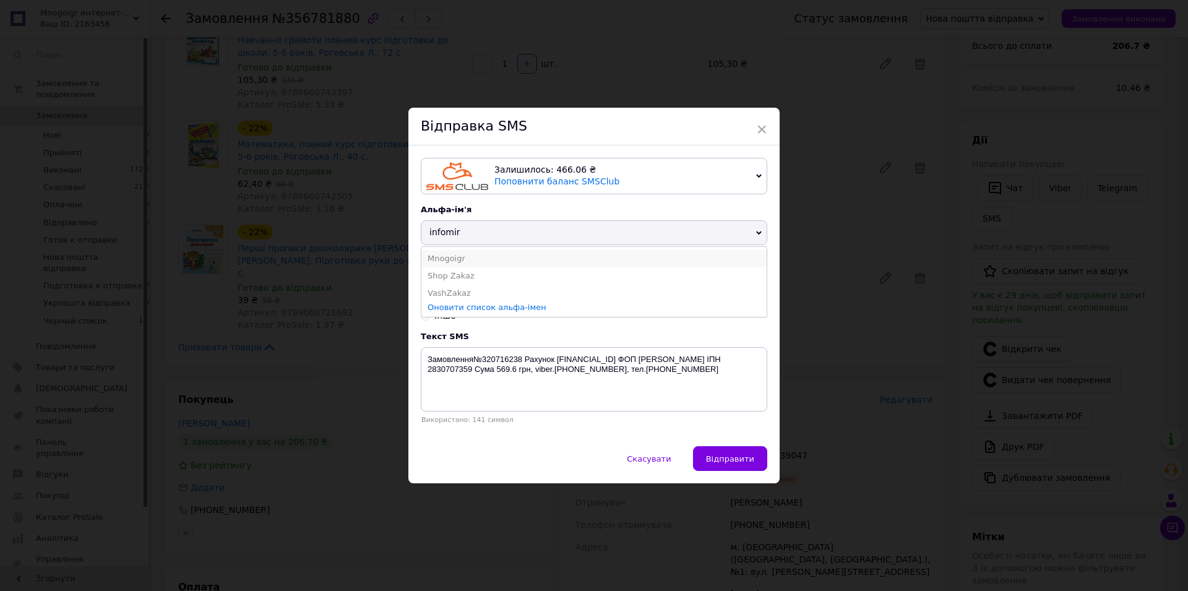
click at [435, 258] on li "Mnogoigr" at bounding box center [593, 258] width 345 height 17
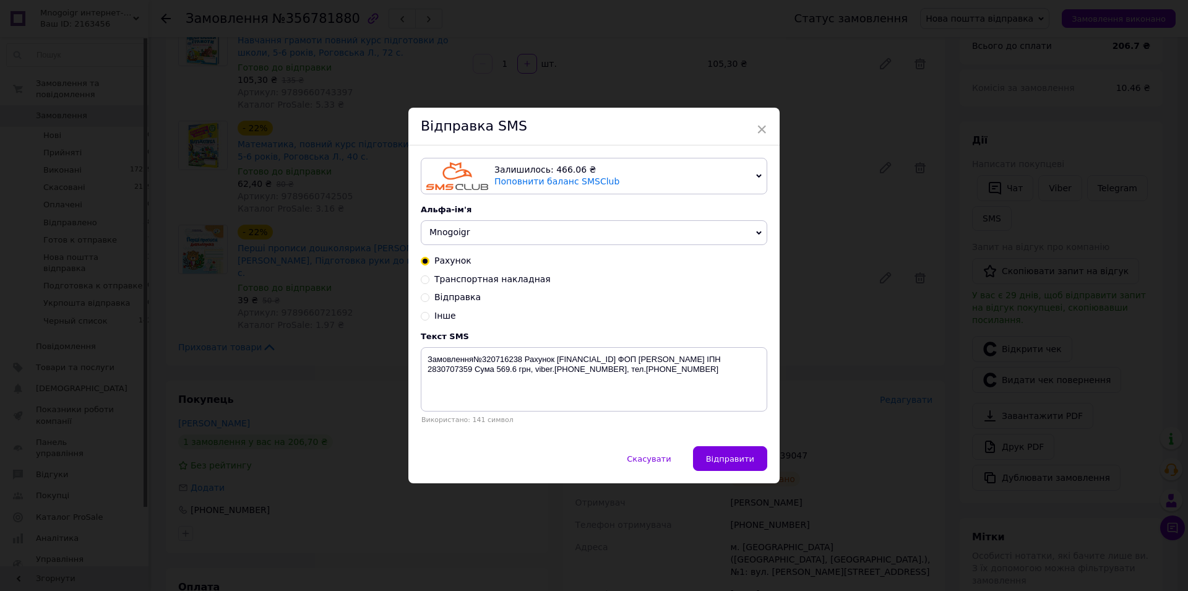
click at [442, 278] on span "Транспортная накладная" at bounding box center [492, 279] width 116 height 10
click at [429, 278] on input "Транспортная накладная" at bounding box center [425, 278] width 9 height 9
radio input "true"
radio input "false"
click at [559, 341] on div "Текст SMS" at bounding box center [594, 336] width 346 height 9
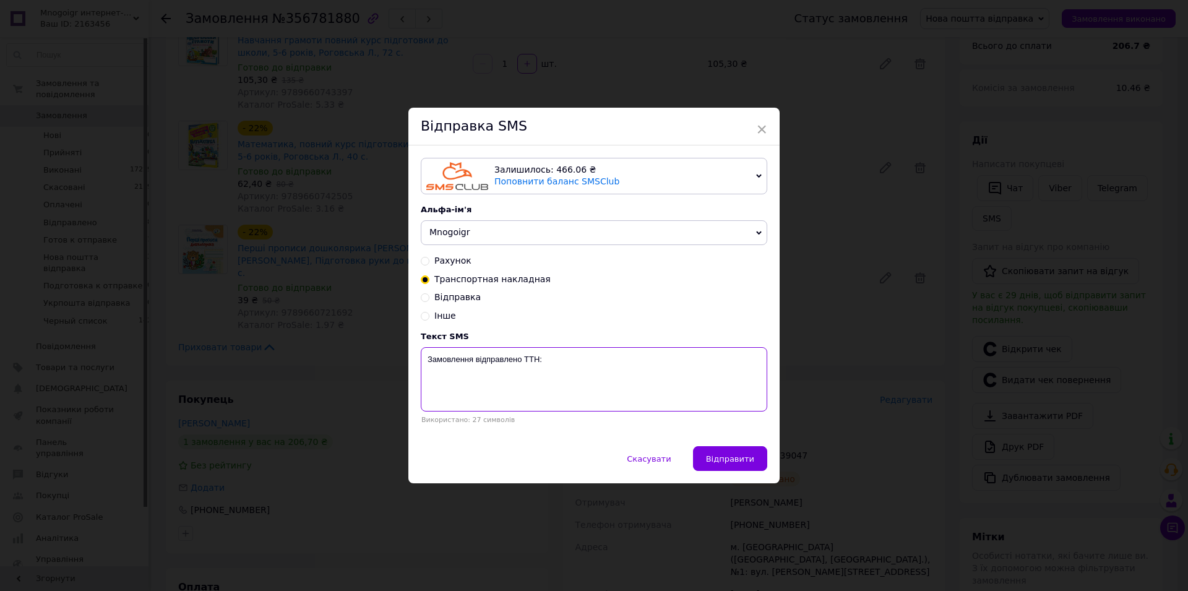
click at [562, 356] on textarea "Замовлення відправлено ТТН:" at bounding box center [594, 379] width 346 height 64
paste textarea "20451224939047"
type textarea "Замовлення відправлено ТТН:20451224939047"
click at [760, 456] on button "Відправити" at bounding box center [730, 458] width 74 height 25
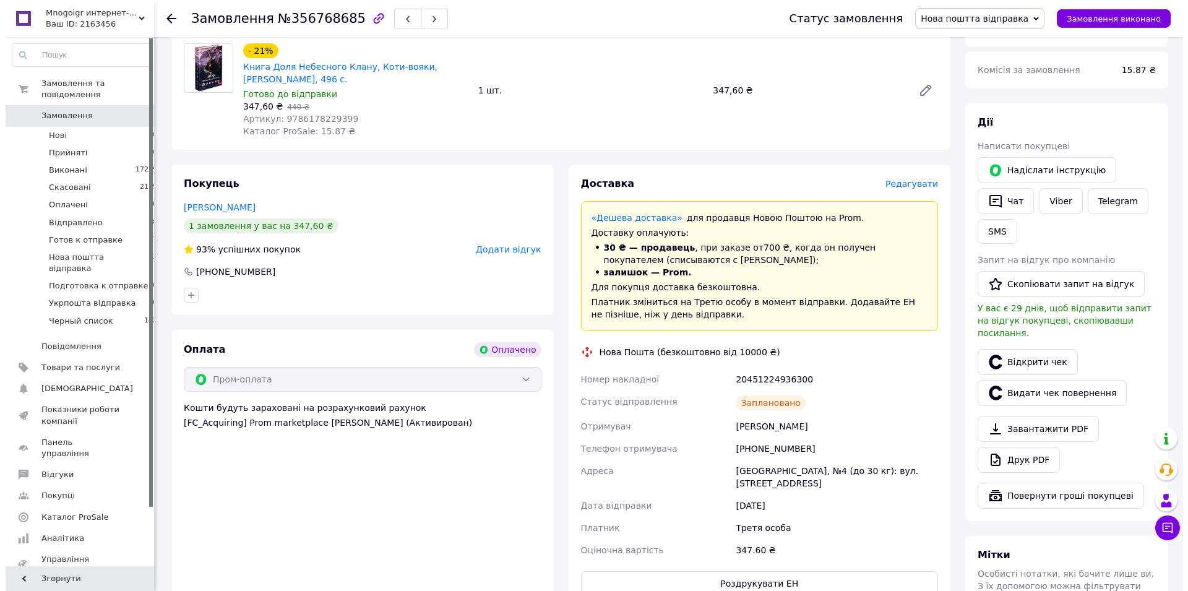
scroll to position [189, 0]
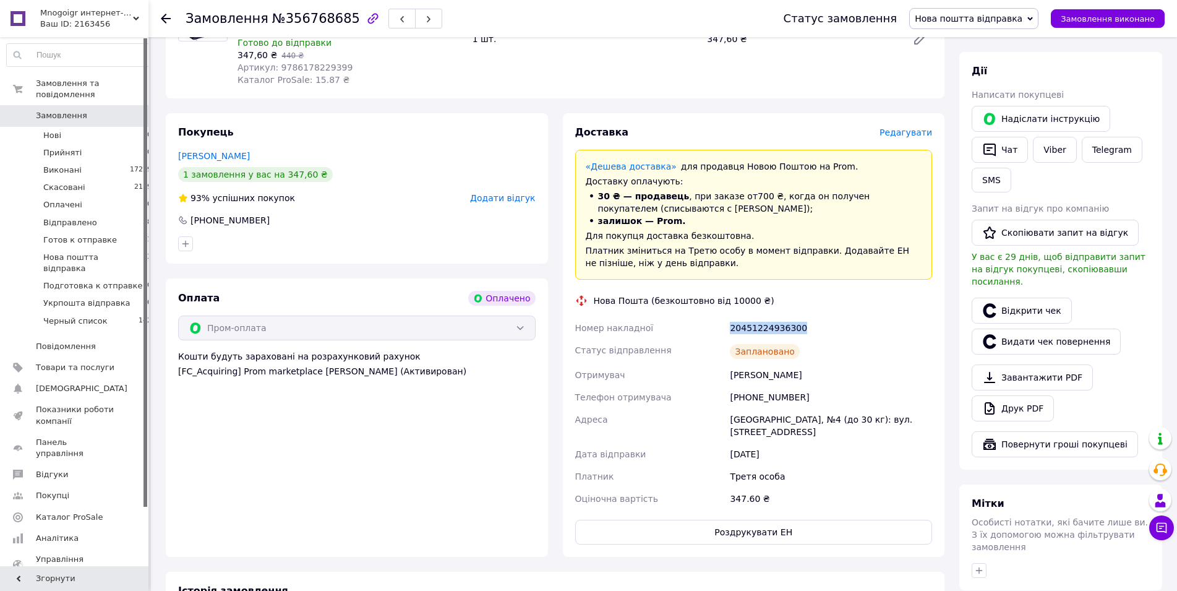
drag, startPoint x: 808, startPoint y: 333, endPoint x: 719, endPoint y: 331, distance: 89.1
click at [719, 331] on div "Номер накладної 20451224936300 Статус відправлення Заплановано Отримувач [PERSO…" at bounding box center [754, 413] width 363 height 193
copy div "Номер накладної 20451224936300"
click at [996, 177] on button "SMS" at bounding box center [992, 180] width 40 height 25
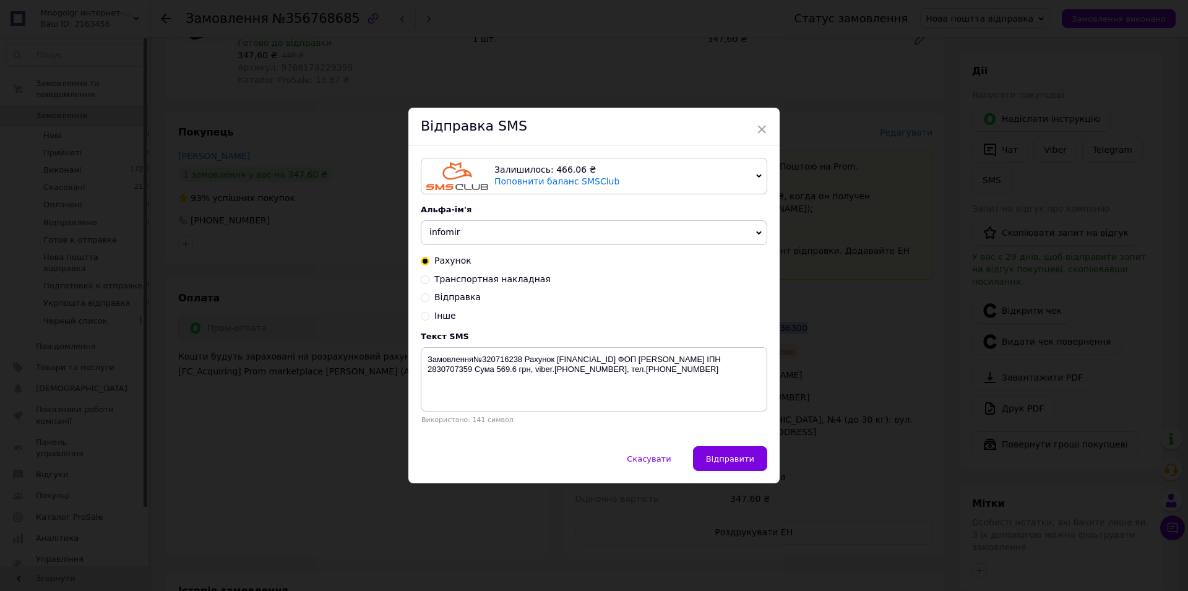
click at [482, 236] on span "infomir" at bounding box center [594, 232] width 346 height 25
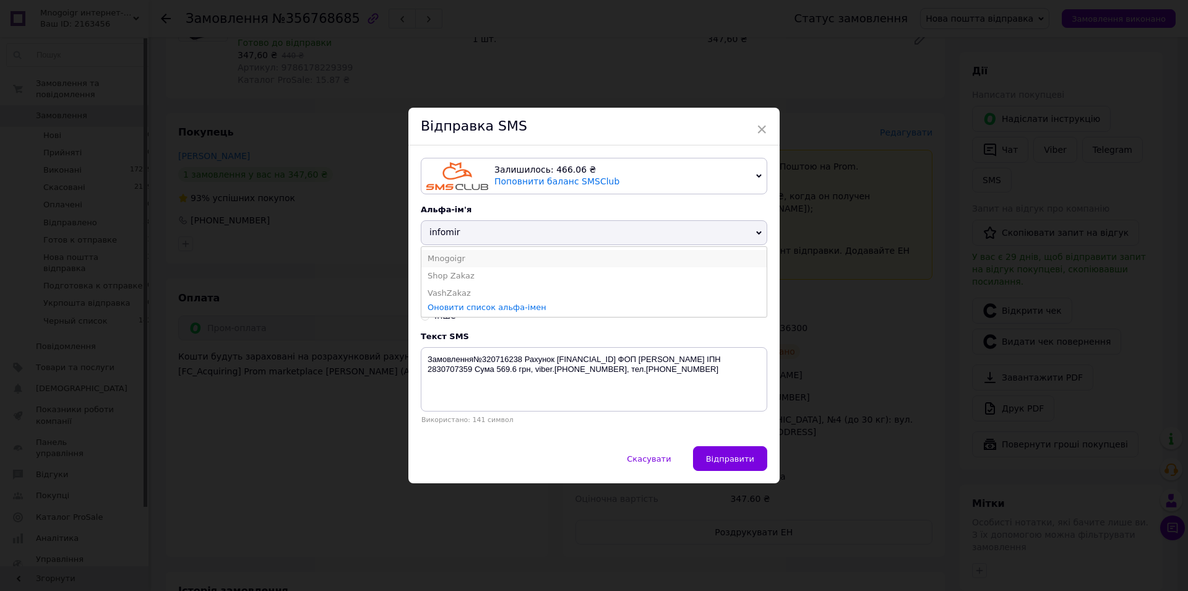
click at [426, 260] on li "Mnogoigr" at bounding box center [593, 258] width 345 height 17
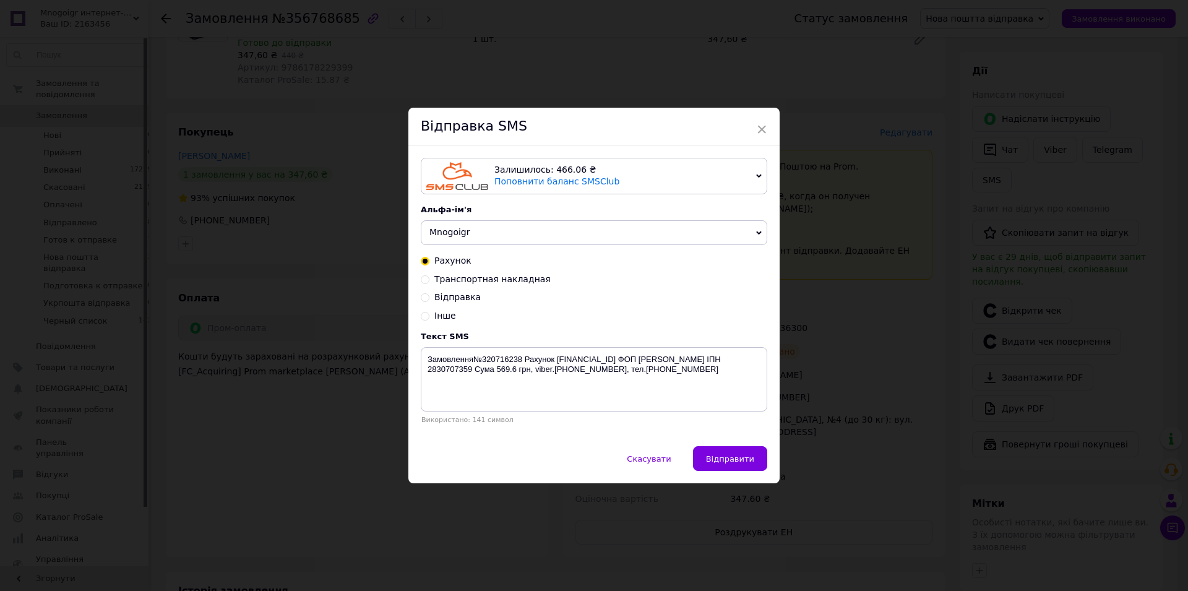
click at [436, 280] on span "Транспортная накладная" at bounding box center [492, 279] width 116 height 10
click at [429, 280] on input "Транспортная накладная" at bounding box center [425, 278] width 9 height 9
radio input "true"
radio input "false"
click at [569, 367] on textarea "Замовлення відправлено ТТН:" at bounding box center [594, 379] width 346 height 64
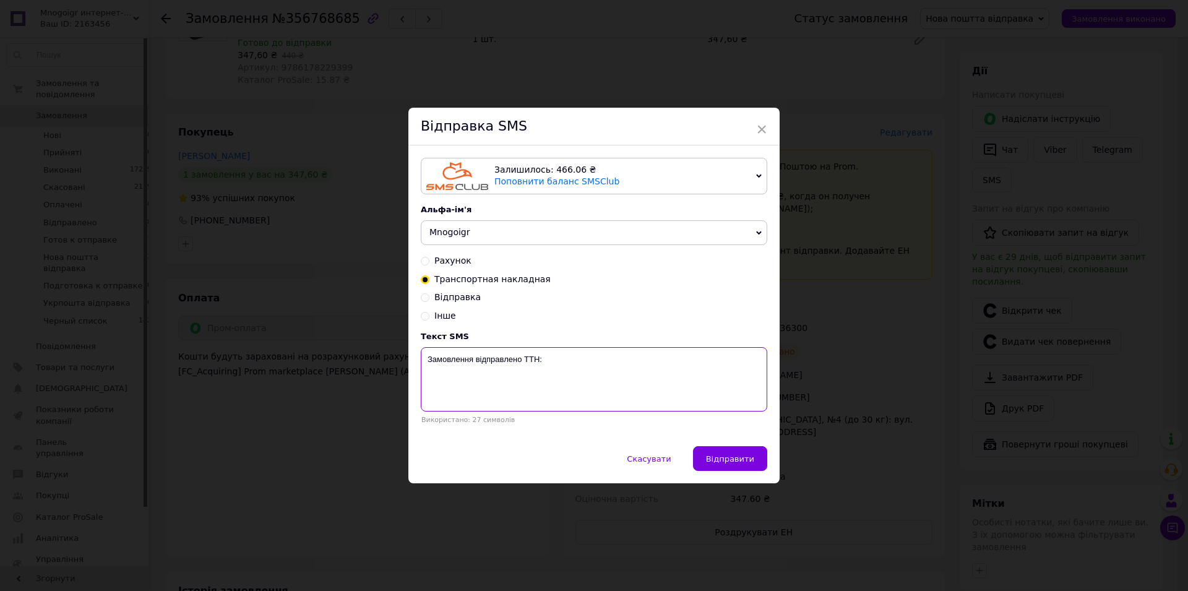
paste textarea "20451224936300"
type textarea "Замовлення відправлено ТТН:20451224936300"
click at [725, 460] on span "Відправити" at bounding box center [730, 458] width 48 height 9
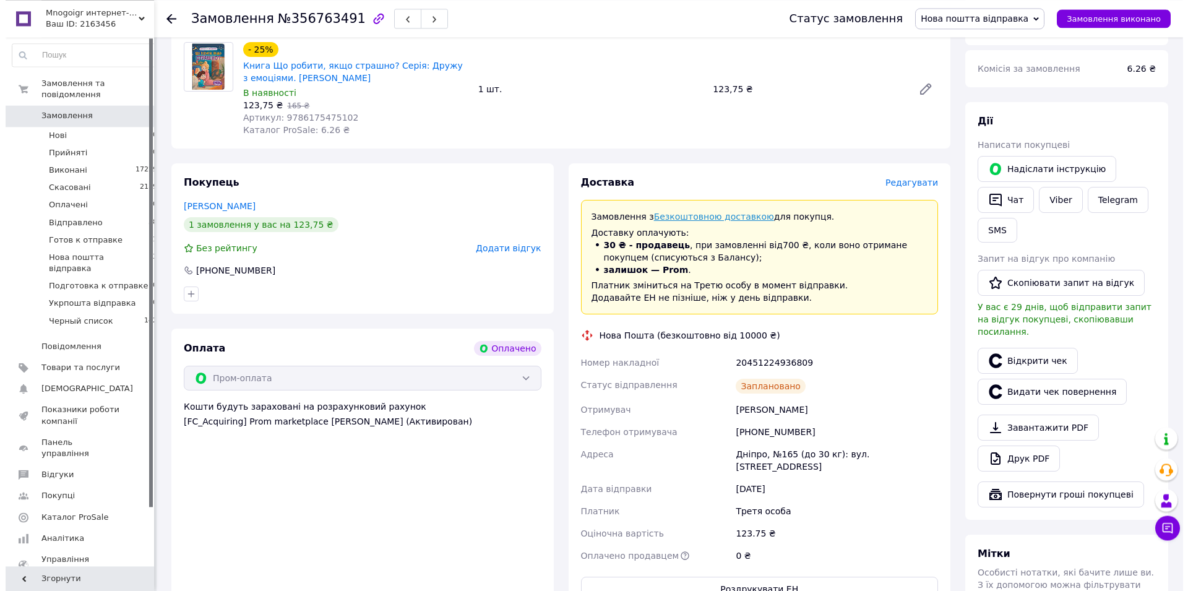
scroll to position [189, 0]
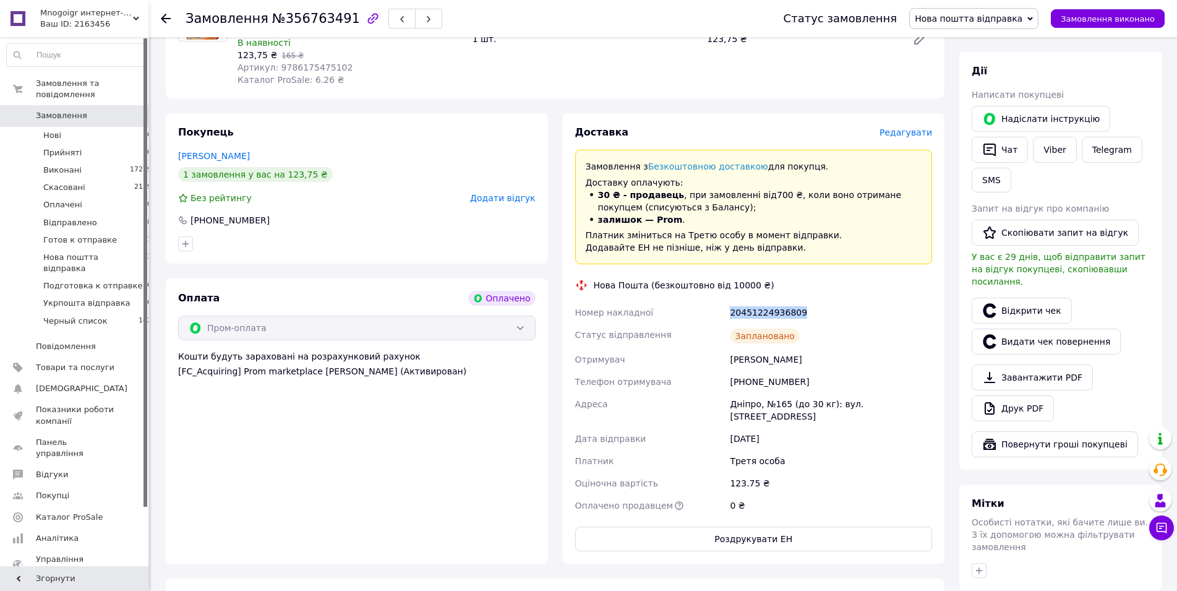
drag, startPoint x: 797, startPoint y: 314, endPoint x: 723, endPoint y: 317, distance: 74.9
click at [723, 317] on div "Номер накладної 20451224936809 Статус відправлення Заплановано Отримувач [PERSO…" at bounding box center [754, 408] width 363 height 215
copy div "Номер накладної 20451224936809"
click at [993, 183] on button "SMS" at bounding box center [992, 180] width 40 height 25
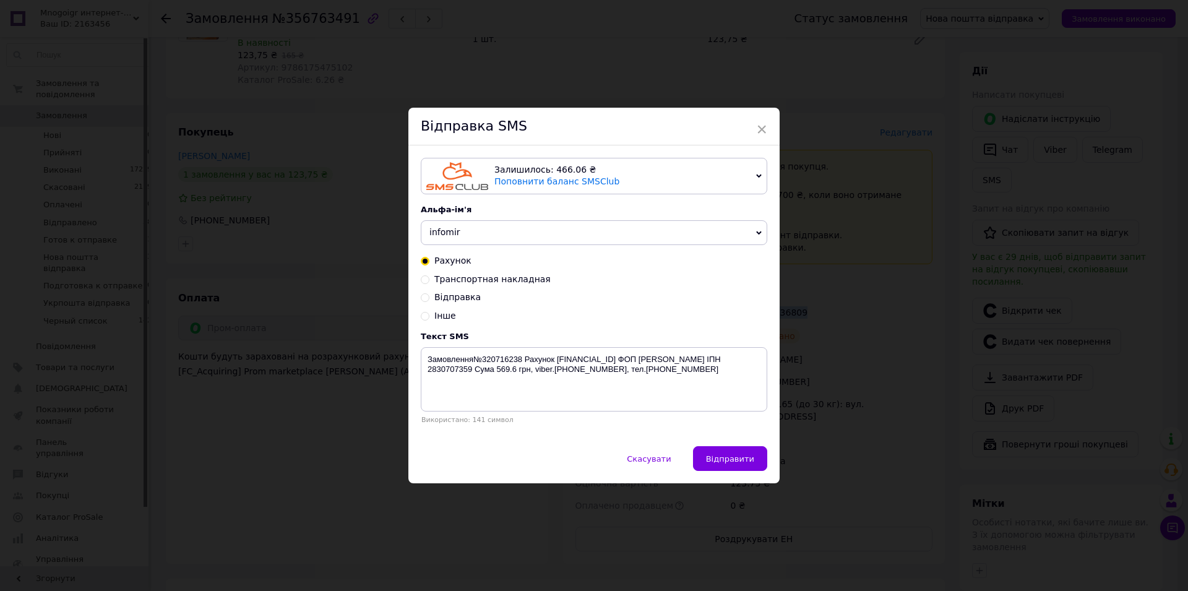
click at [506, 231] on span "infomir" at bounding box center [594, 232] width 346 height 25
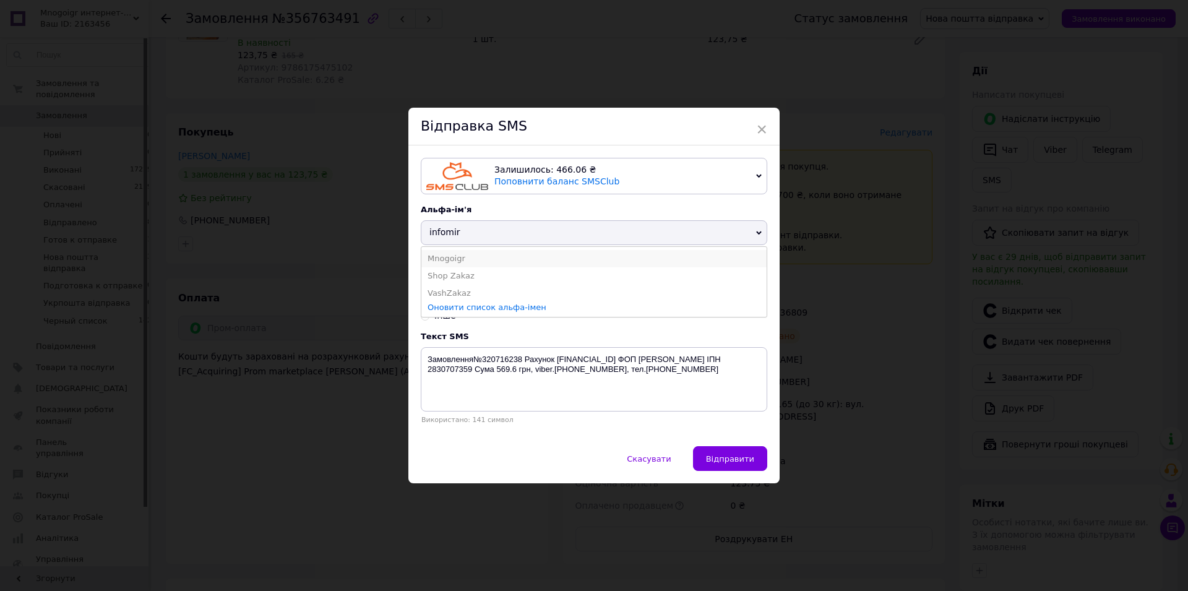
click at [456, 258] on li "Mnogoigr" at bounding box center [593, 258] width 345 height 17
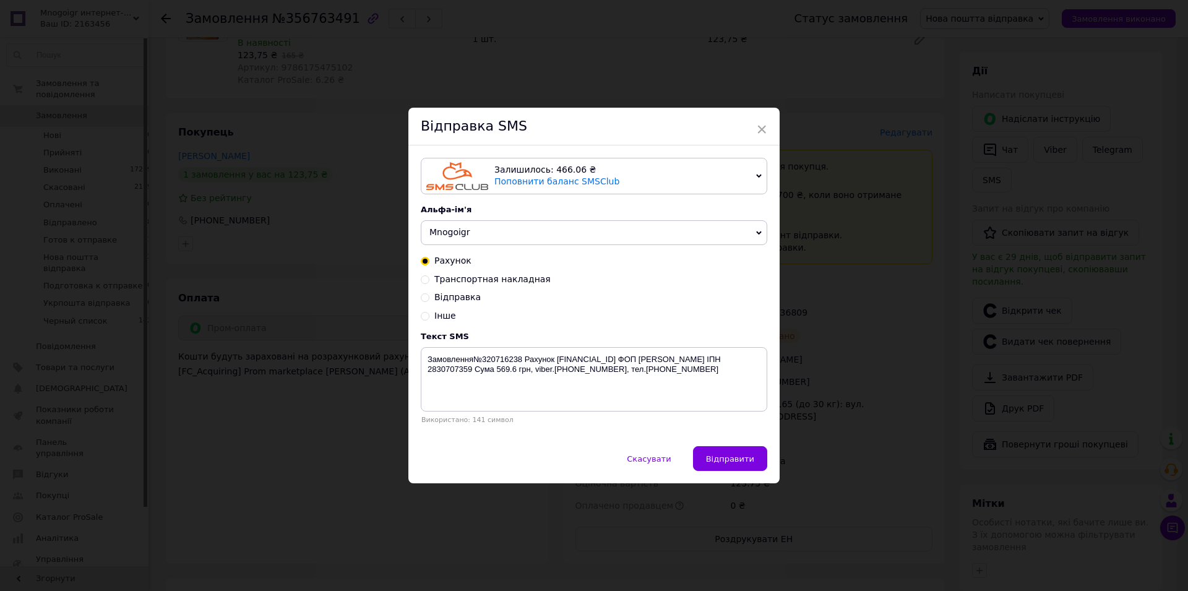
click at [457, 284] on span "Транспортная накладная" at bounding box center [492, 279] width 116 height 10
click at [429, 283] on input "Транспортная накладная" at bounding box center [425, 278] width 9 height 9
radio input "true"
radio input "false"
click at [607, 371] on textarea "Замовлення відправлено ТТН:" at bounding box center [594, 379] width 346 height 64
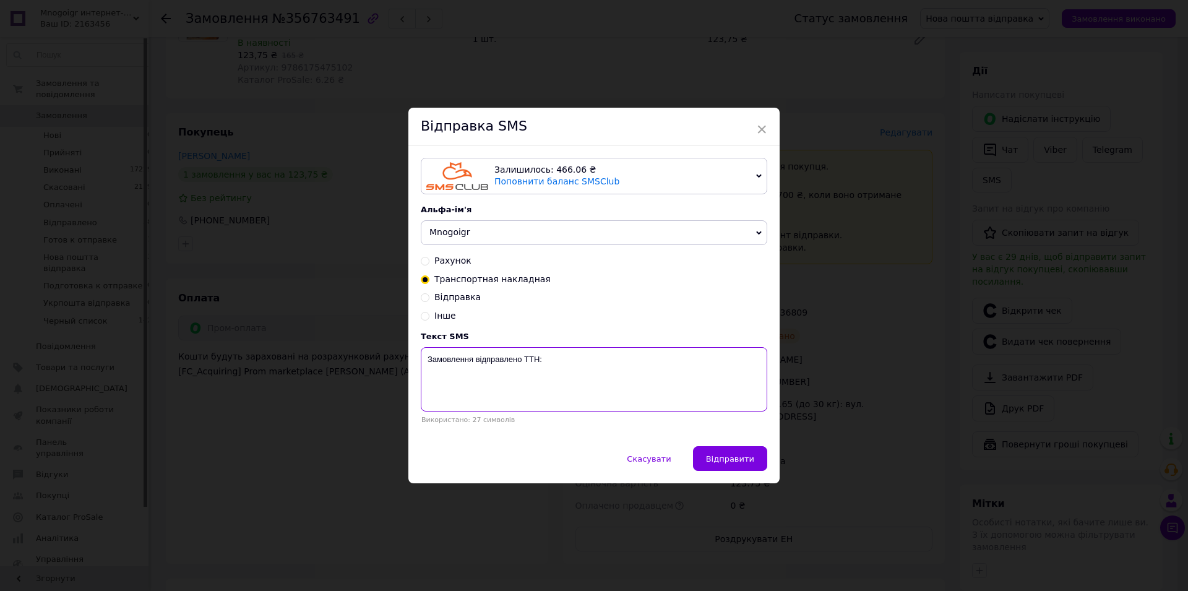
paste textarea "20451224936809"
type textarea "Замовлення відправлено ТТН:20451224936809"
click at [732, 455] on span "Відправити" at bounding box center [730, 458] width 48 height 9
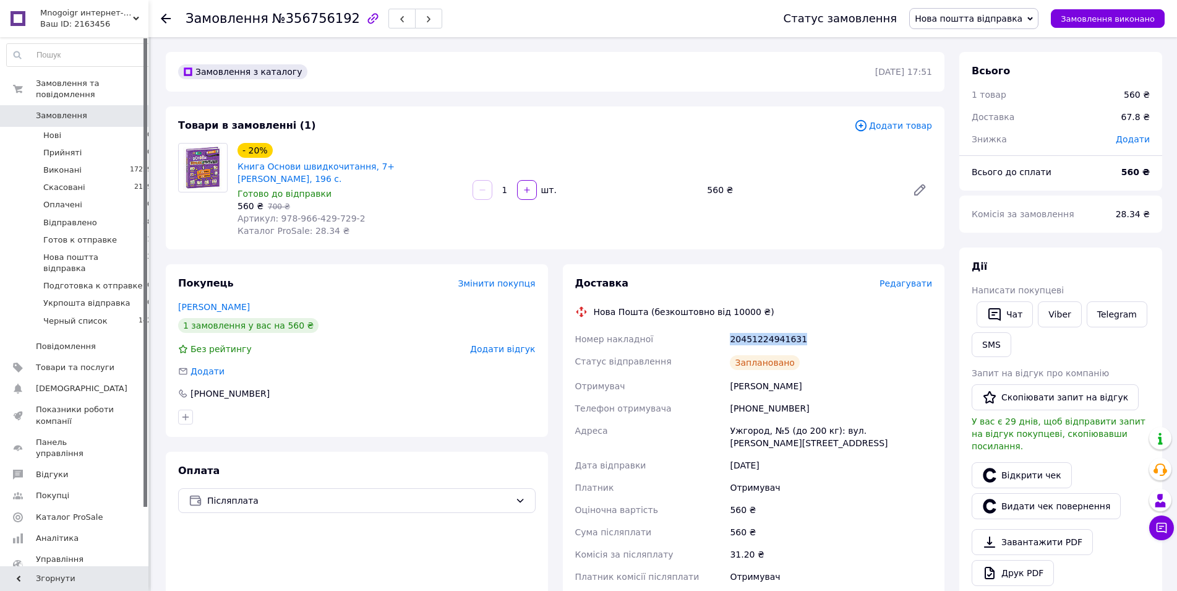
drag, startPoint x: 800, startPoint y: 338, endPoint x: 737, endPoint y: 337, distance: 62.5
click at [731, 337] on div "20451224941631" at bounding box center [831, 339] width 207 height 22
copy div "20451224941631"
click at [981, 352] on button "SMS" at bounding box center [992, 344] width 40 height 25
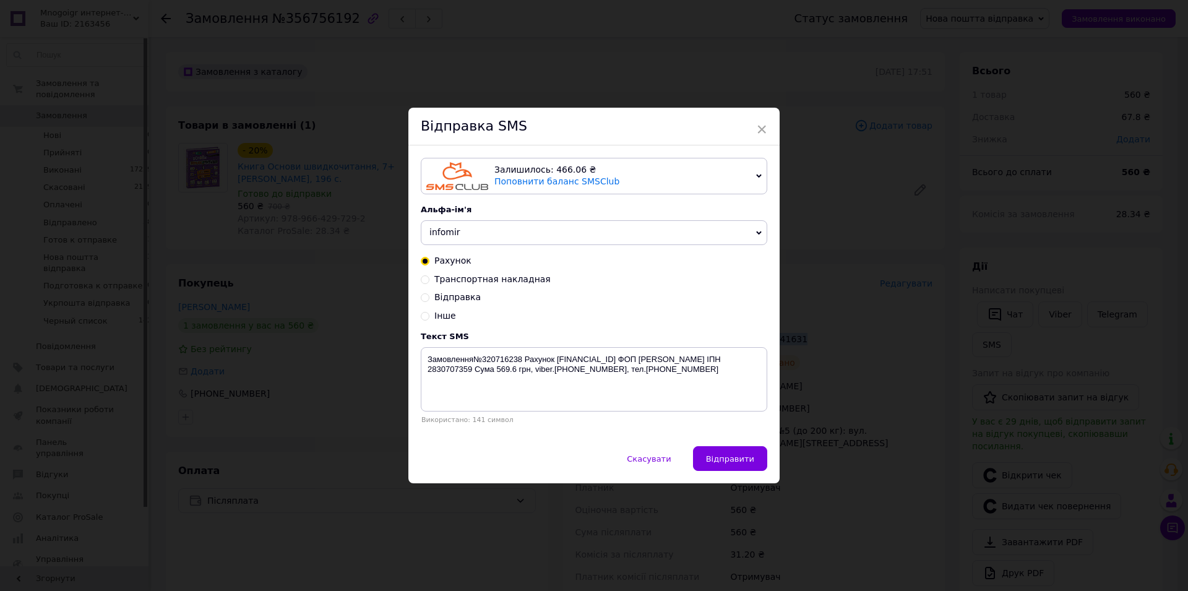
click at [465, 238] on span "infomir" at bounding box center [594, 232] width 346 height 25
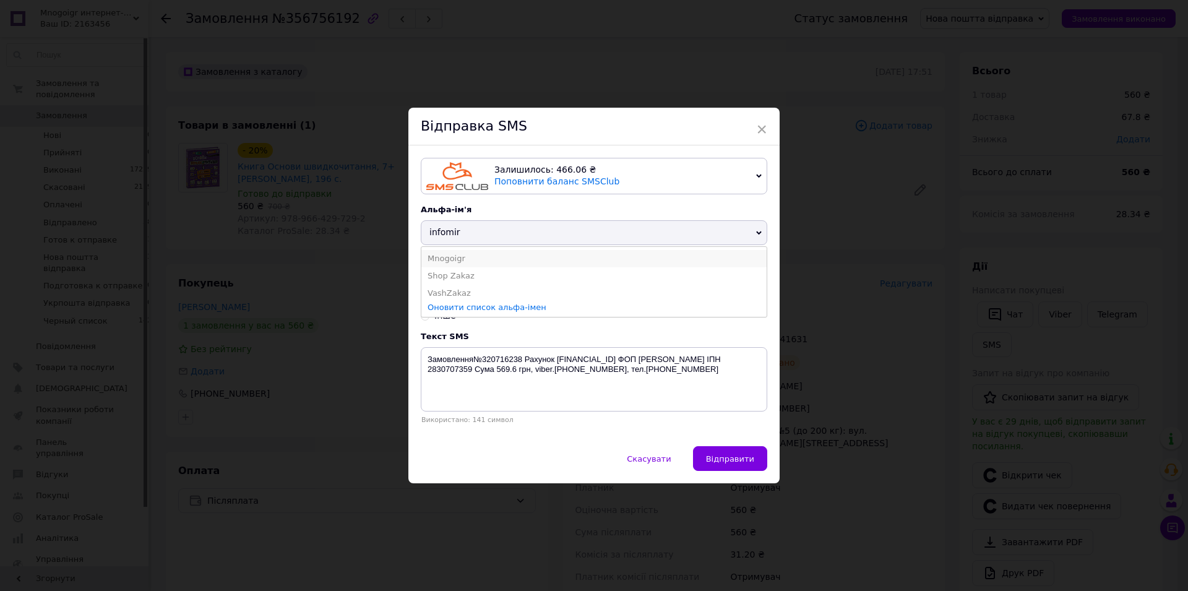
click at [443, 254] on li "Mnogoigr" at bounding box center [593, 258] width 345 height 17
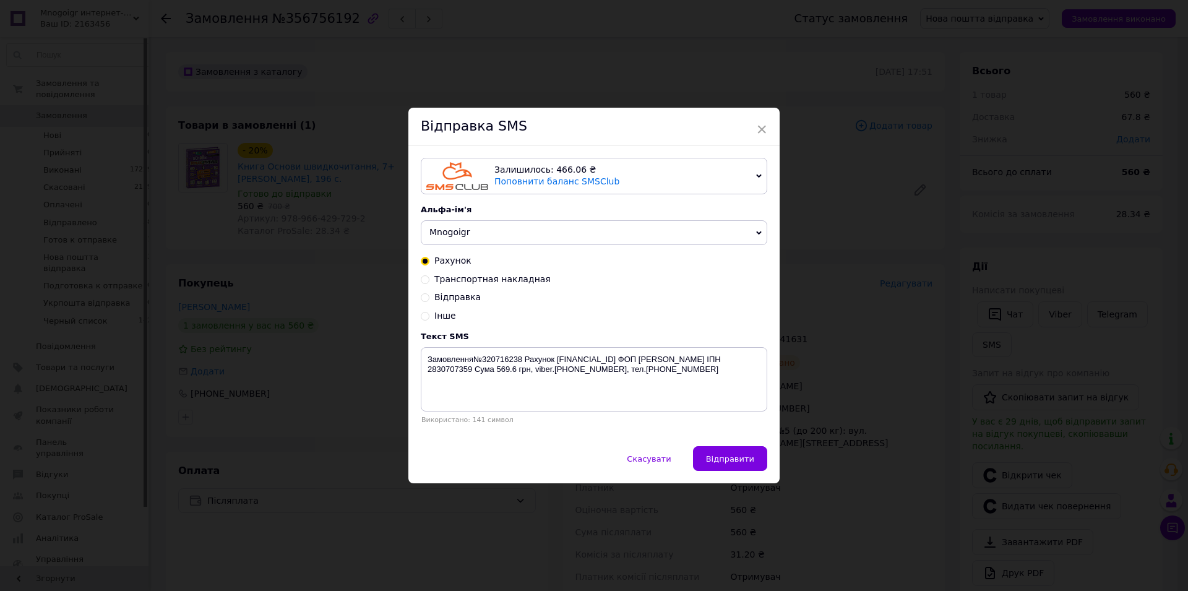
click at [449, 280] on span "Транспортная накладная" at bounding box center [492, 279] width 116 height 10
click at [429, 280] on input "Транспортная накладная" at bounding box center [425, 278] width 9 height 9
radio input "true"
radio input "false"
click at [594, 382] on textarea "Замовлення відправлено ТТН:" at bounding box center [594, 379] width 346 height 64
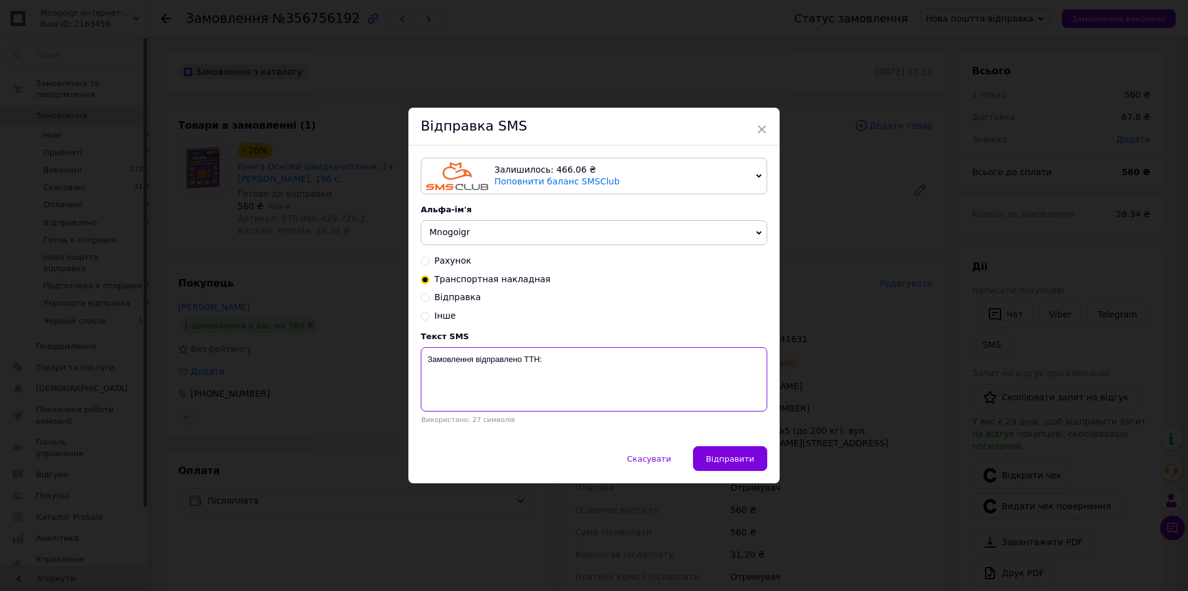
paste textarea "20451224941631"
type textarea "Замовлення відправлено ТТН:20451224941631"
click at [734, 453] on button "Відправити" at bounding box center [730, 458] width 74 height 25
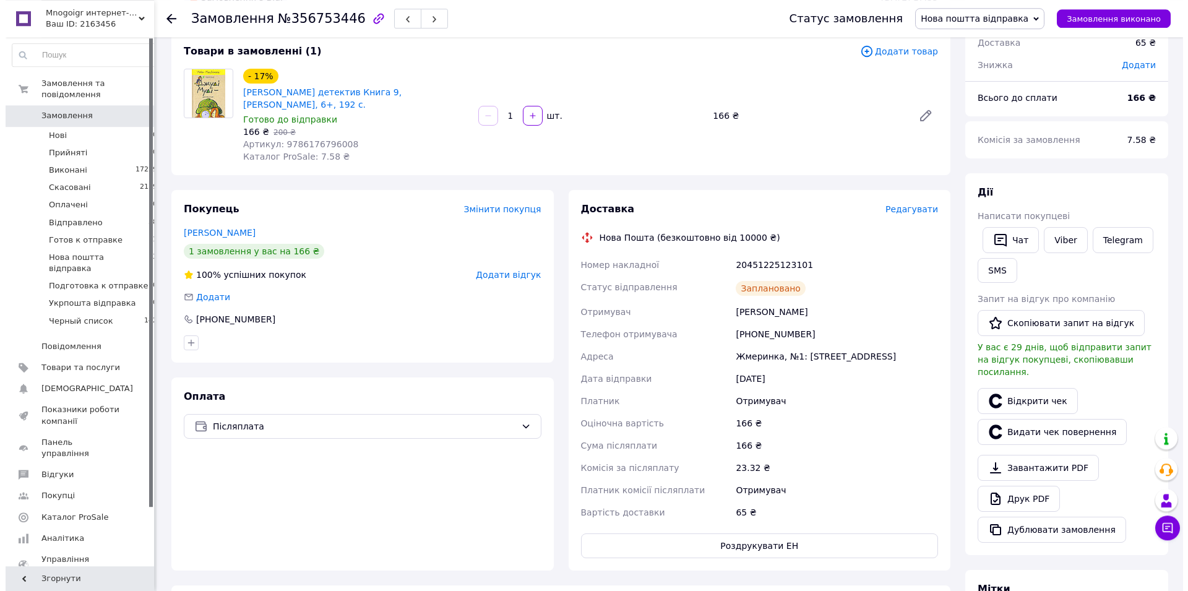
scroll to position [126, 0]
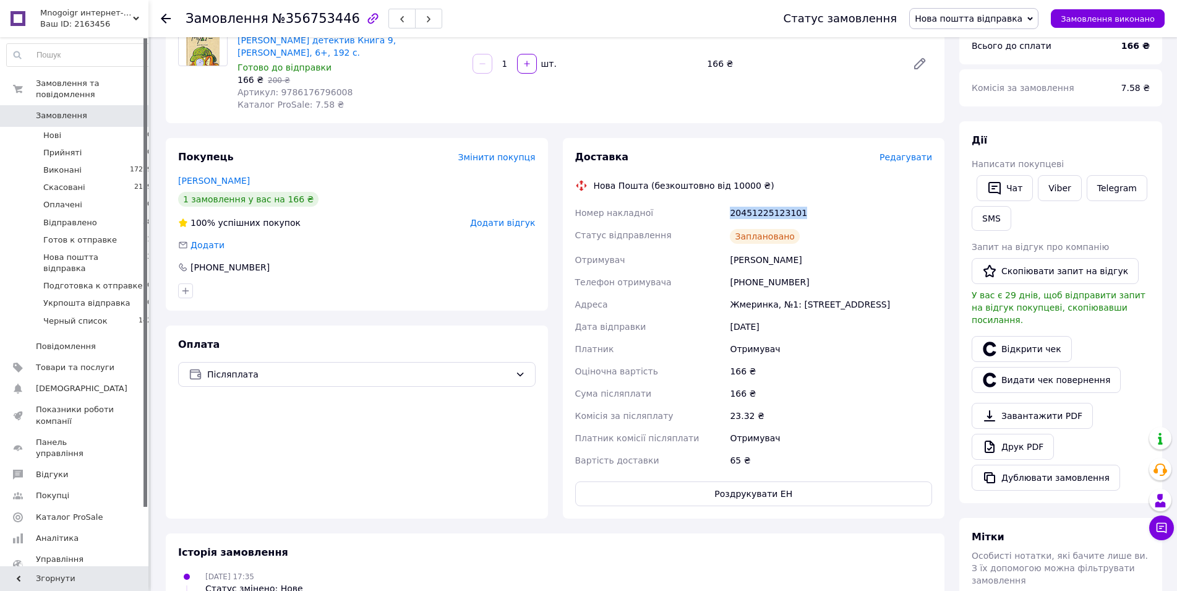
drag, startPoint x: 800, startPoint y: 214, endPoint x: 715, endPoint y: 220, distance: 85.6
click at [715, 220] on div "Номер накладної 20451225123101 Статус відправлення Заплановано Отримувач [PERSO…" at bounding box center [754, 337] width 363 height 270
copy div "Номер накладної 20451225123101"
click at [995, 214] on button "SMS" at bounding box center [992, 218] width 40 height 25
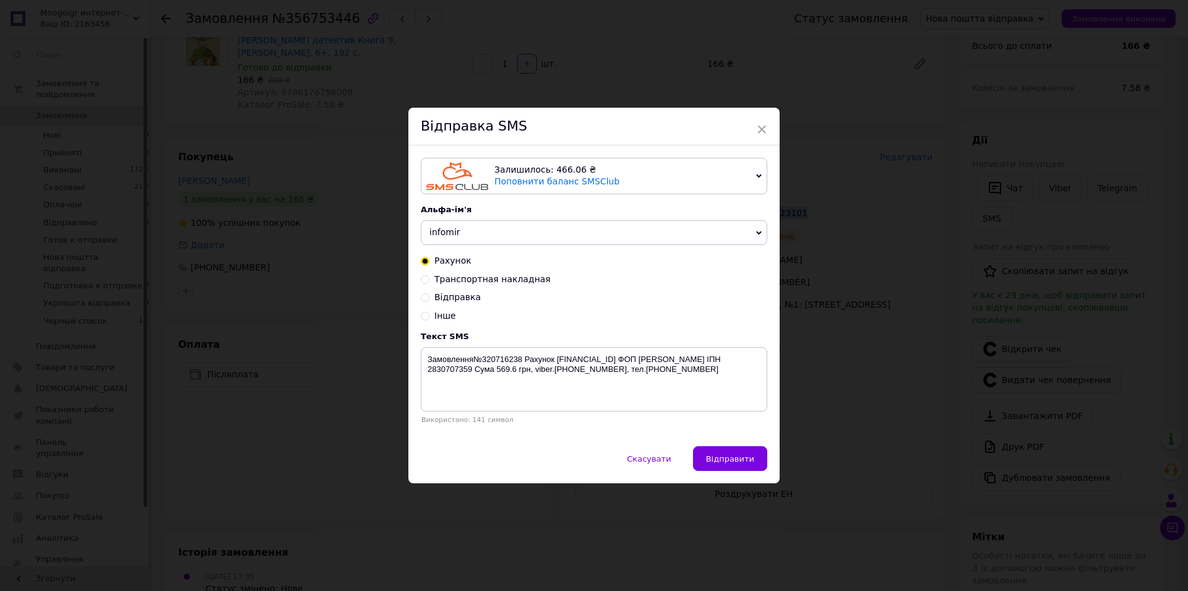
click at [464, 239] on span "infomir" at bounding box center [594, 232] width 346 height 25
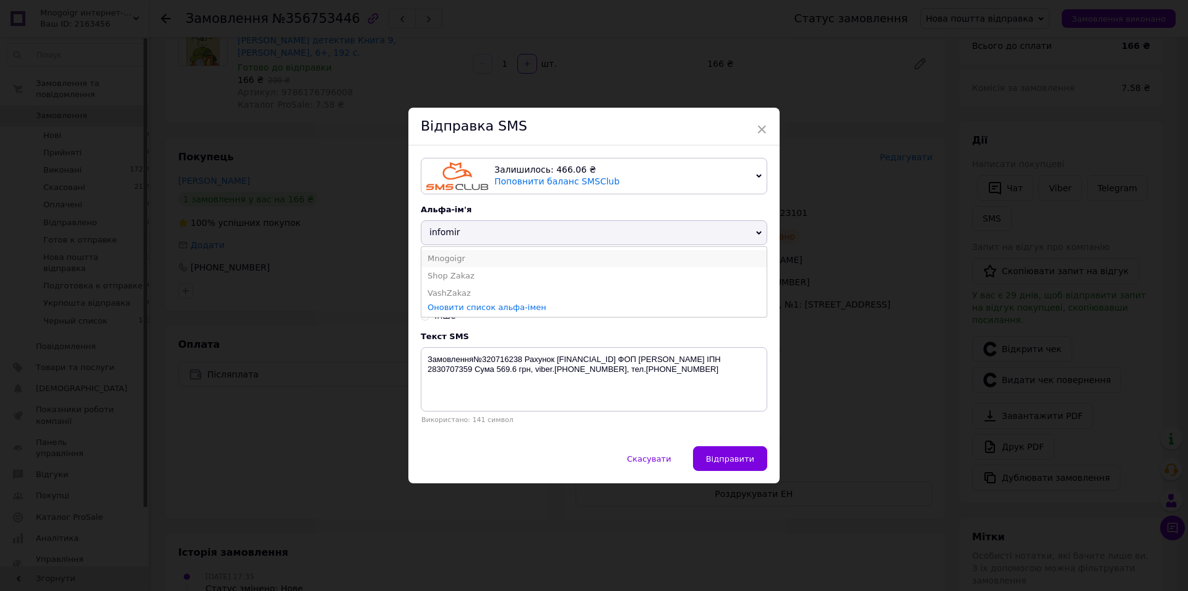
click at [442, 260] on li "Mnogoigr" at bounding box center [593, 258] width 345 height 17
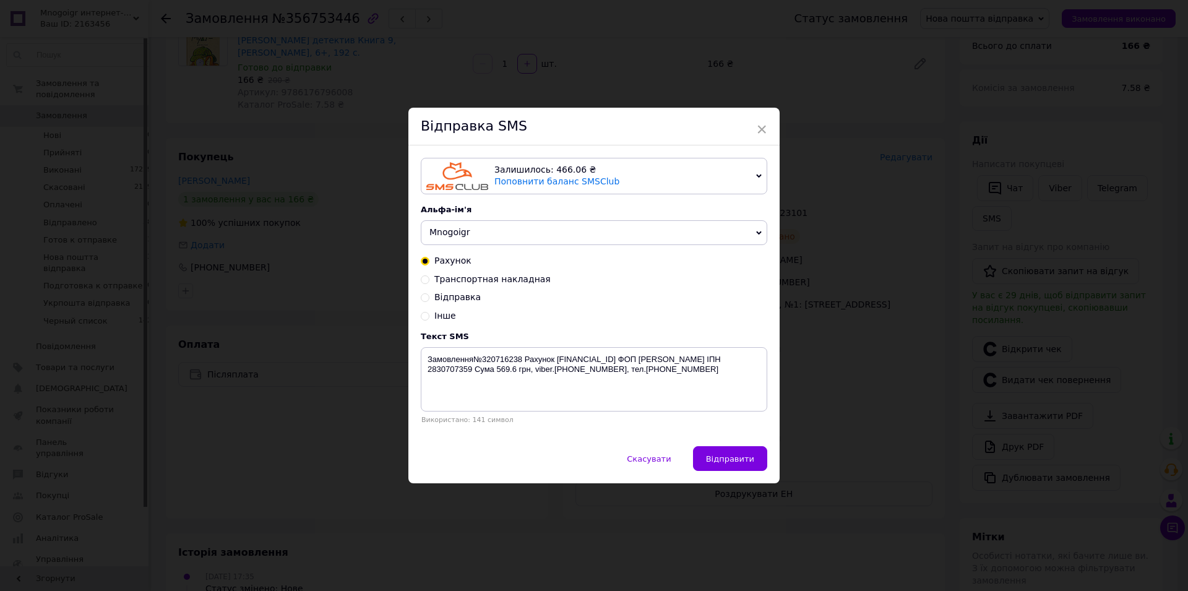
click at [449, 280] on span "Транспортная накладная" at bounding box center [492, 279] width 116 height 10
click at [429, 280] on input "Транспортная накладная" at bounding box center [425, 278] width 9 height 9
radio input "true"
radio input "false"
click at [575, 354] on textarea "Замовлення відправлено ТТН:" at bounding box center [594, 379] width 346 height 64
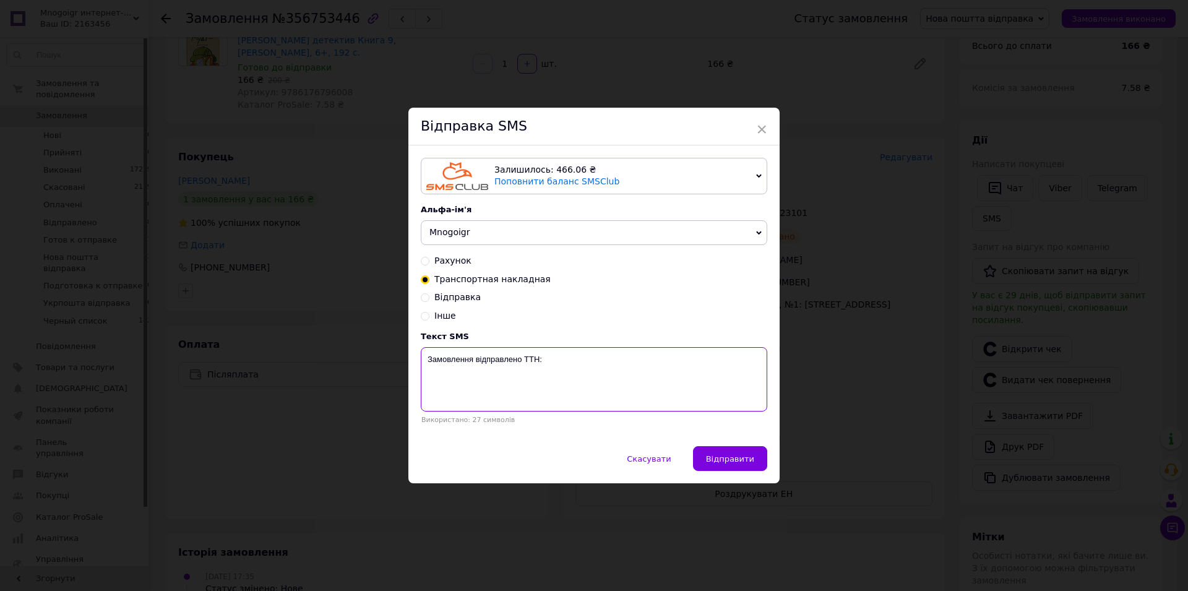
paste textarea "20451225123101"
type textarea "Замовлення відправлено ТТН:20451225123101"
click at [734, 460] on span "Відправити" at bounding box center [730, 458] width 48 height 9
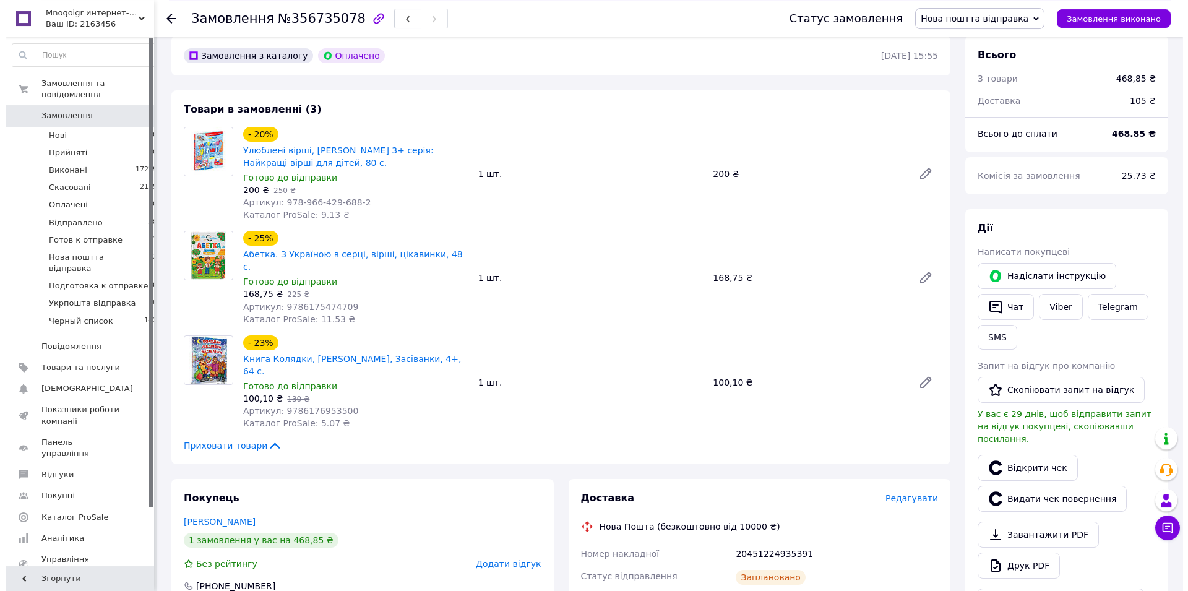
scroll to position [189, 0]
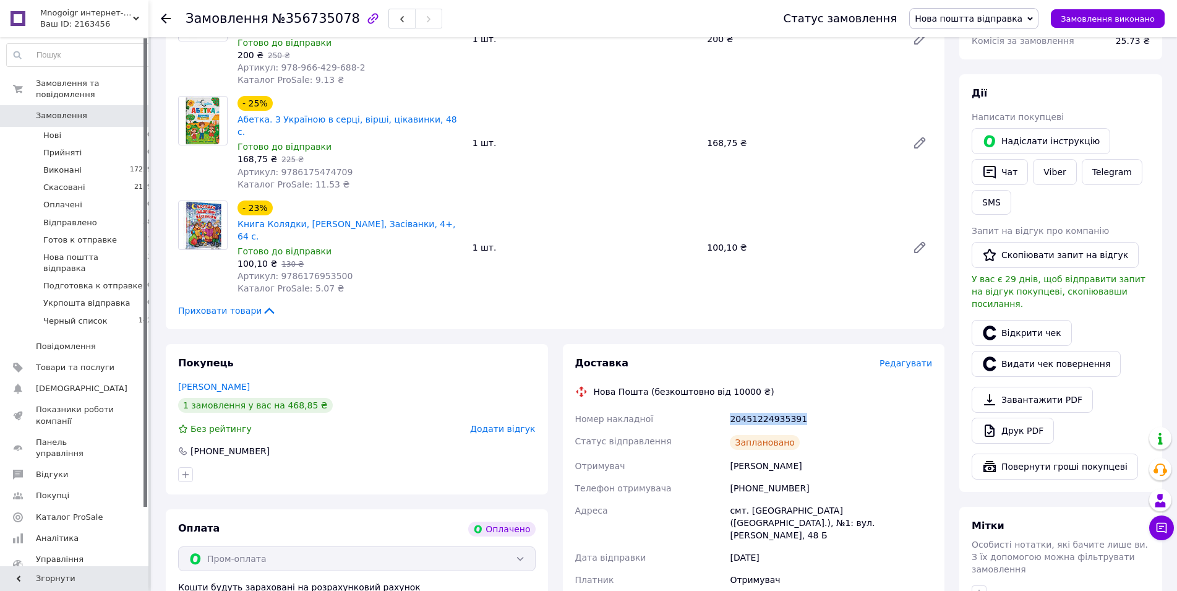
drag, startPoint x: 799, startPoint y: 382, endPoint x: 741, endPoint y: 380, distance: 58.2
click at [731, 408] on div "20451224935391" at bounding box center [831, 419] width 207 height 22
copy div "20451224935391"
click at [982, 215] on button "SMS" at bounding box center [992, 202] width 40 height 25
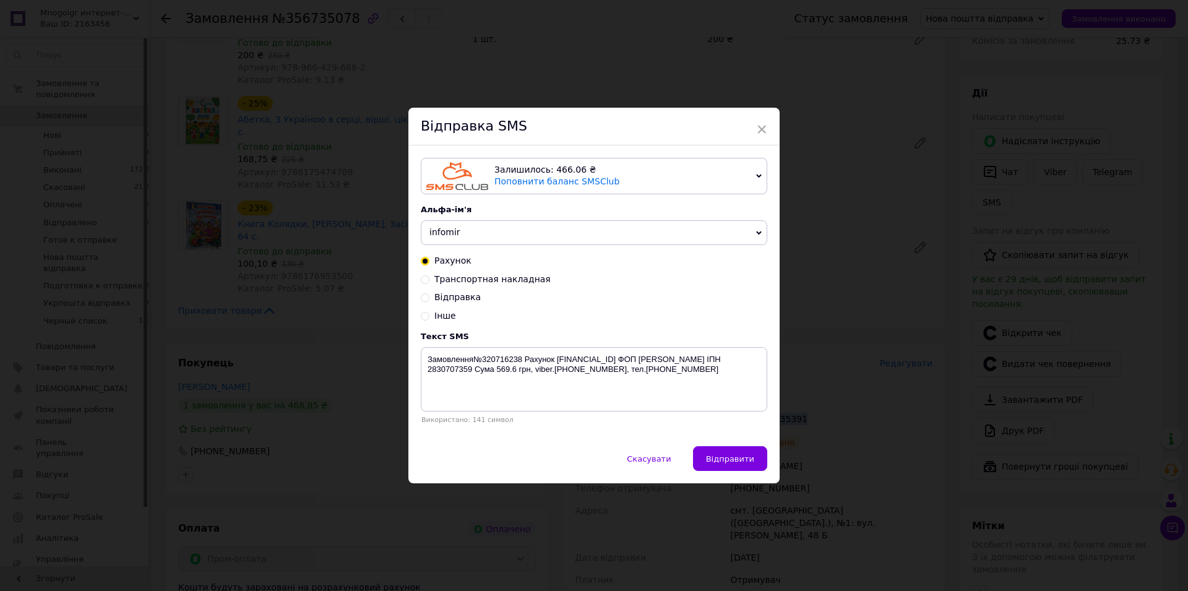
click at [440, 231] on span "infomir" at bounding box center [444, 232] width 31 height 10
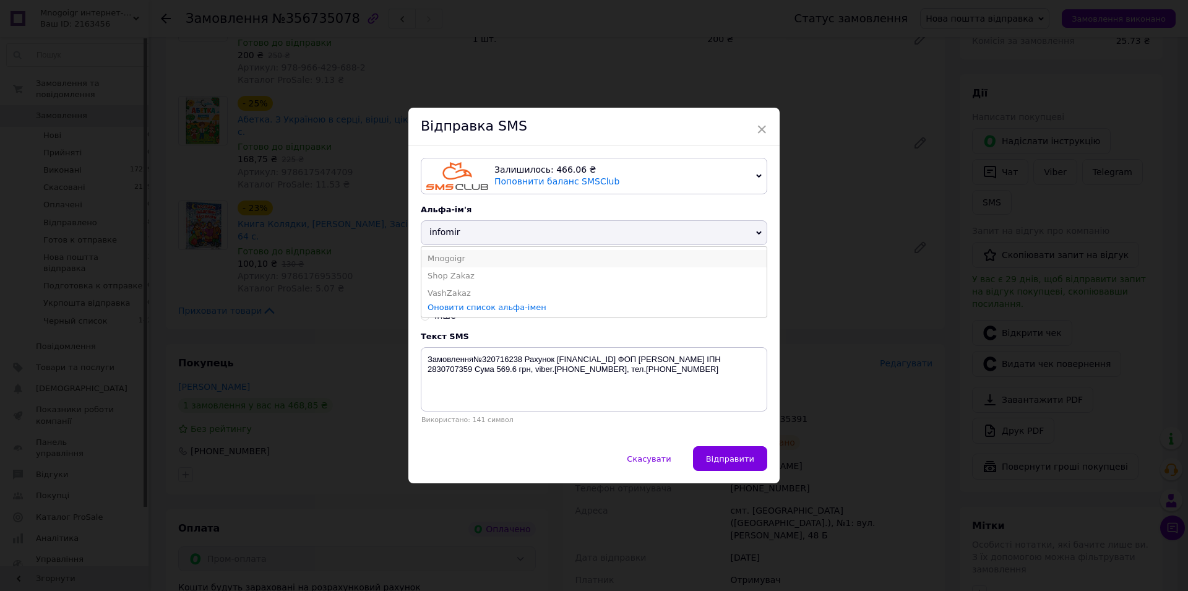
click at [429, 252] on li "Mnogoigr" at bounding box center [593, 258] width 345 height 17
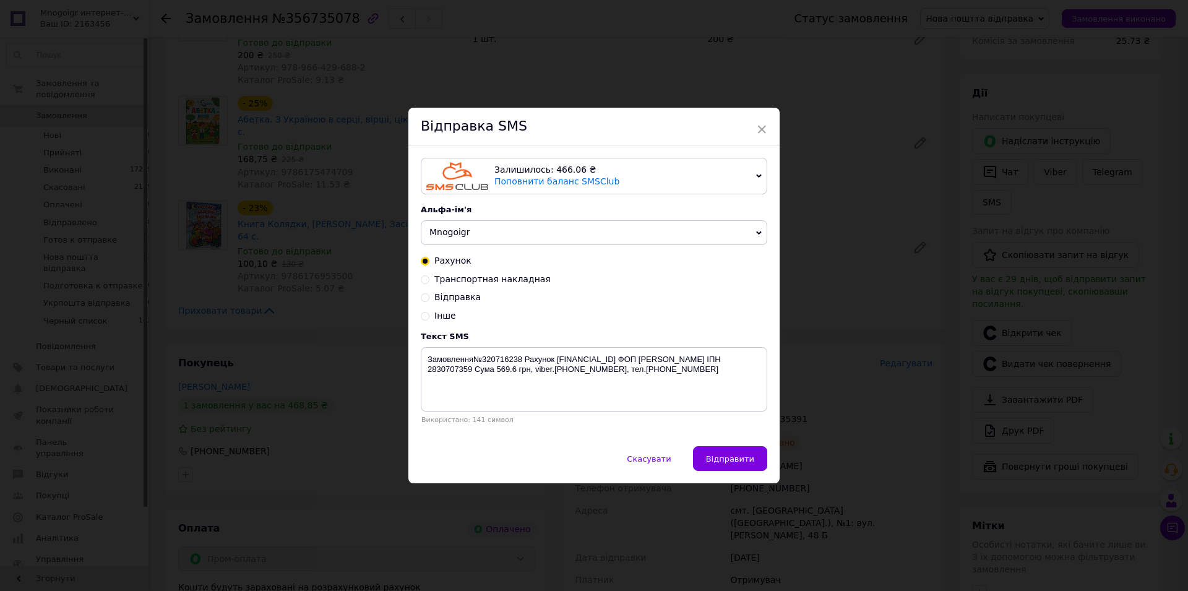
click at [455, 281] on span "Транспортная накладная" at bounding box center [492, 279] width 116 height 10
click at [429, 281] on input "Транспортная накладная" at bounding box center [425, 278] width 9 height 9
radio input "true"
radio input "false"
click at [594, 379] on textarea "Замовлення відправлено ТТН:" at bounding box center [594, 379] width 346 height 64
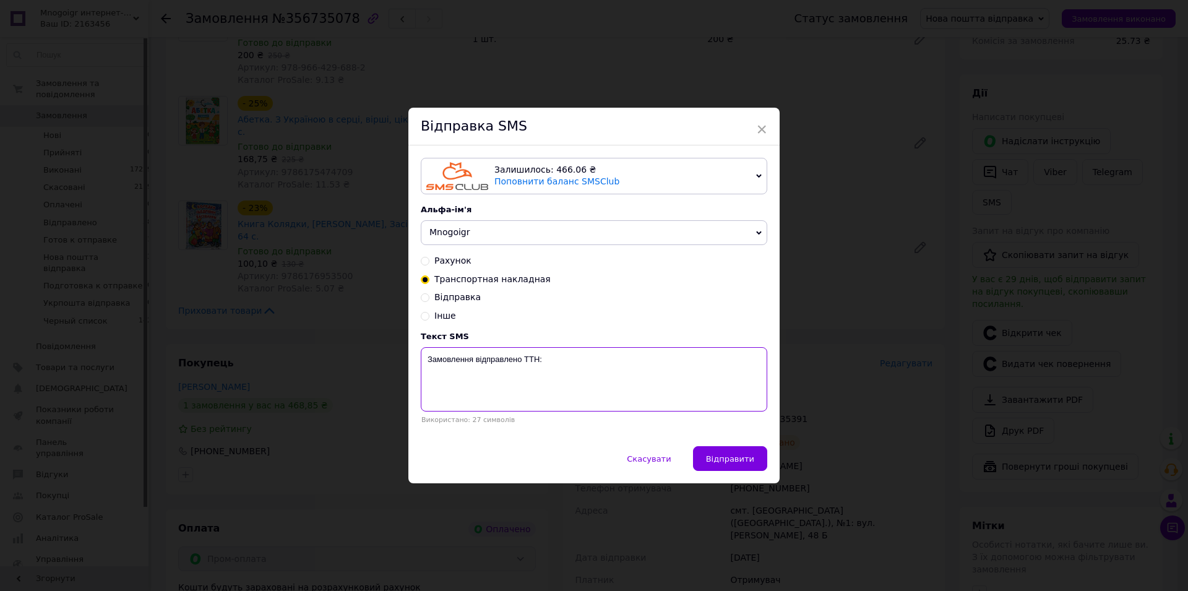
paste textarea "20451224935391"
type textarea "Замовлення відправлено ТТН:20451224935391"
click at [706, 454] on button "Відправити" at bounding box center [730, 458] width 74 height 25
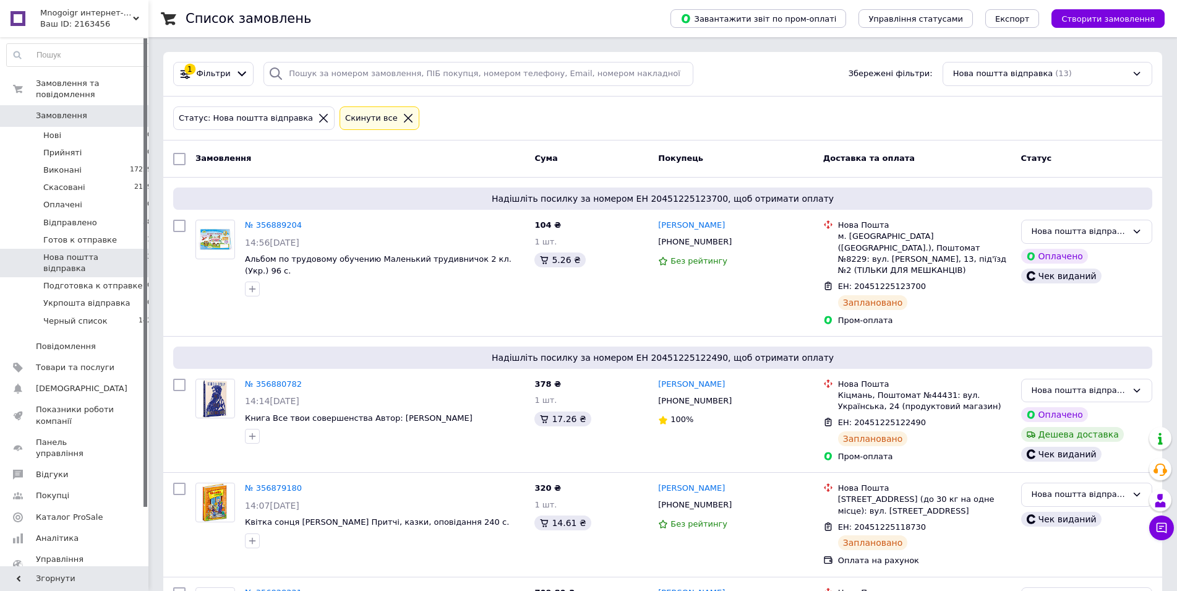
click at [178, 158] on input "checkbox" at bounding box center [179, 159] width 12 height 12
checkbox input "true"
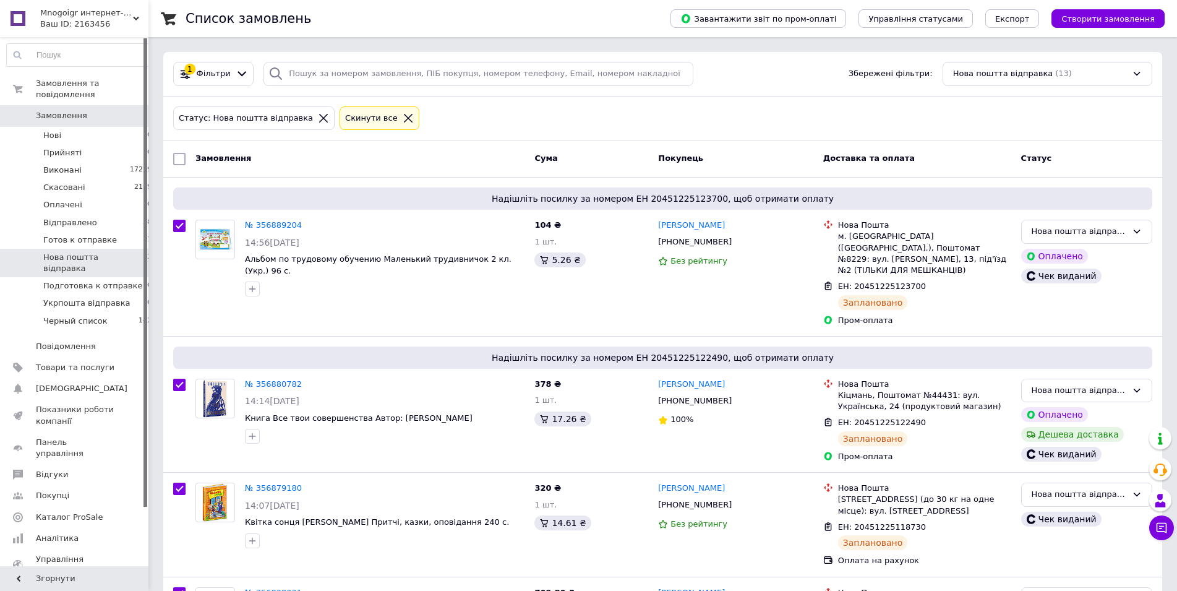
checkbox input "true"
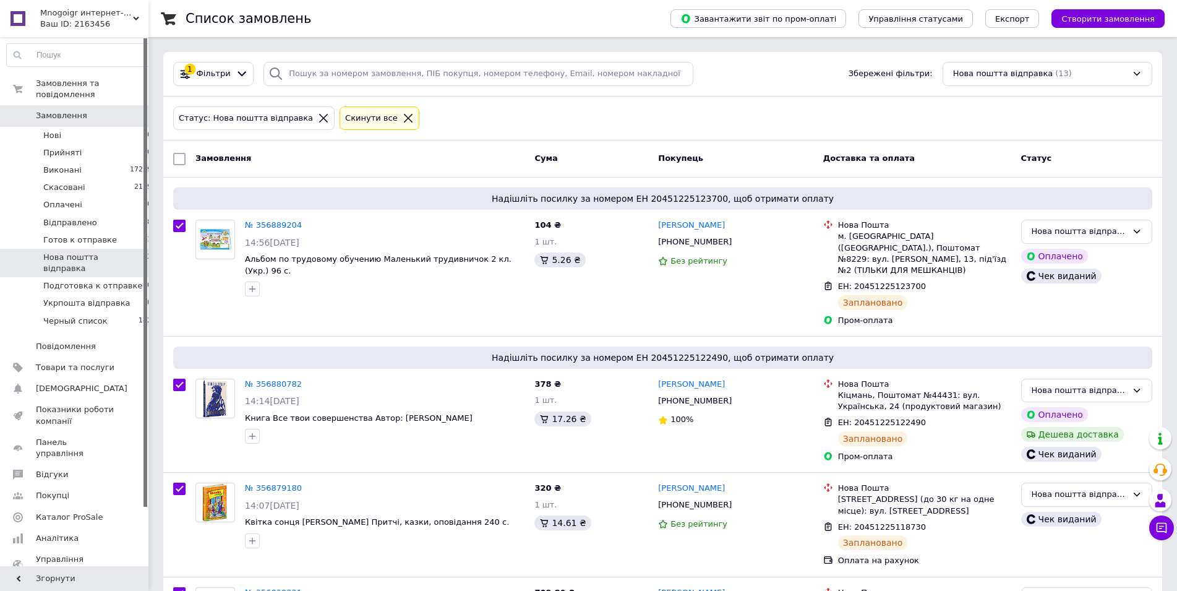
checkbox input "true"
click at [204, 160] on span "Дії для 13 замовлень" at bounding box center [239, 158] width 89 height 11
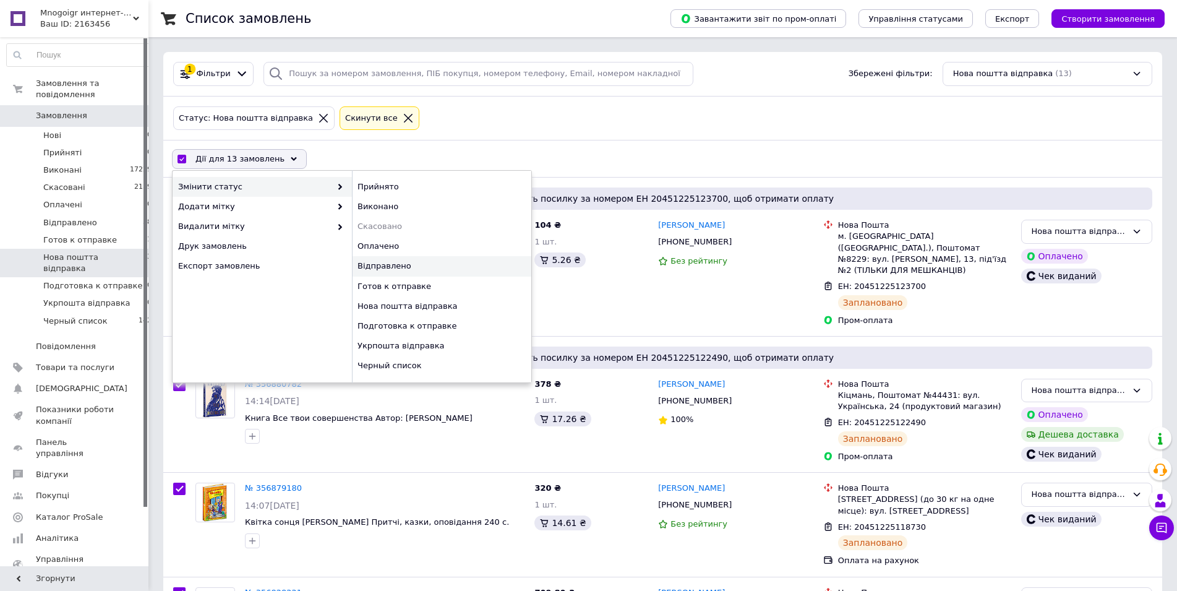
click at [371, 267] on div "Відправлено" at bounding box center [441, 266] width 179 height 20
checkbox input "false"
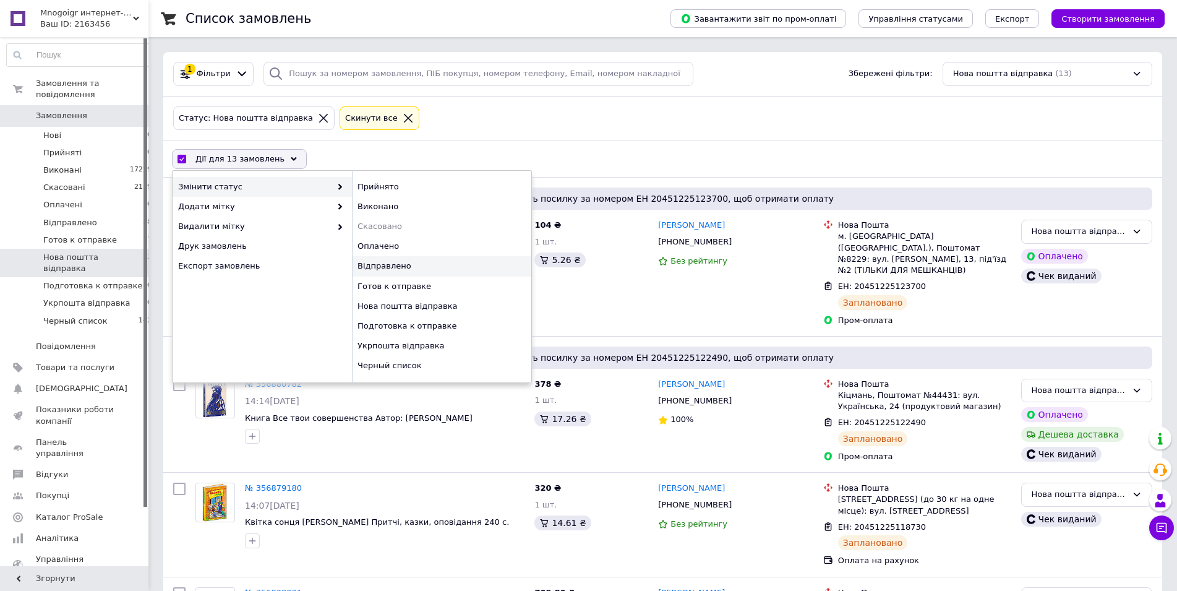
checkbox input "false"
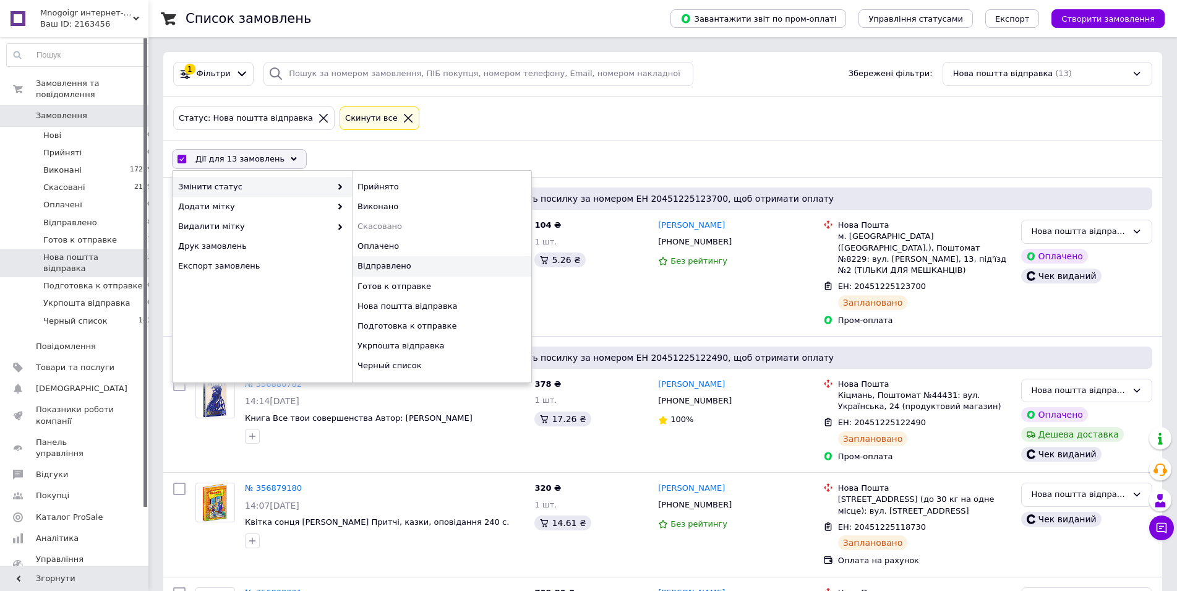
checkbox input "false"
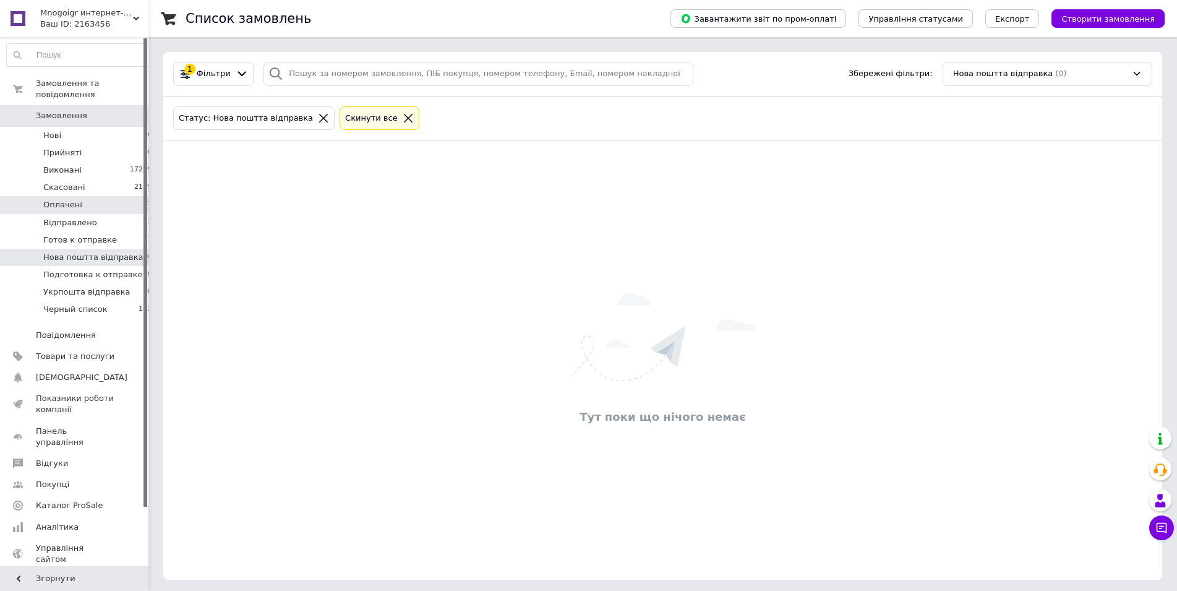
click at [75, 199] on span "Оплачені" at bounding box center [62, 204] width 39 height 11
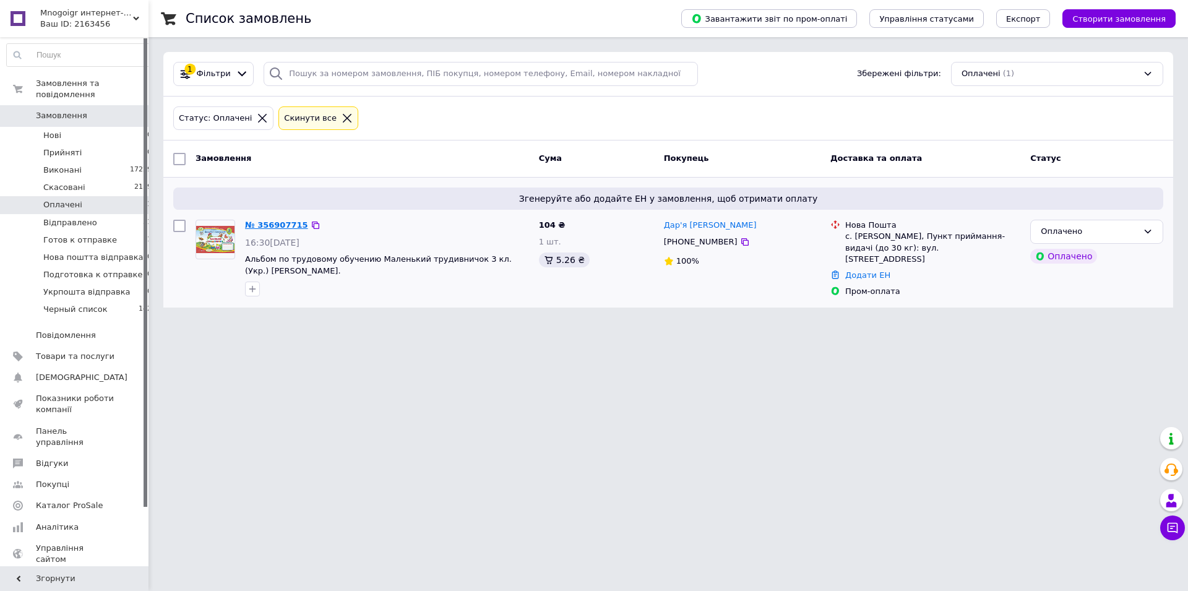
click at [271, 227] on link "№ 356907715" at bounding box center [276, 224] width 63 height 9
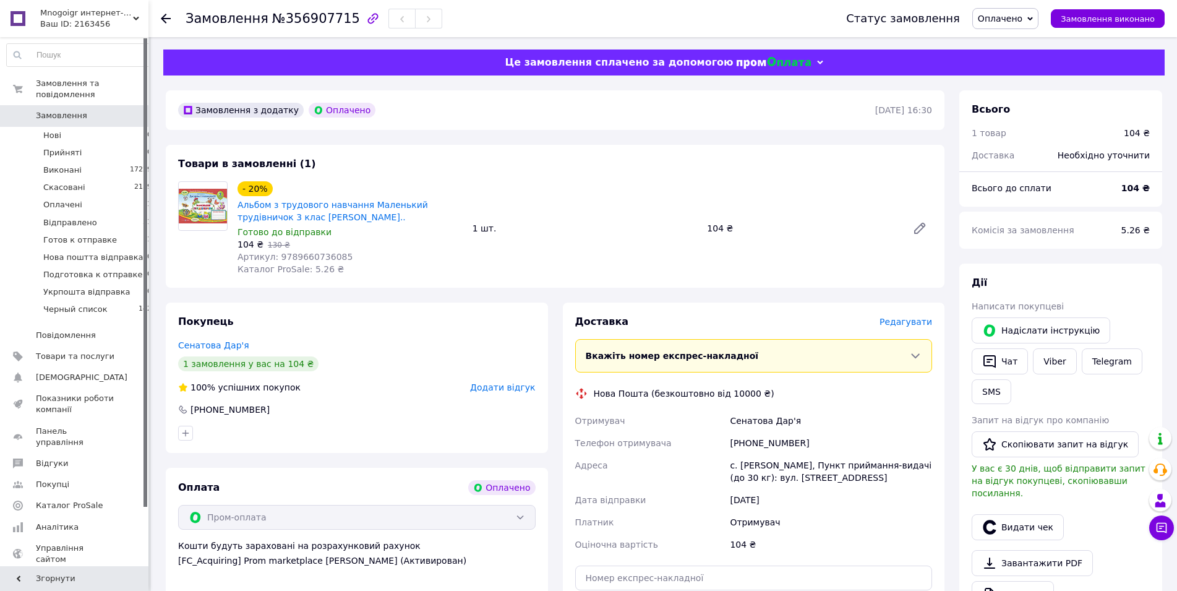
click at [1023, 16] on span "Оплачено" at bounding box center [1000, 19] width 45 height 10
click at [1012, 125] on li "Готов к отправке" at bounding box center [1029, 117] width 113 height 19
click at [1005, 582] on link "Друк PDF" at bounding box center [1013, 594] width 82 height 26
click at [80, 351] on link "Товари та послуги" at bounding box center [79, 356] width 159 height 21
